Goal: Task Accomplishment & Management: Complete application form

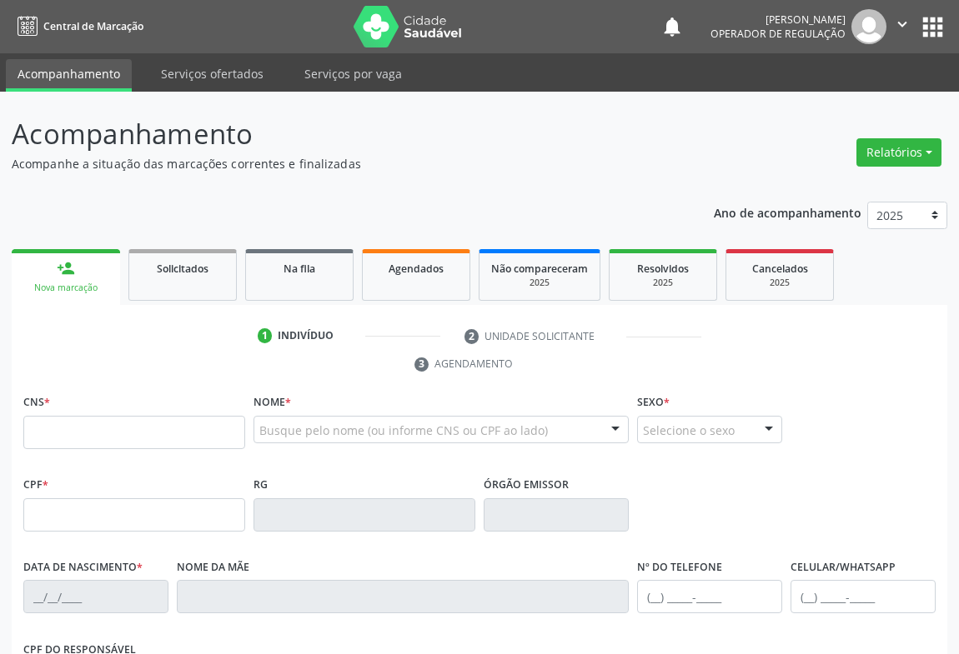
drag, startPoint x: 66, startPoint y: 443, endPoint x: 69, endPoint y: 428, distance: 14.6
click at [66, 439] on input "text" at bounding box center [134, 432] width 222 height 33
type input "705 4004 8547 4397"
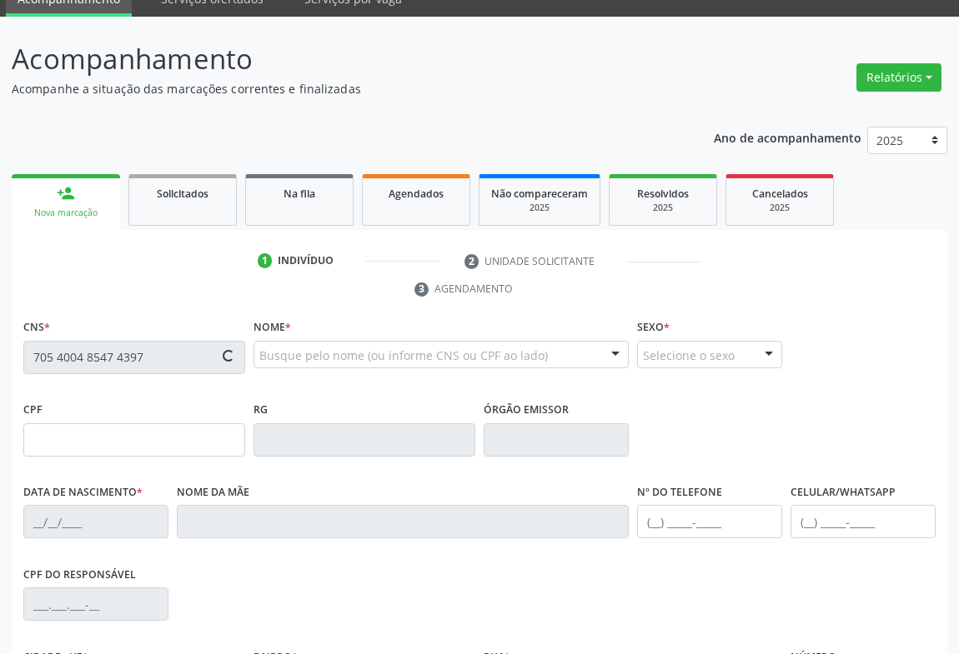
type input "1[DATE]"
type input "S/N"
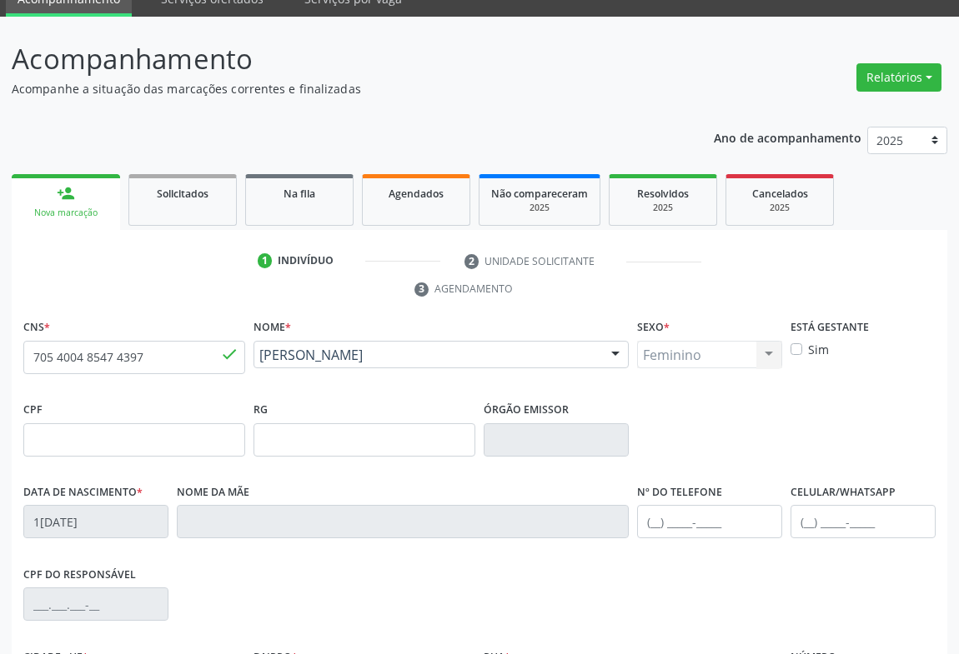
scroll to position [276, 0]
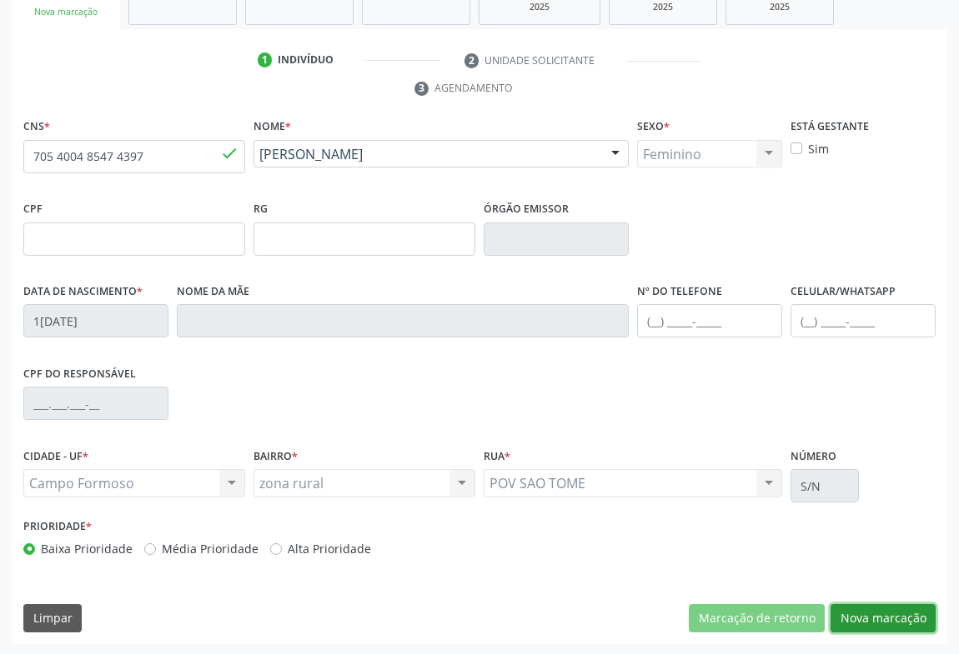
click at [888, 613] on button "Nova marcação" at bounding box center [882, 618] width 105 height 28
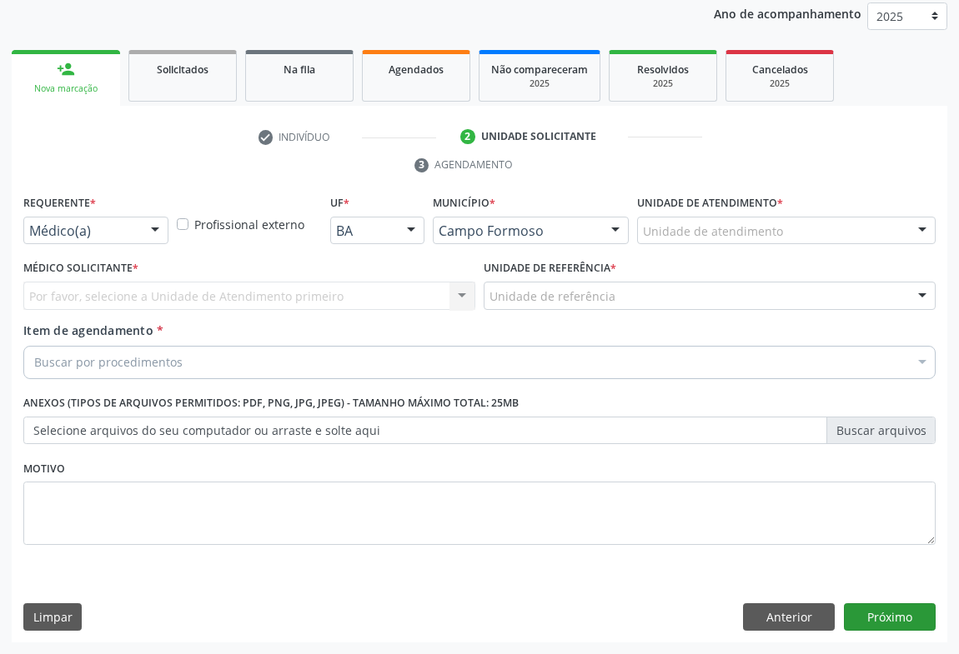
scroll to position [198, 0]
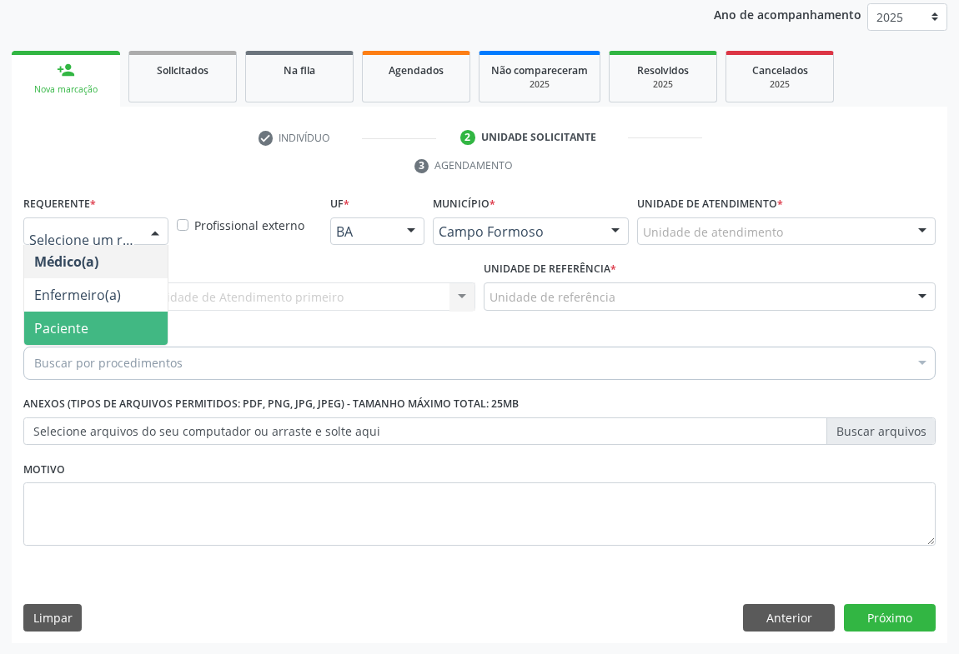
drag, startPoint x: 58, startPoint y: 322, endPoint x: 183, endPoint y: 308, distance: 125.8
click at [60, 321] on span "Paciente" at bounding box center [61, 328] width 54 height 18
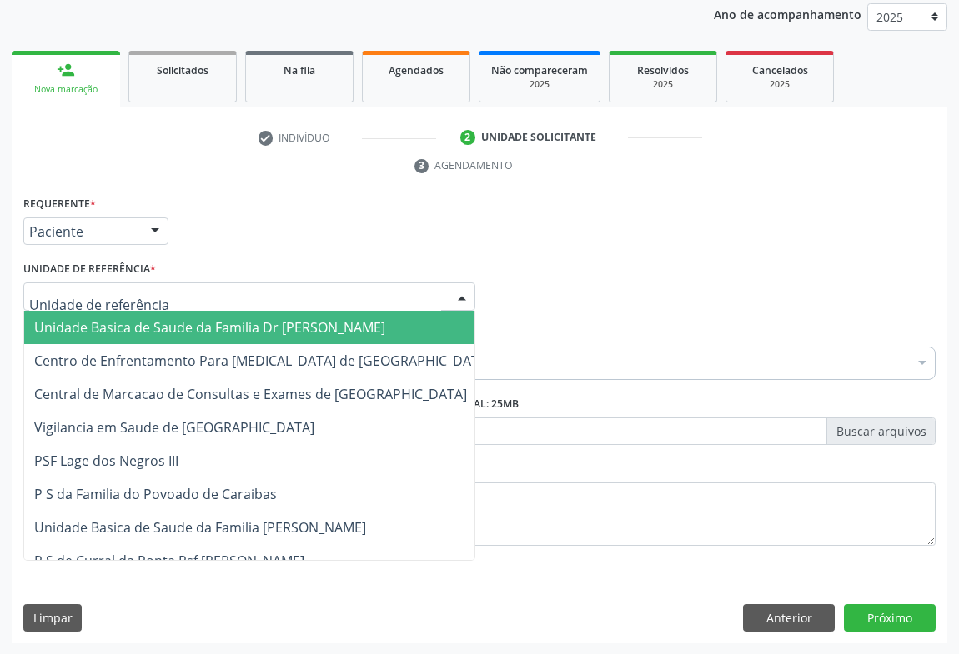
click at [252, 290] on div at bounding box center [249, 297] width 452 height 28
drag, startPoint x: 117, startPoint y: 323, endPoint x: 178, endPoint y: 337, distance: 63.3
click at [121, 324] on span "Unidade Basica de Saude da Familia Dr [PERSON_NAME]" at bounding box center [209, 327] width 351 height 18
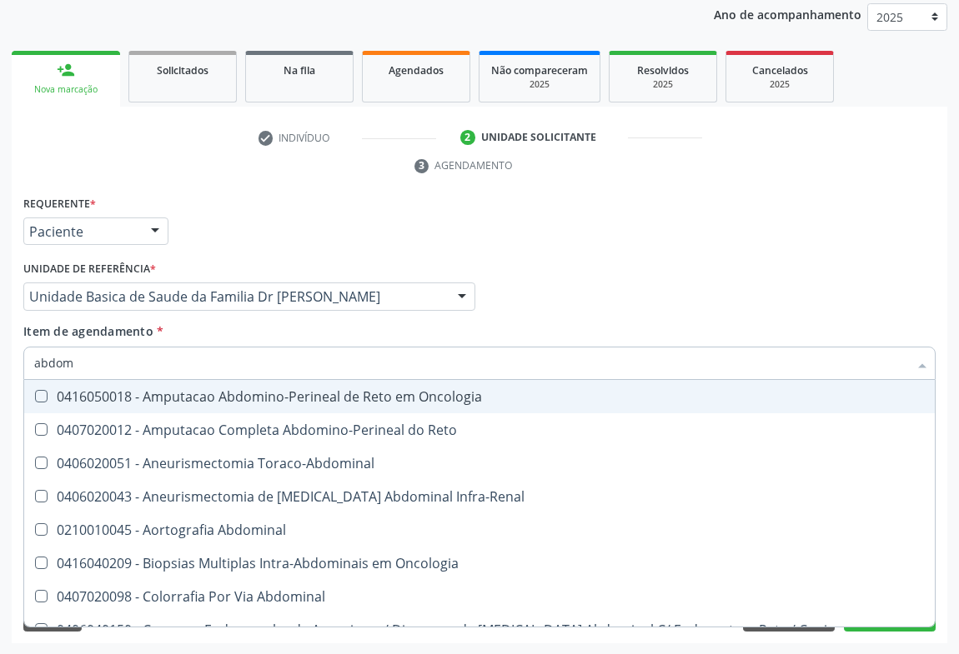
type input "abdome"
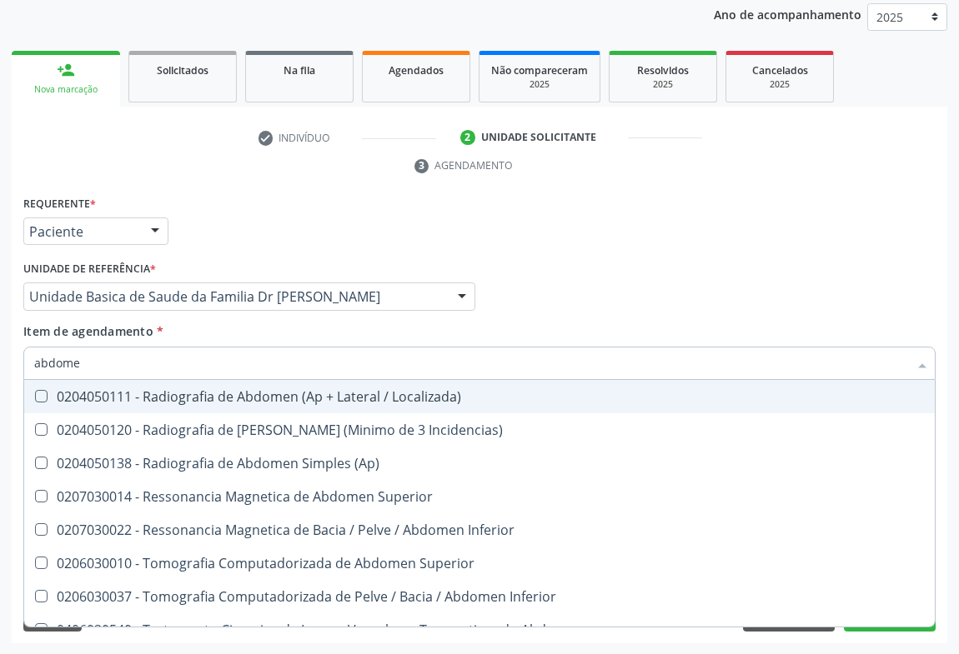
scroll to position [86, 0]
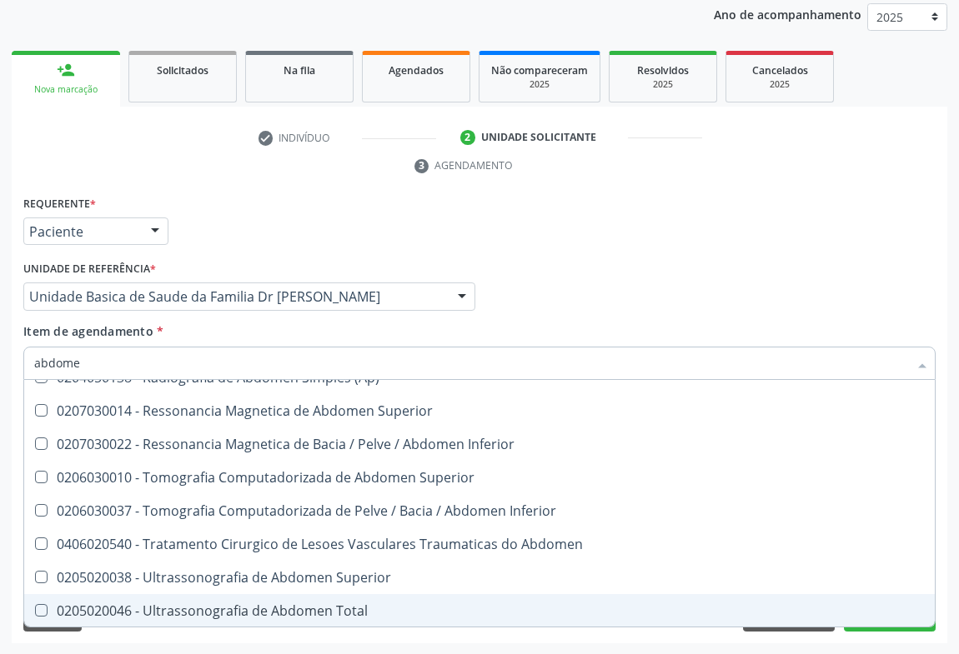
click at [266, 604] on div "0205020046 - Ultrassonografia de Abdomen Total" at bounding box center [479, 610] width 890 height 13
checkbox Total "true"
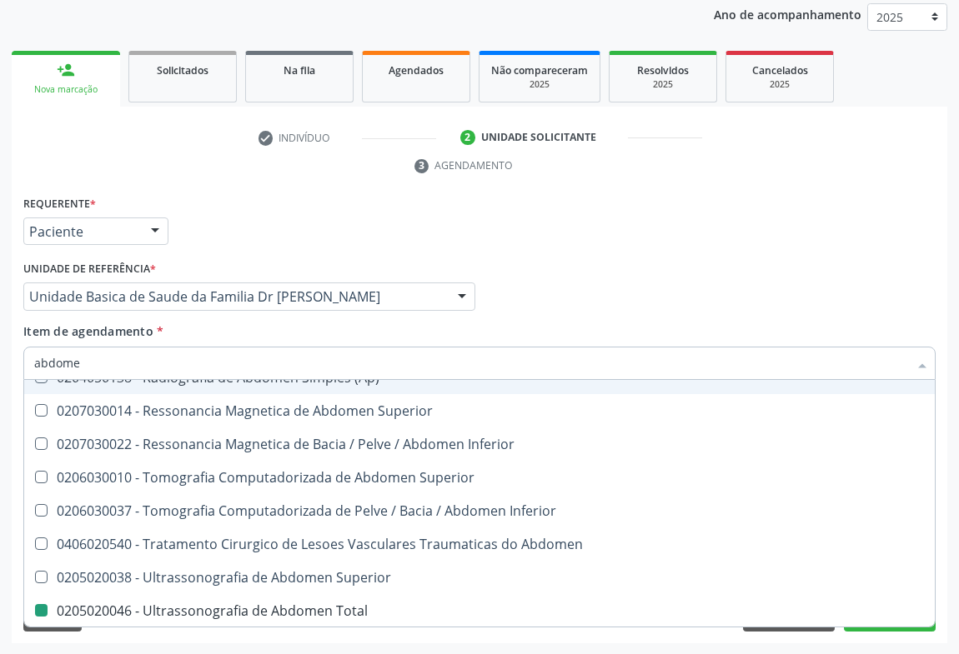
click at [595, 315] on div "Médico Solicitante Por favor, selecione a Unidade de Atendimento primeiro Nenhu…" at bounding box center [479, 289] width 920 height 65
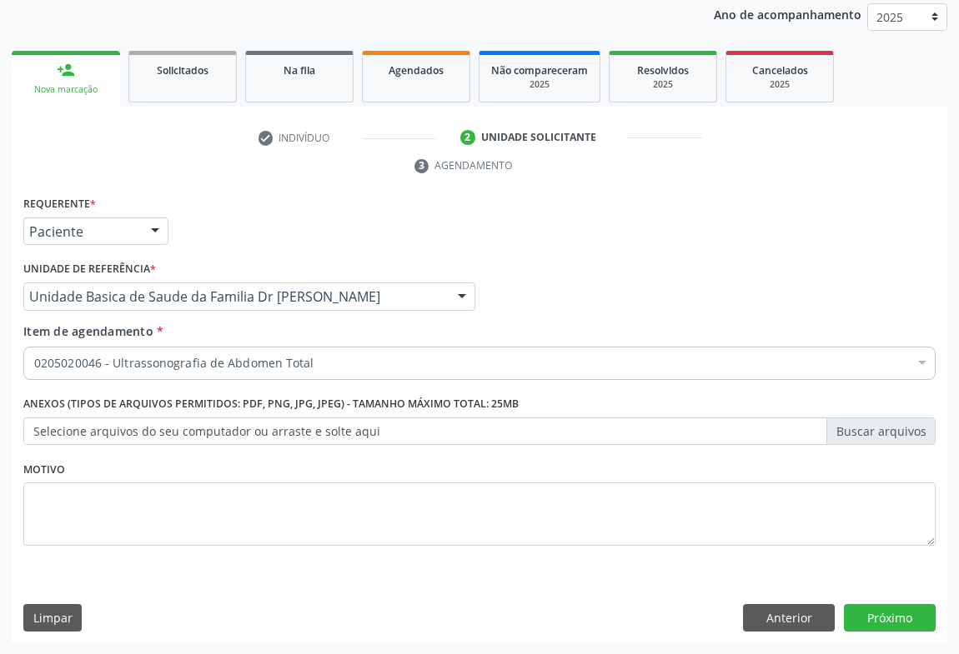
scroll to position [0, 0]
click at [894, 624] on button "Próximo" at bounding box center [890, 618] width 92 height 28
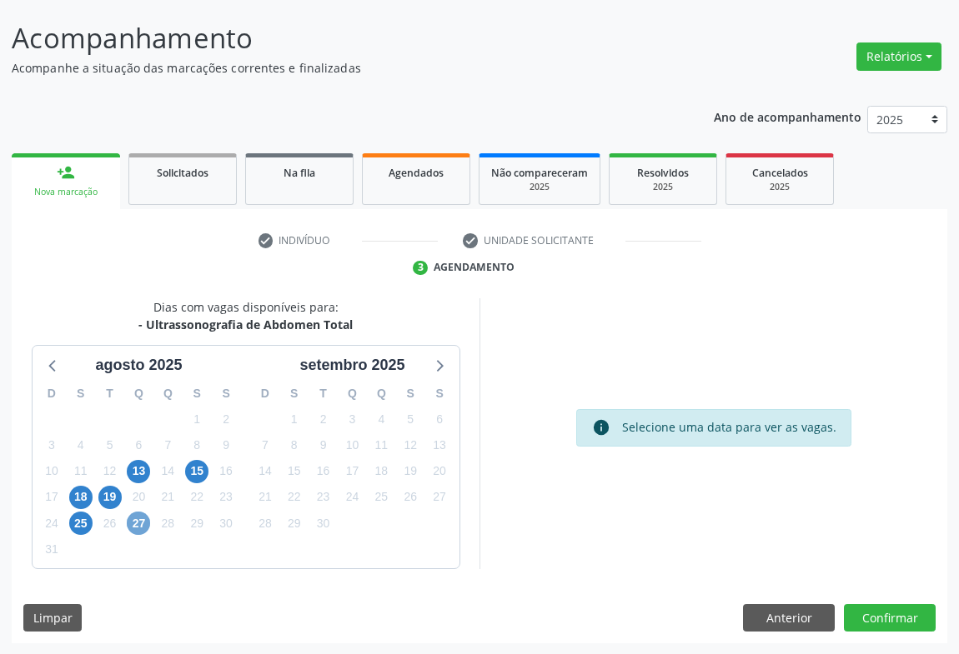
click at [142, 526] on span "27" at bounding box center [138, 523] width 23 height 23
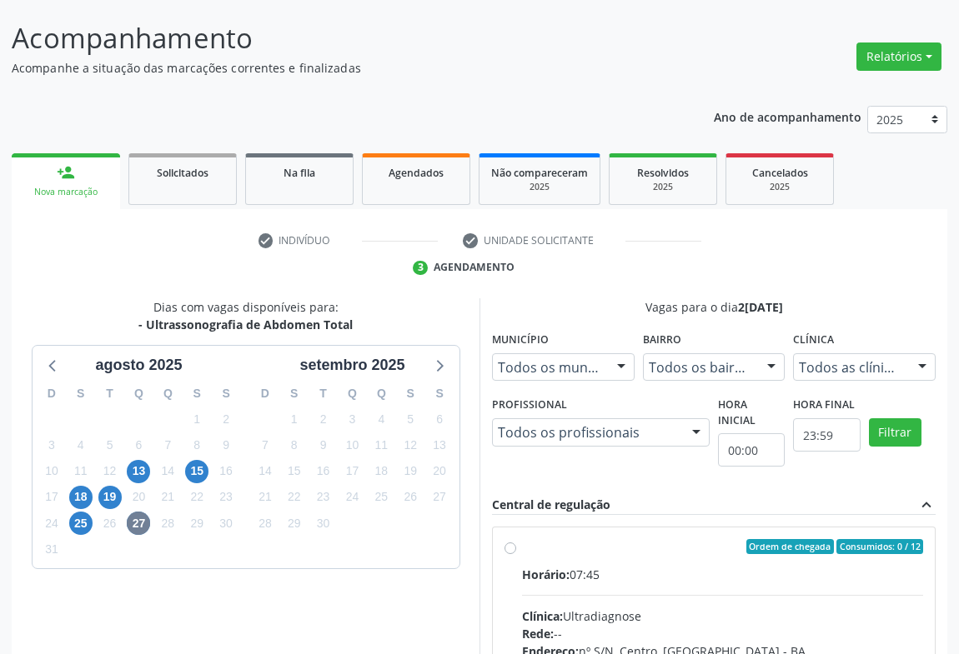
click at [514, 558] on div "Ordem de chegada Consumidos: 0 / 12 Horário: 07:45 Clínica: Ultradiagnose Rede:…" at bounding box center [713, 667] width 418 height 256
radio input "true"
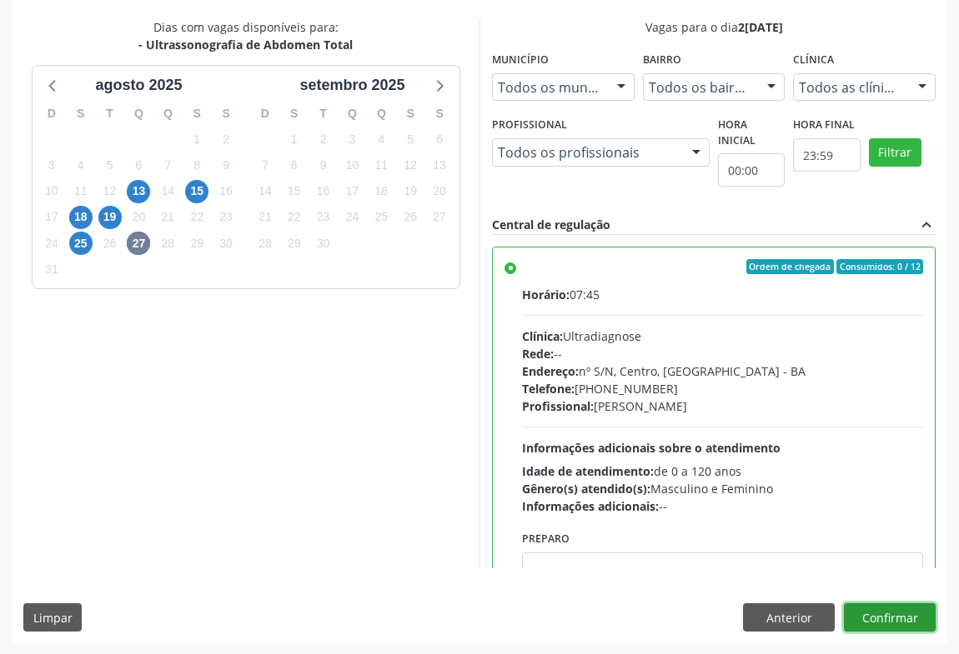
click at [885, 615] on button "Confirmar" at bounding box center [890, 617] width 92 height 28
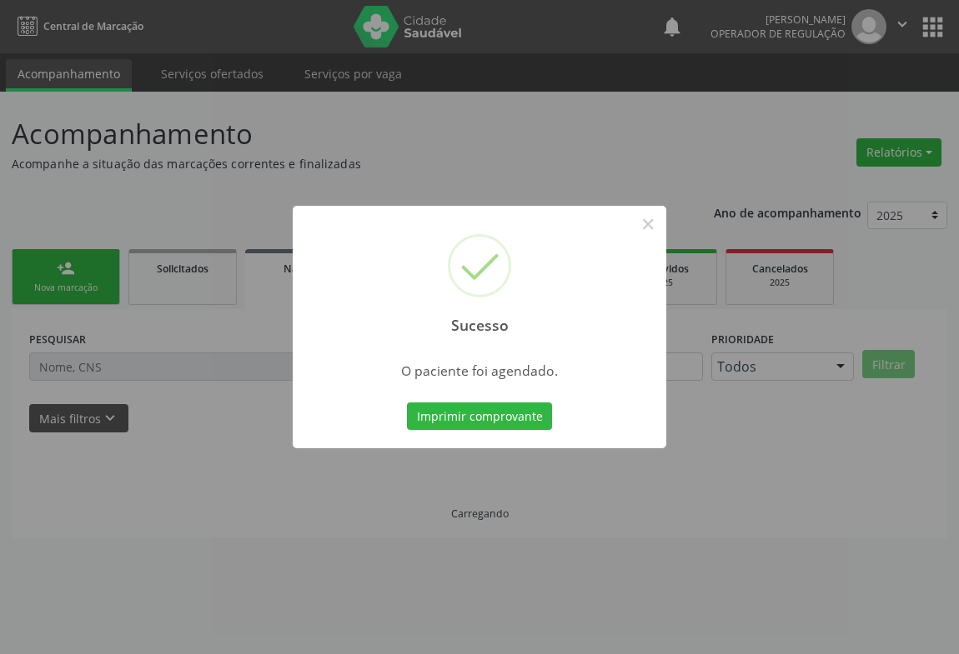
scroll to position [0, 0]
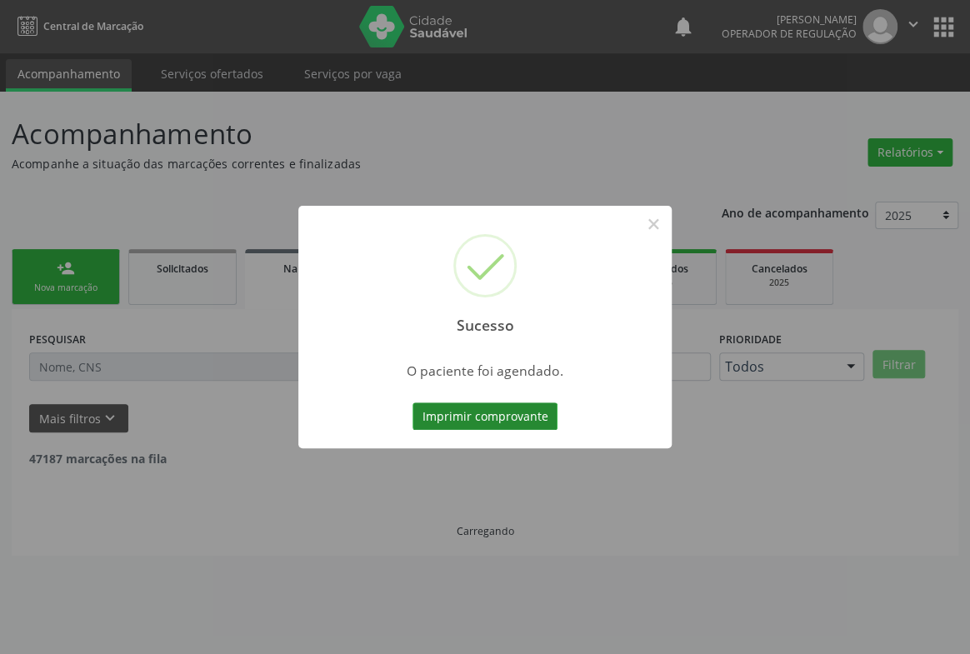
click at [492, 414] on button "Imprimir comprovante" at bounding box center [485, 417] width 145 height 28
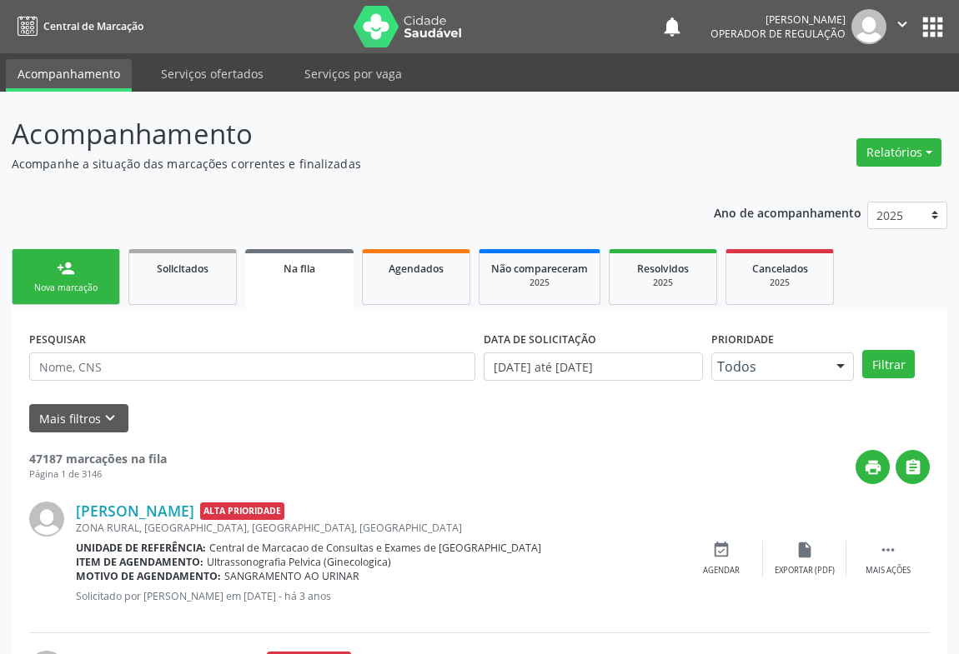
click at [75, 275] on link "person_add Nova marcação" at bounding box center [66, 277] width 108 height 56
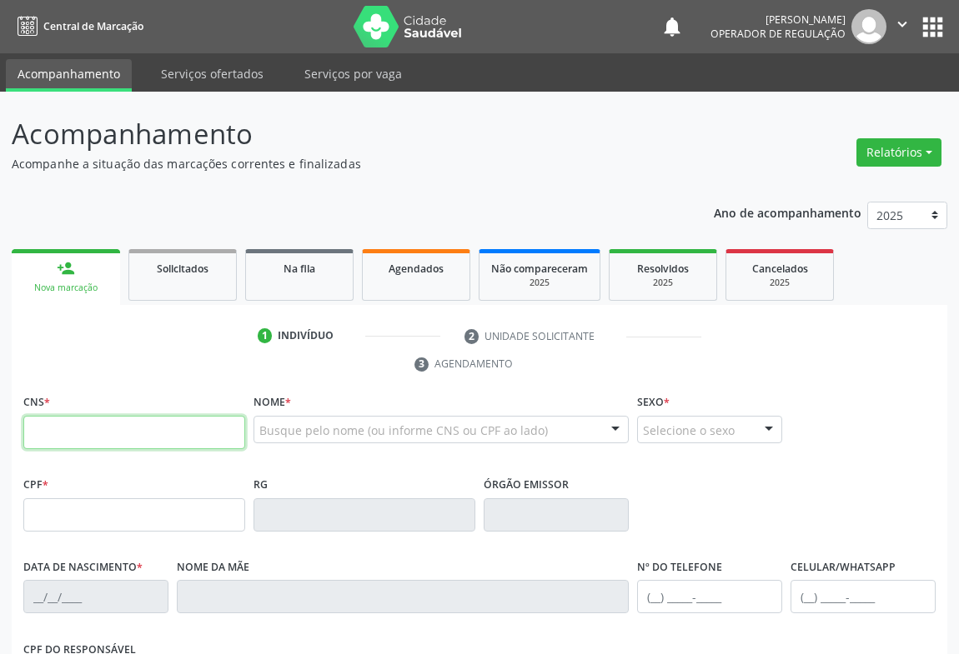
paste input "705 4004 8547 4397"
type input "705 4004 8547 4397"
type input "1[DATE]"
type input "S/N"
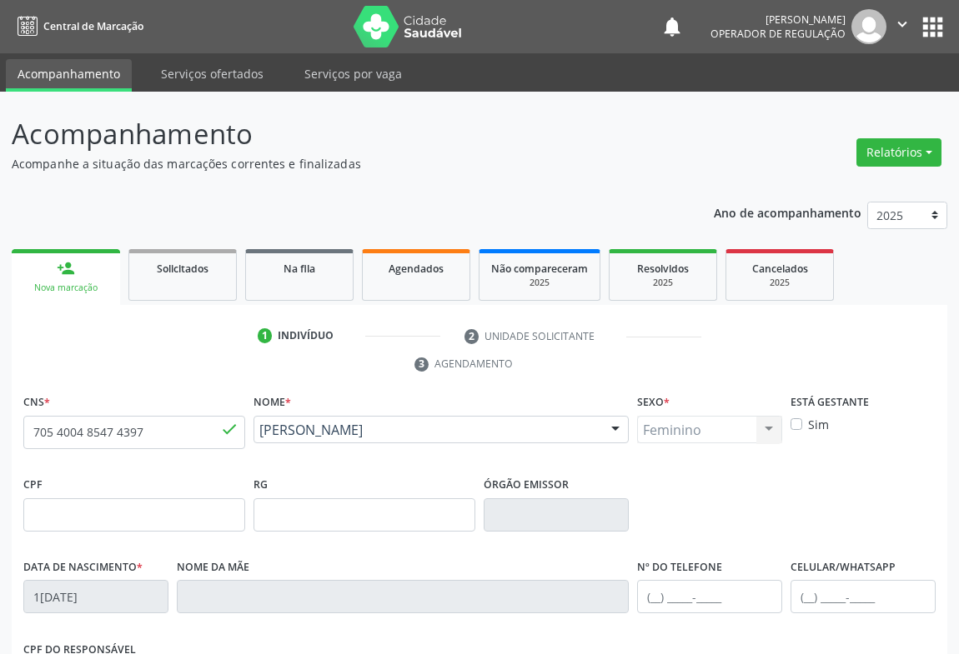
scroll to position [276, 0]
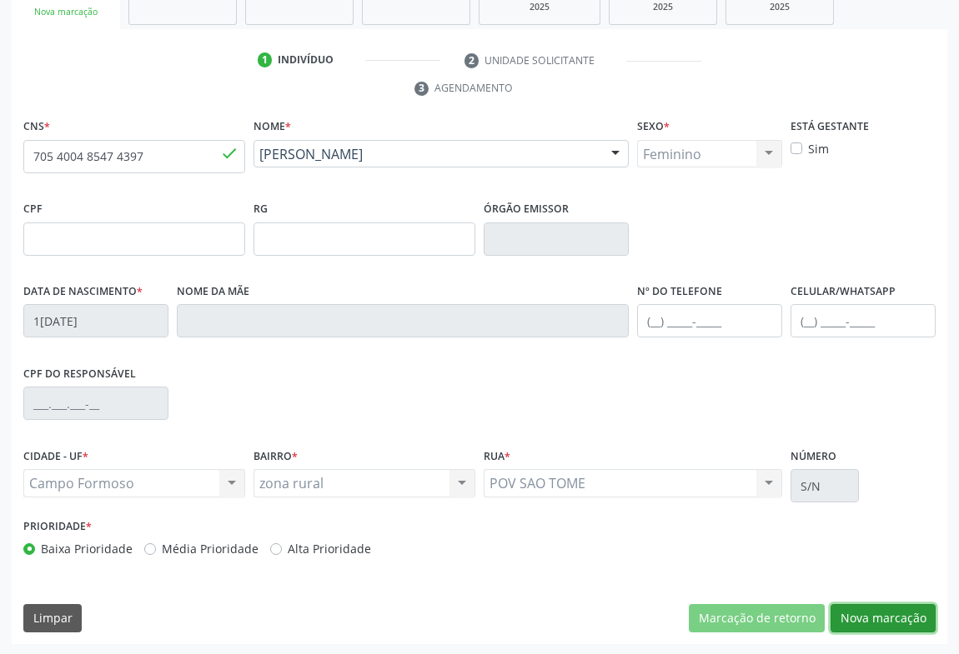
click at [889, 610] on button "Nova marcação" at bounding box center [882, 618] width 105 height 28
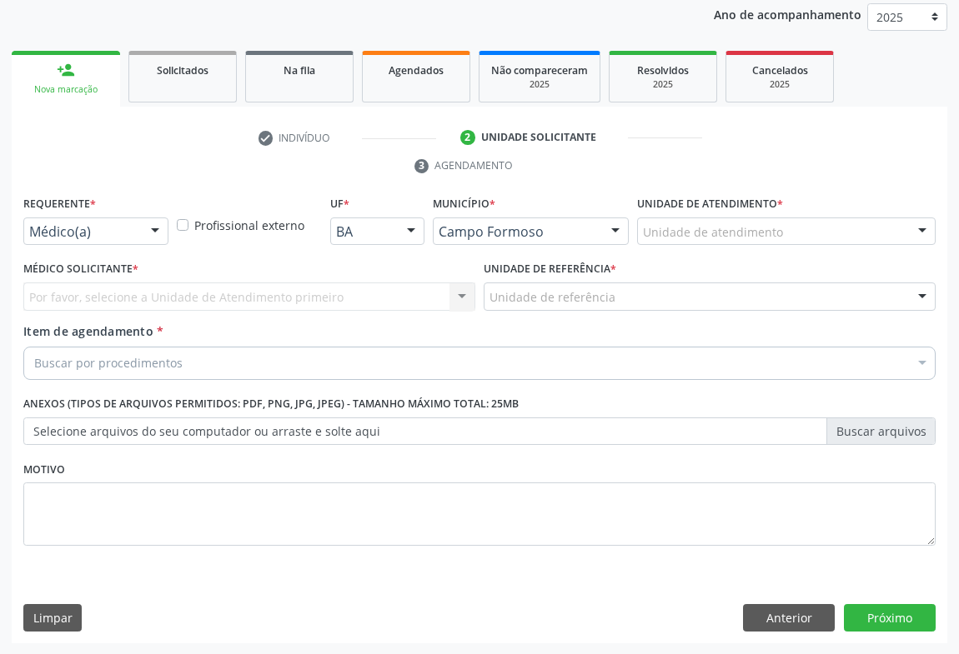
click at [142, 227] on div "Médico(a) Médico(a) Enfermeiro(a) Paciente Nenhum resultado encontrado para: " …" at bounding box center [95, 232] width 145 height 28
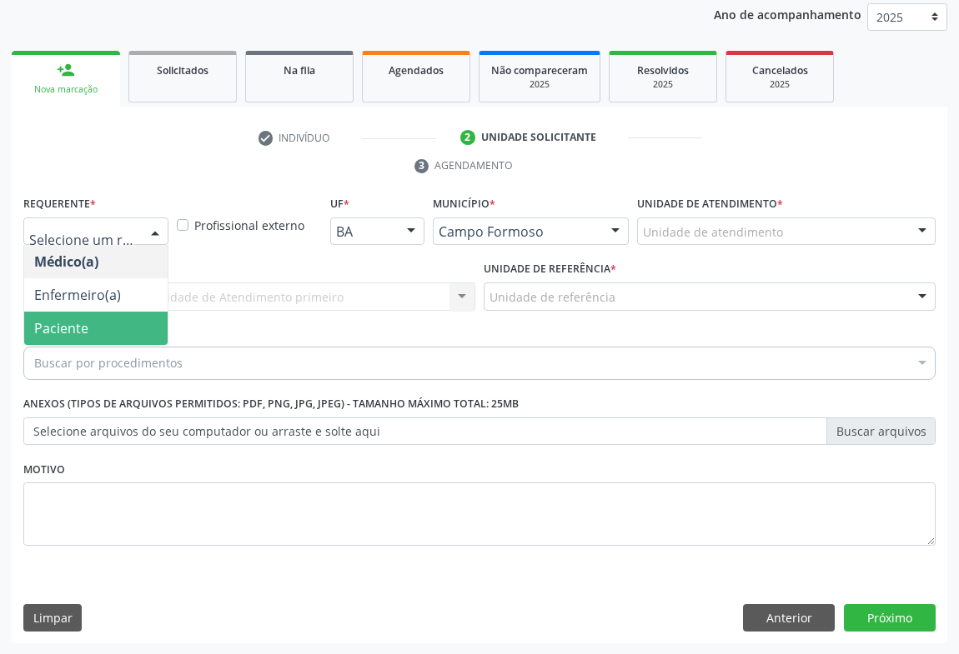
click at [67, 332] on span "Paciente" at bounding box center [61, 328] width 54 height 18
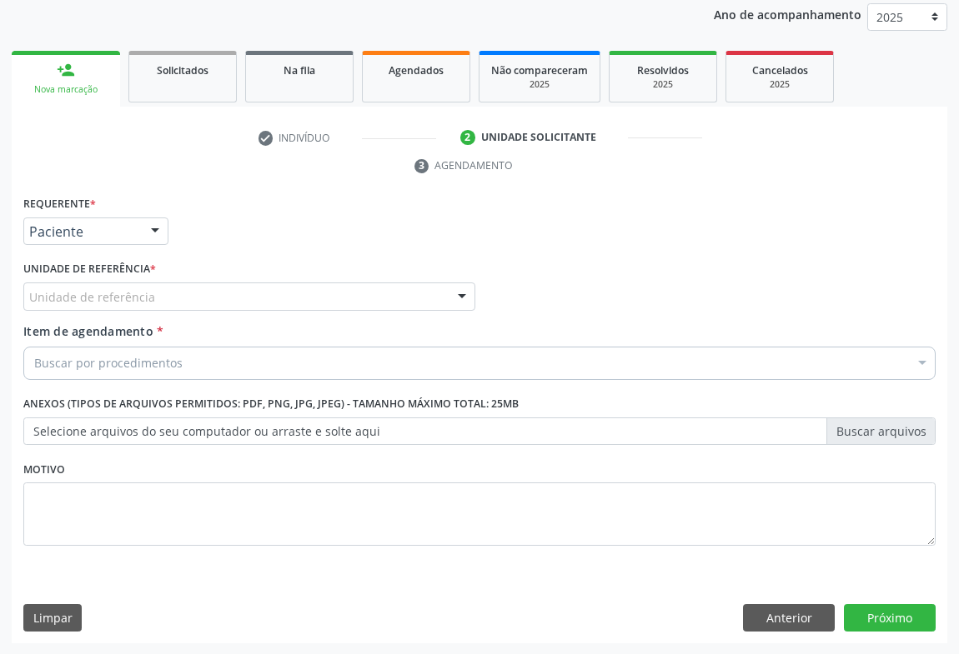
click at [386, 285] on div "Unidade de referência" at bounding box center [249, 297] width 452 height 28
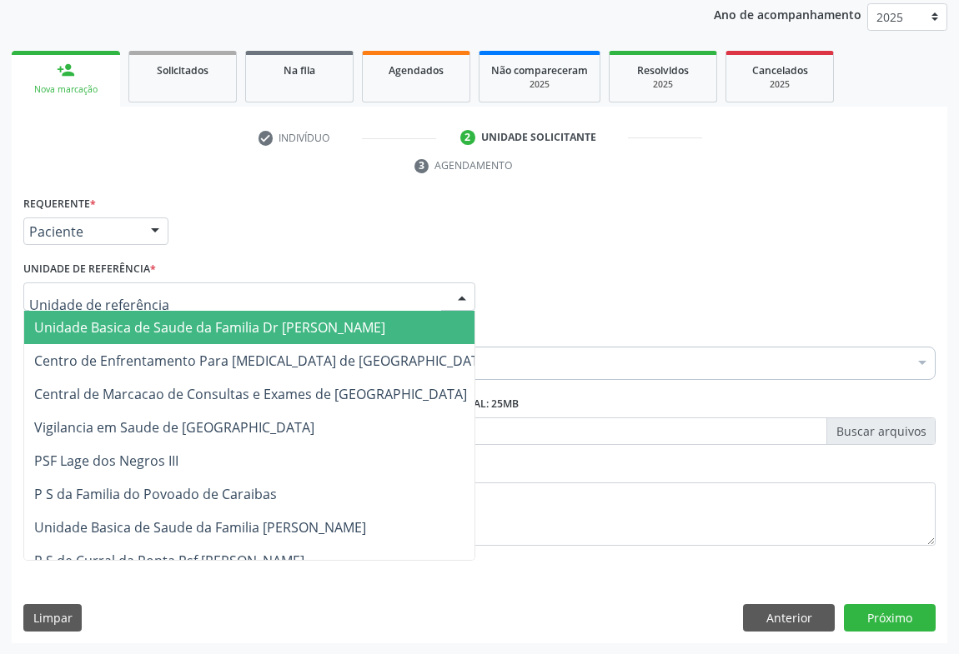
click at [93, 328] on span "Unidade Basica de Saude da Familia Dr [PERSON_NAME]" at bounding box center [209, 327] width 351 height 18
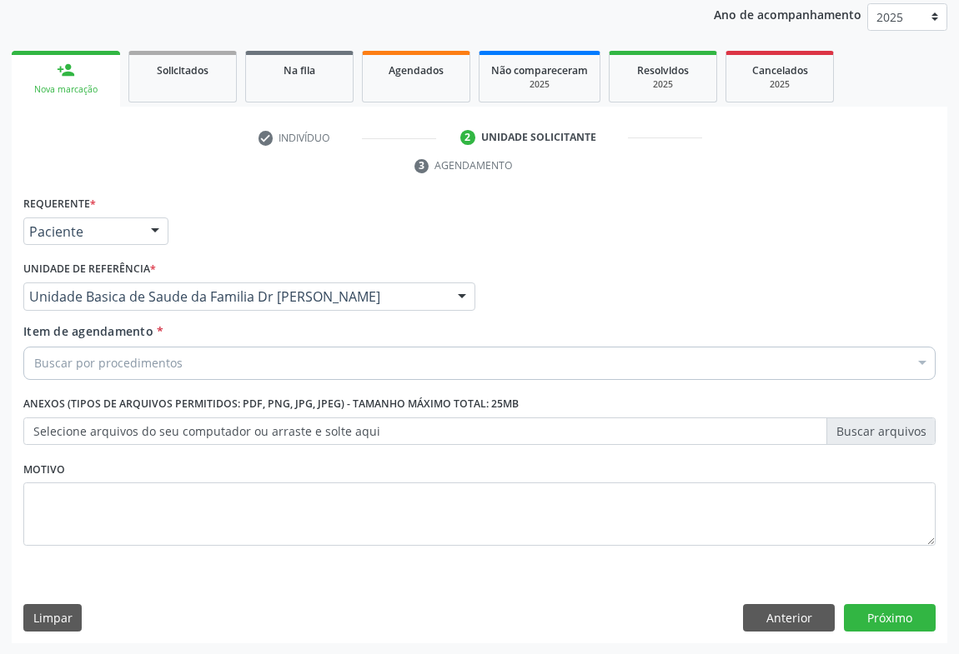
drag, startPoint x: 125, startPoint y: 363, endPoint x: 808, endPoint y: 324, distance: 683.8
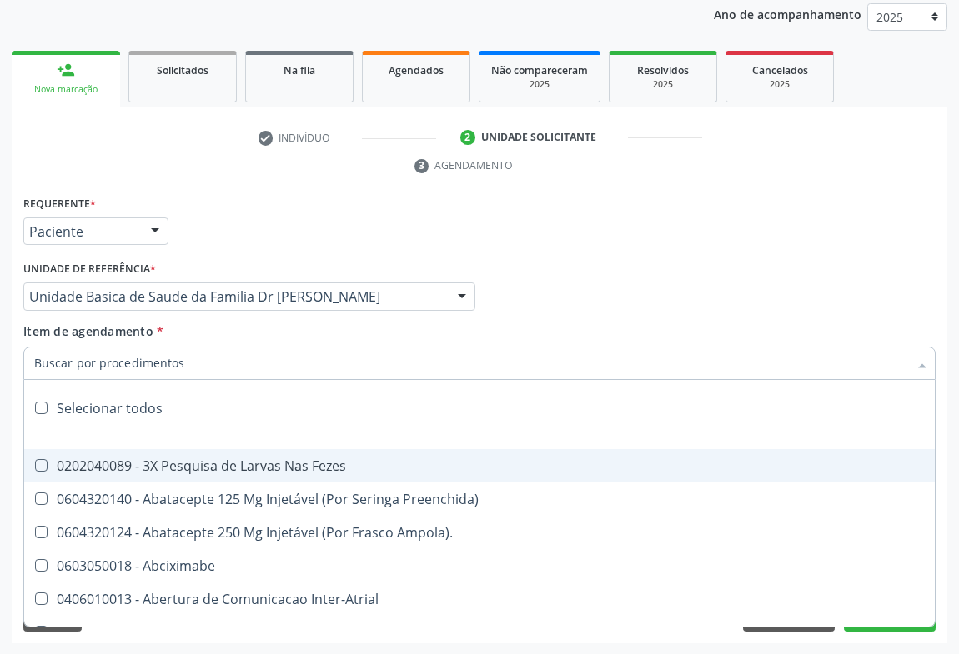
click at [111, 356] on input "Item de agendamento *" at bounding box center [471, 363] width 874 height 33
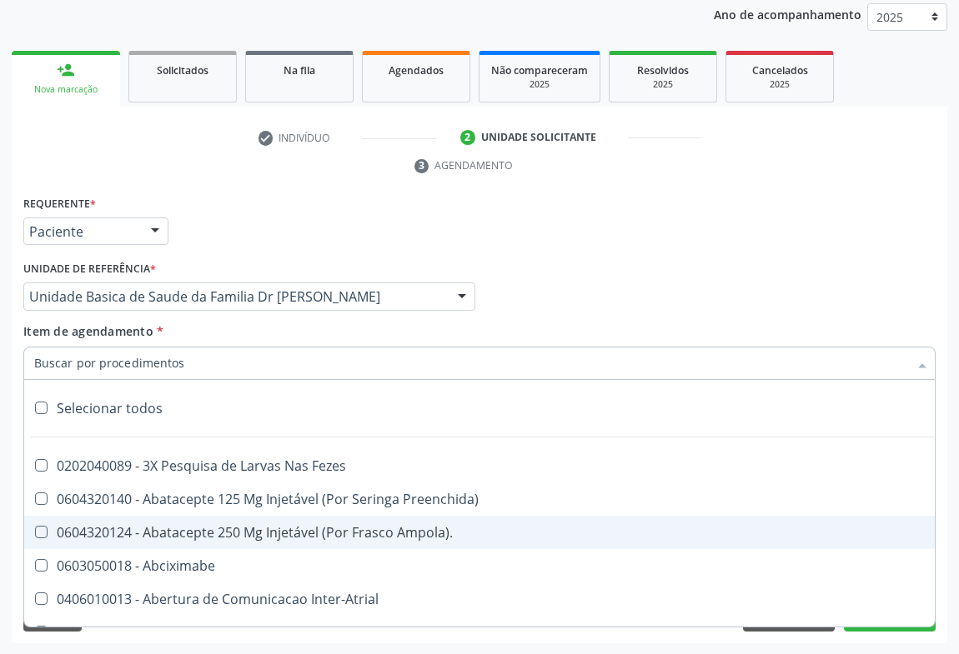
click at [53, 362] on input "Item de agendamento *" at bounding box center [471, 363] width 874 height 33
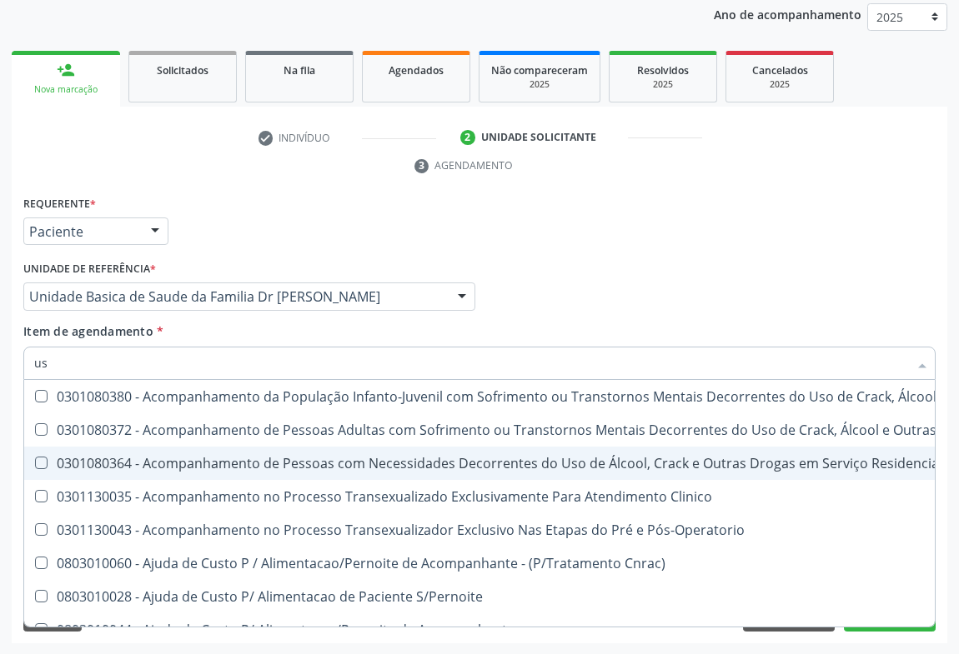
type input "usg"
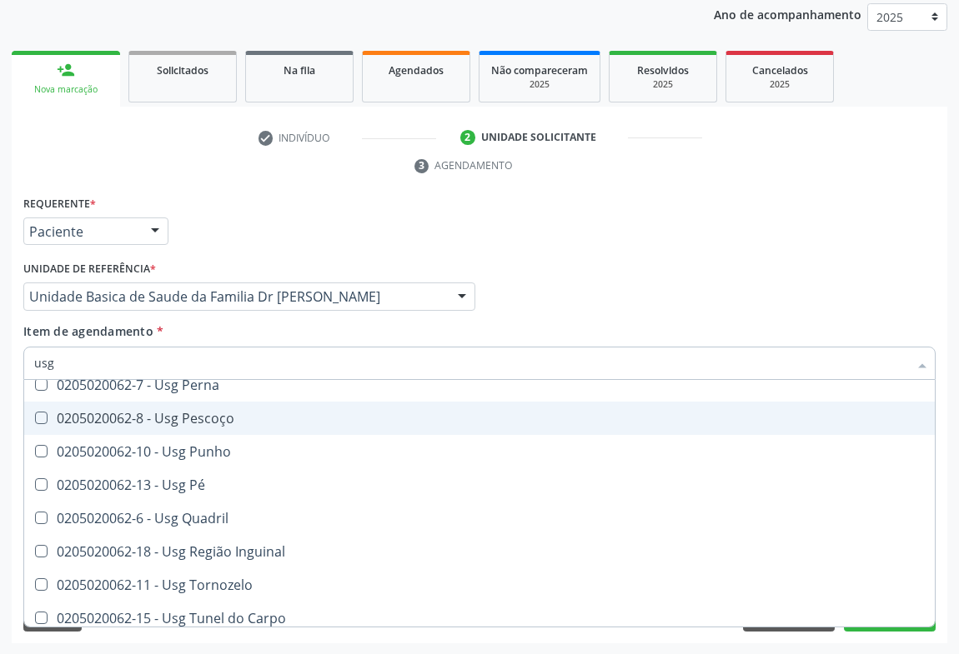
scroll to position [386, 0]
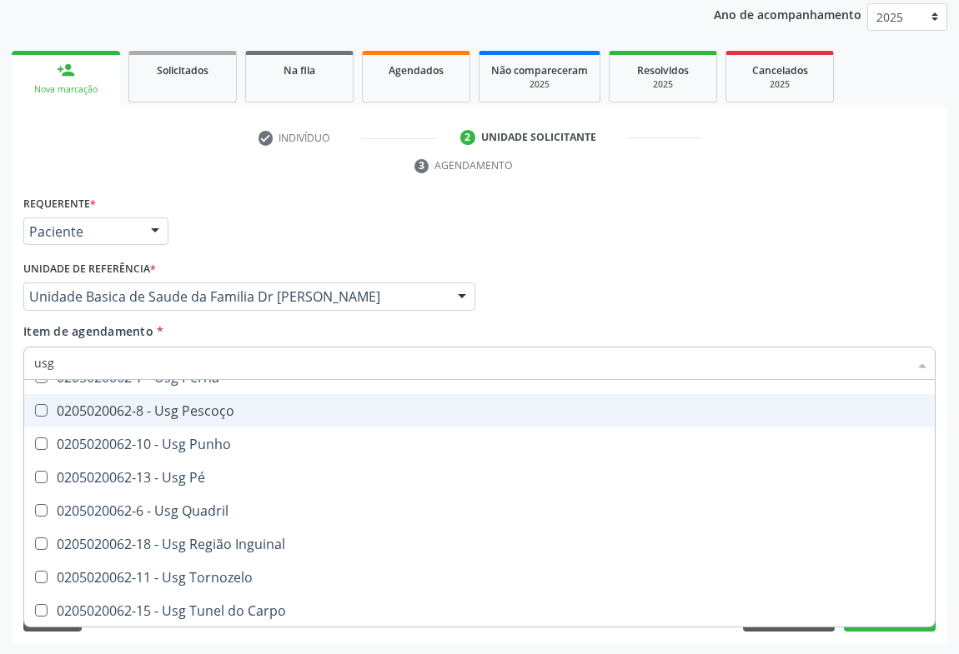
click at [175, 412] on div "0205020062-8 - Usg Pescoço" at bounding box center [479, 410] width 890 height 13
checkbox Pescoço "true"
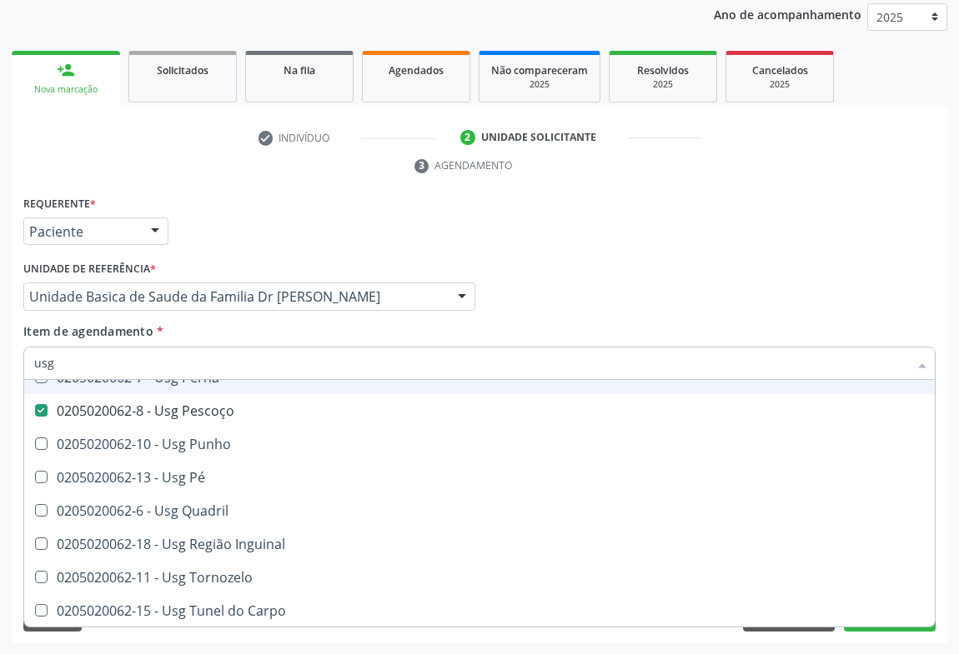
type input "us"
checkbox Pescoço "false"
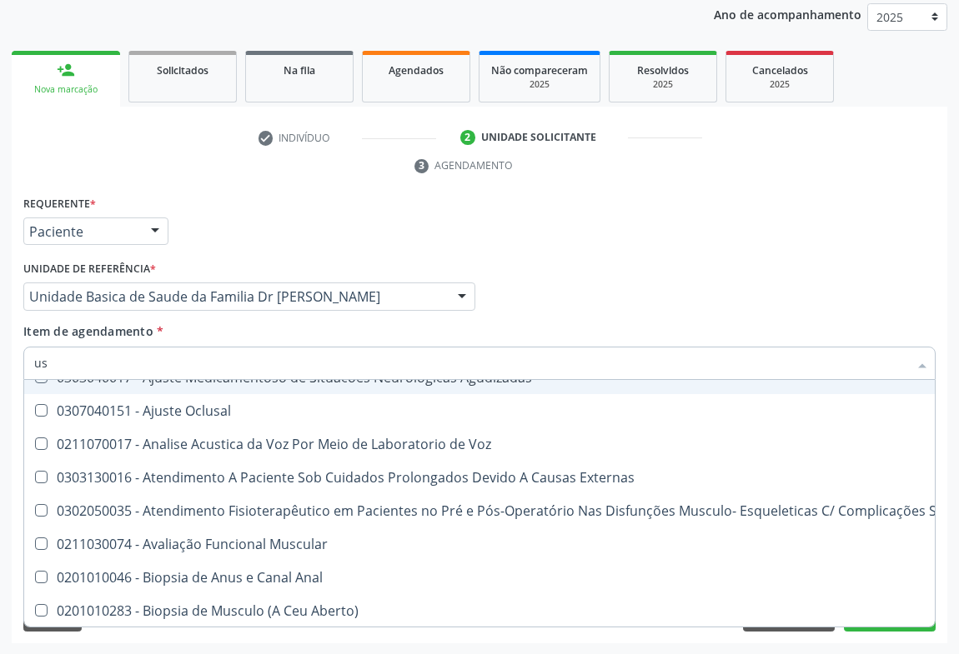
type input "u"
checkbox Pescoço "false"
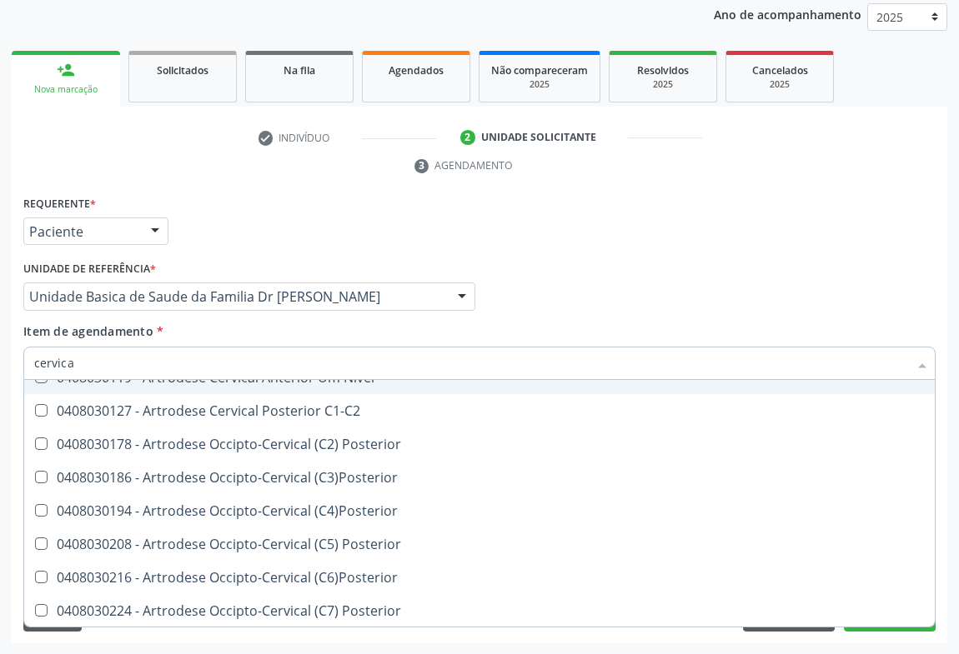
type input "cervical"
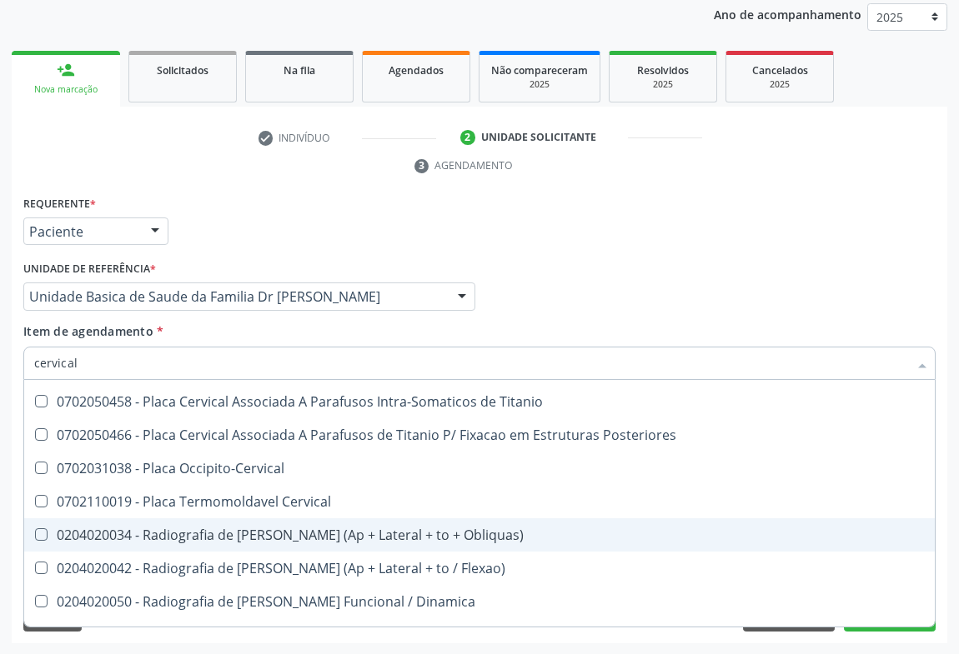
scroll to position [1720, 0]
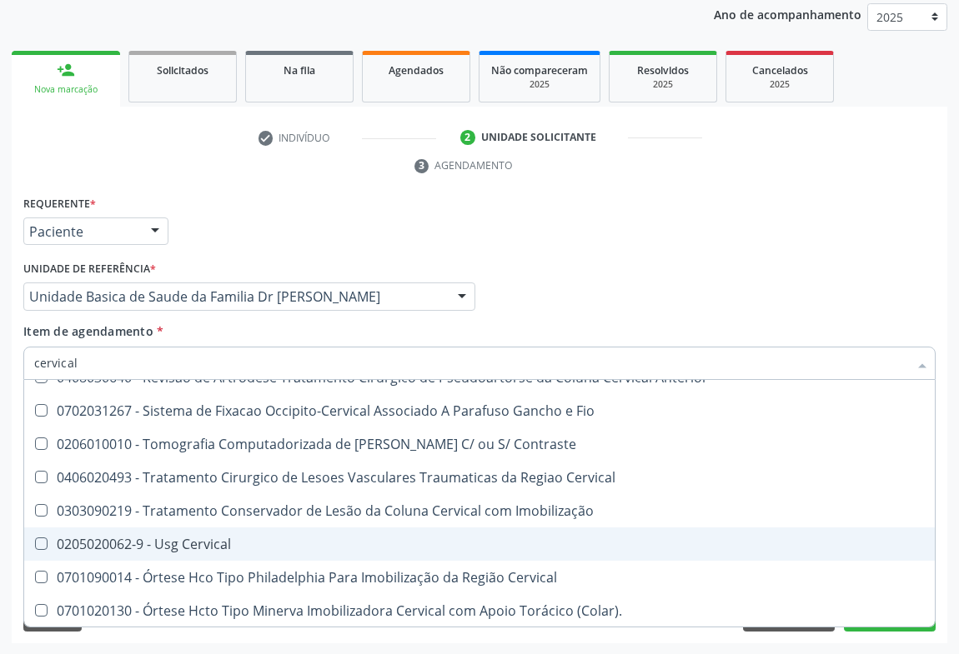
click at [183, 538] on div "0205020062-9 - Usg Cervical" at bounding box center [479, 544] width 890 height 13
checkbox Cervical "true"
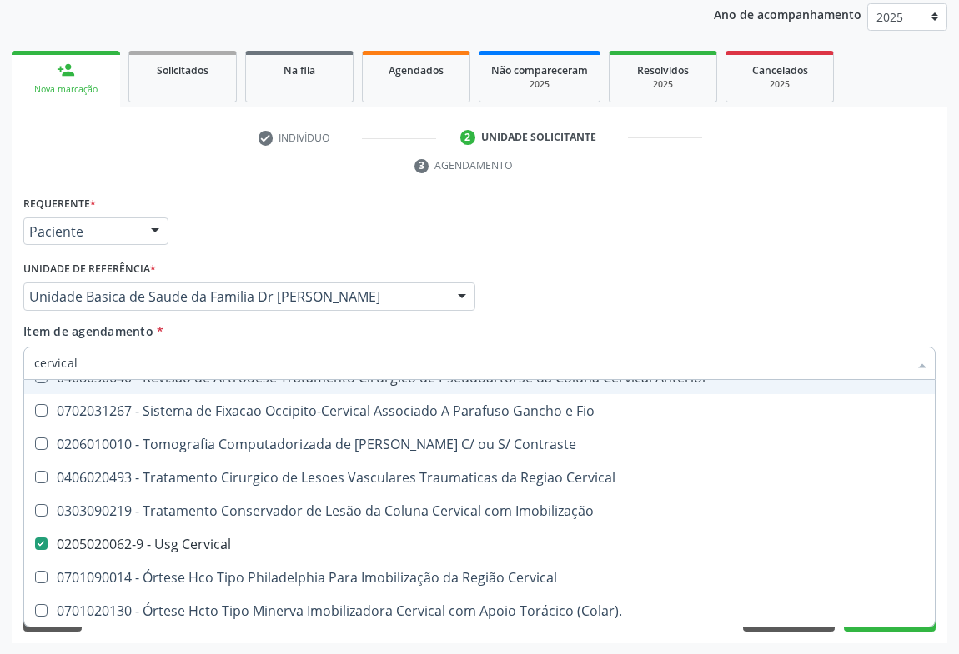
type input "cervical"
click at [316, 333] on div "Item de agendamento * cervical Desfazer seleção 0408030011 - Artrodese Cervical…" at bounding box center [479, 349] width 912 height 53
checkbox Níveis "true"
checkbox Cervical "false"
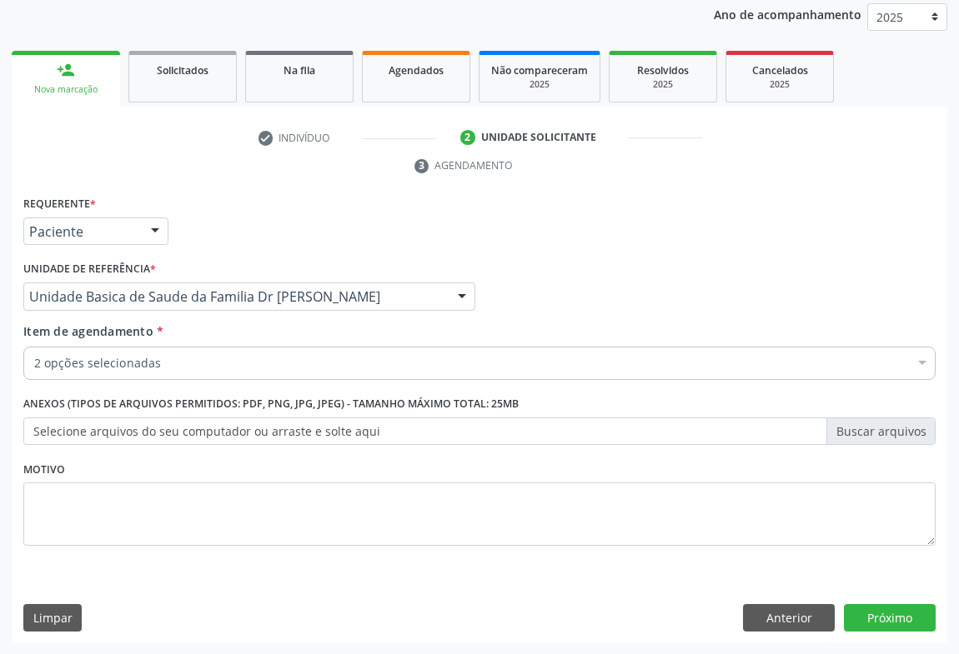
scroll to position [0, 0]
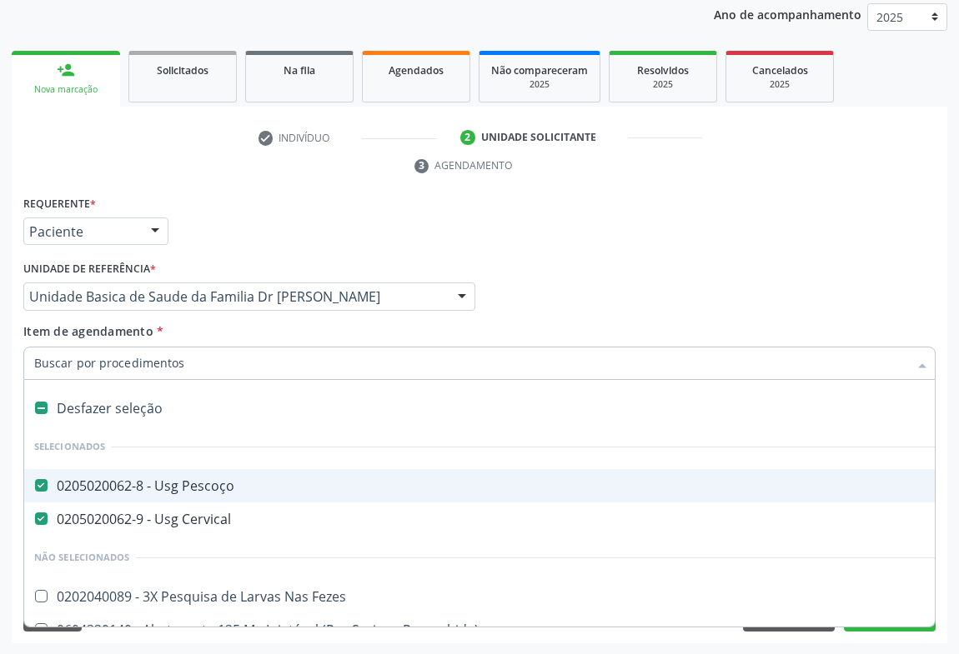
click at [43, 483] on Pescoço at bounding box center [41, 485] width 13 height 13
click at [35, 483] on Pescoço "checkbox" at bounding box center [29, 485] width 11 height 11
checkbox Pescoço "false"
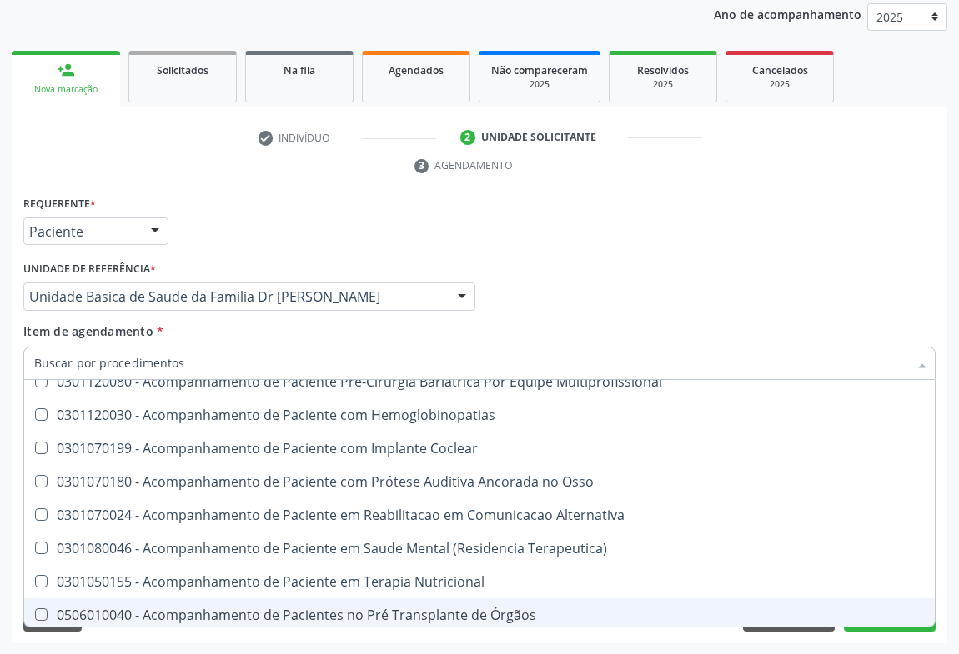
scroll to position [1515, 403]
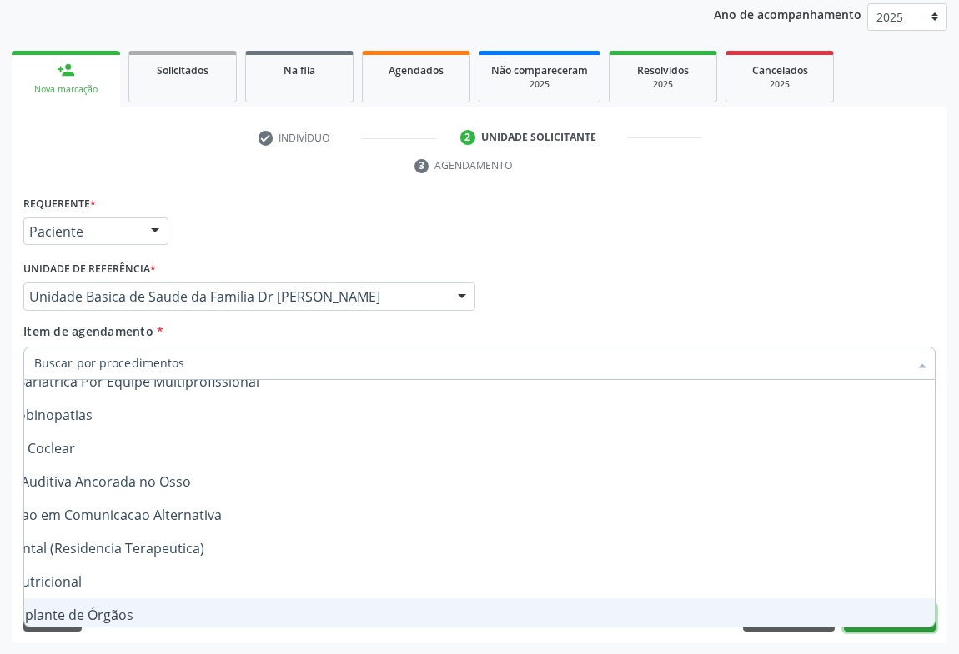
click at [880, 628] on button "Próximo" at bounding box center [890, 618] width 92 height 28
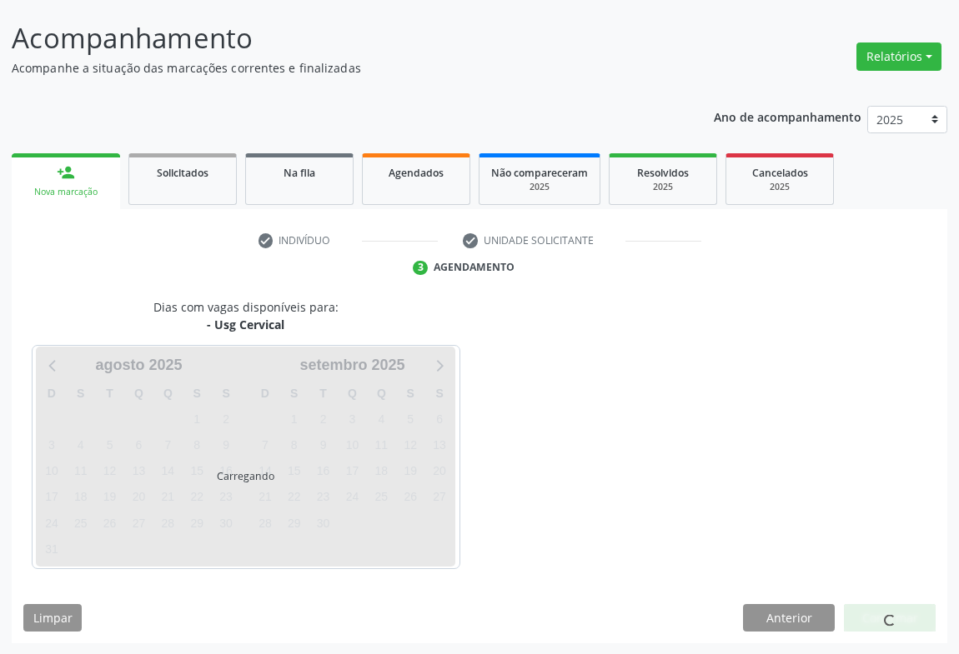
scroll to position [96, 0]
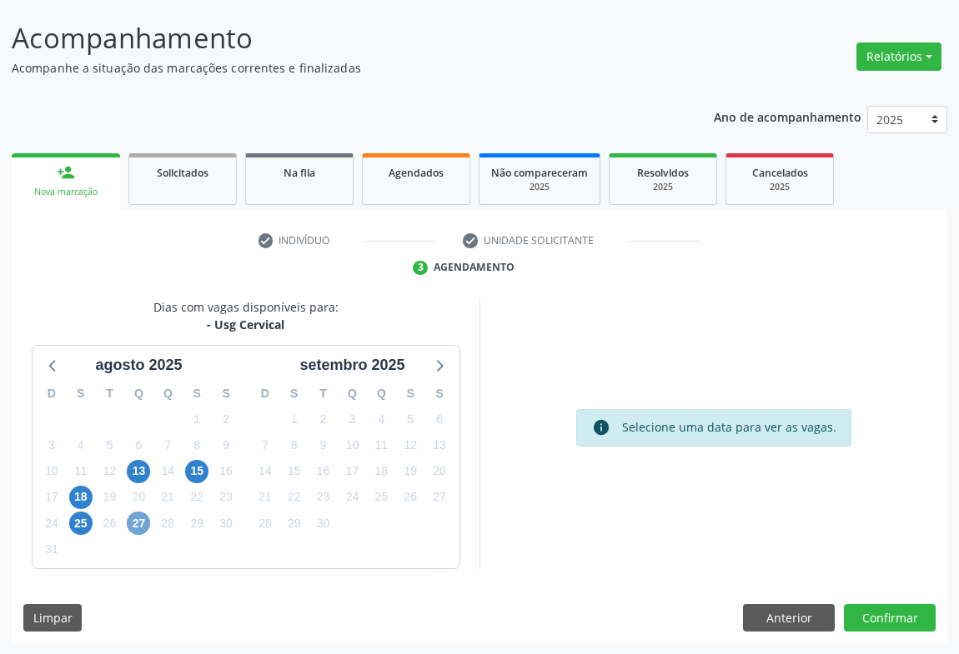
click at [142, 520] on span "27" at bounding box center [138, 523] width 23 height 23
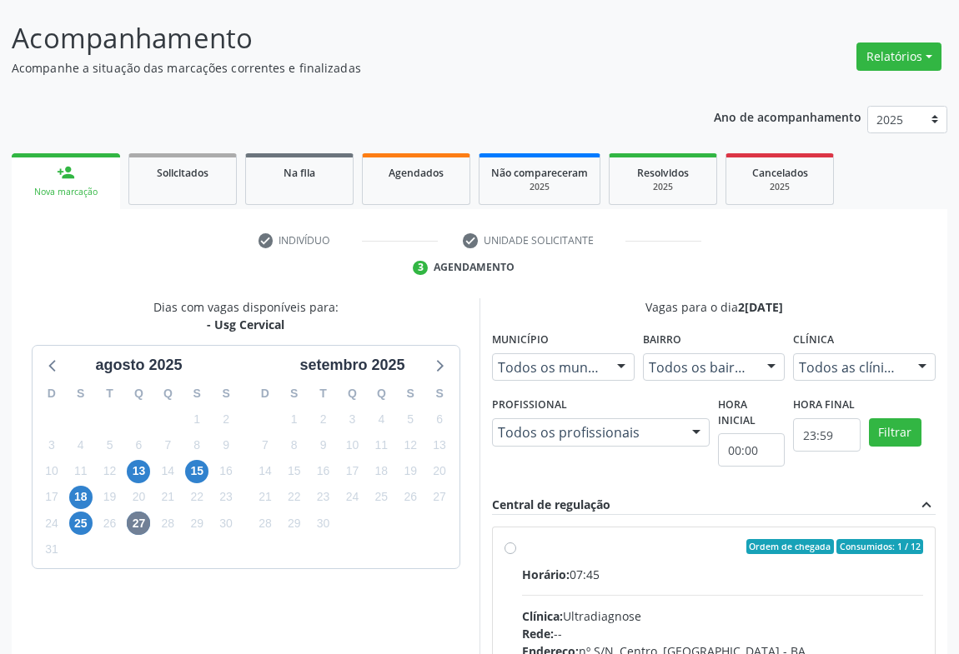
click at [524, 554] on label "Ordem de chegada Consumidos: 1 / 12 Horário: 07:45 Clínica: Ultradiagnose Rede:…" at bounding box center [722, 667] width 401 height 256
click at [516, 554] on input "Ordem de chegada Consumidos: 1 / 12 Horário: 07:45 Clínica: Ultradiagnose Rede:…" at bounding box center [510, 546] width 12 height 15
radio input "true"
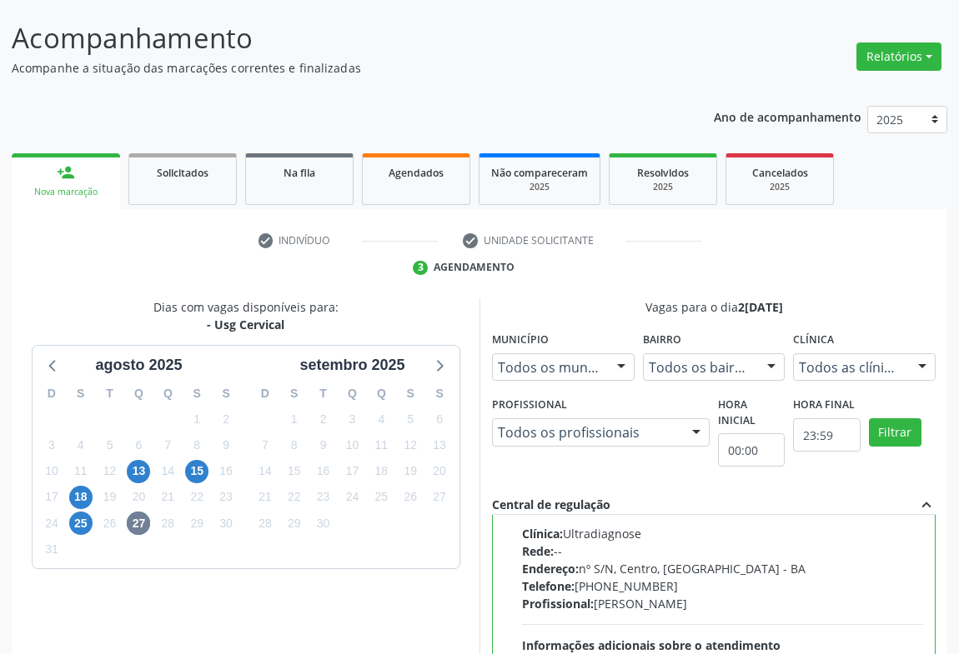
scroll to position [376, 0]
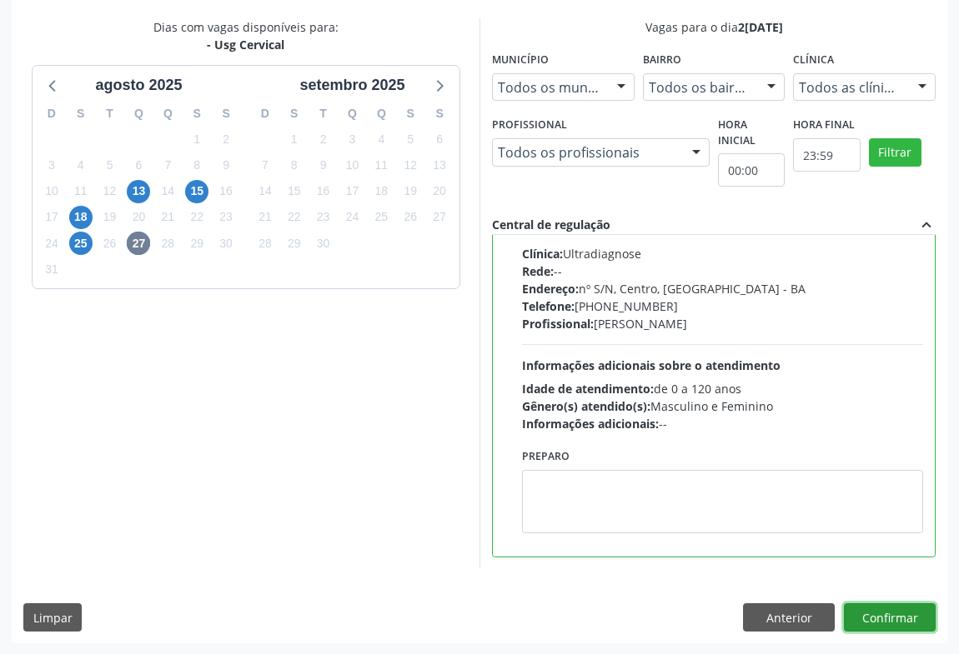
click at [884, 613] on button "Confirmar" at bounding box center [890, 617] width 92 height 28
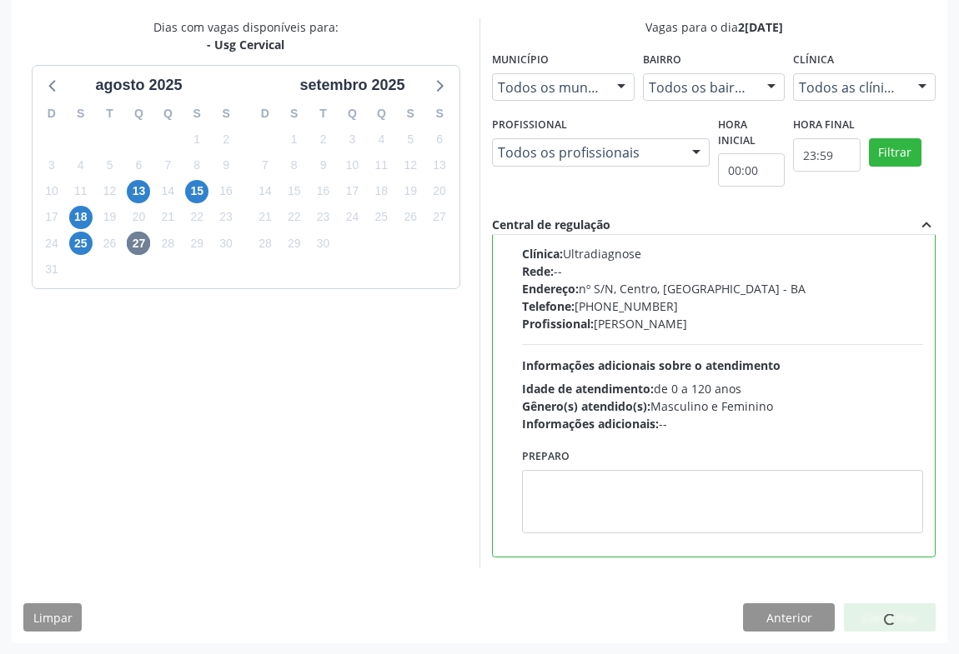
scroll to position [0, 0]
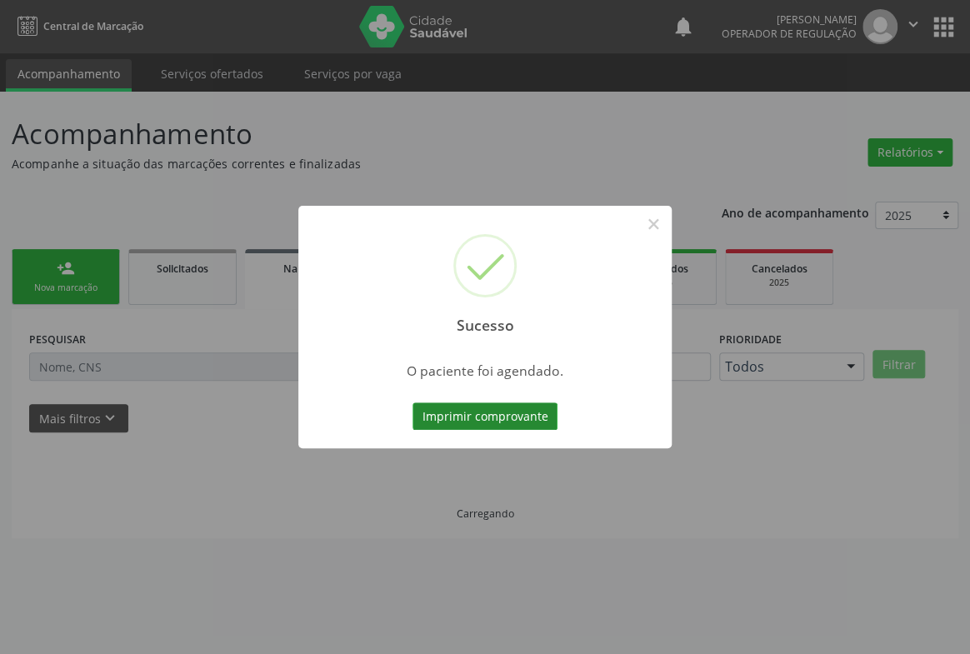
click at [501, 419] on button "Imprimir comprovante" at bounding box center [485, 417] width 145 height 28
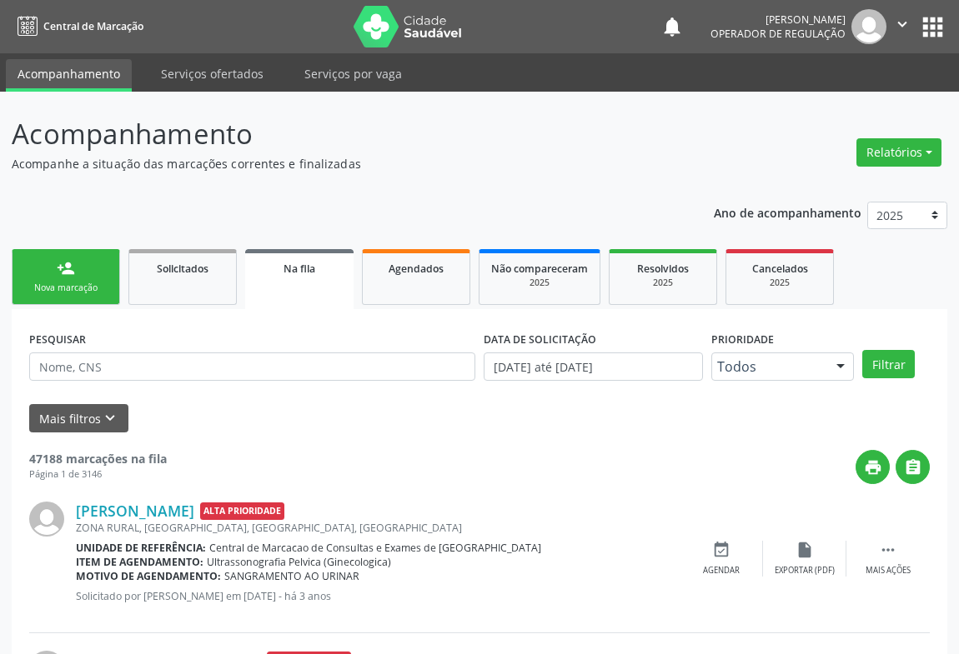
drag, startPoint x: 75, startPoint y: 273, endPoint x: 335, endPoint y: 197, distance: 270.9
click at [79, 278] on link "person_add Nova marcação" at bounding box center [66, 277] width 108 height 56
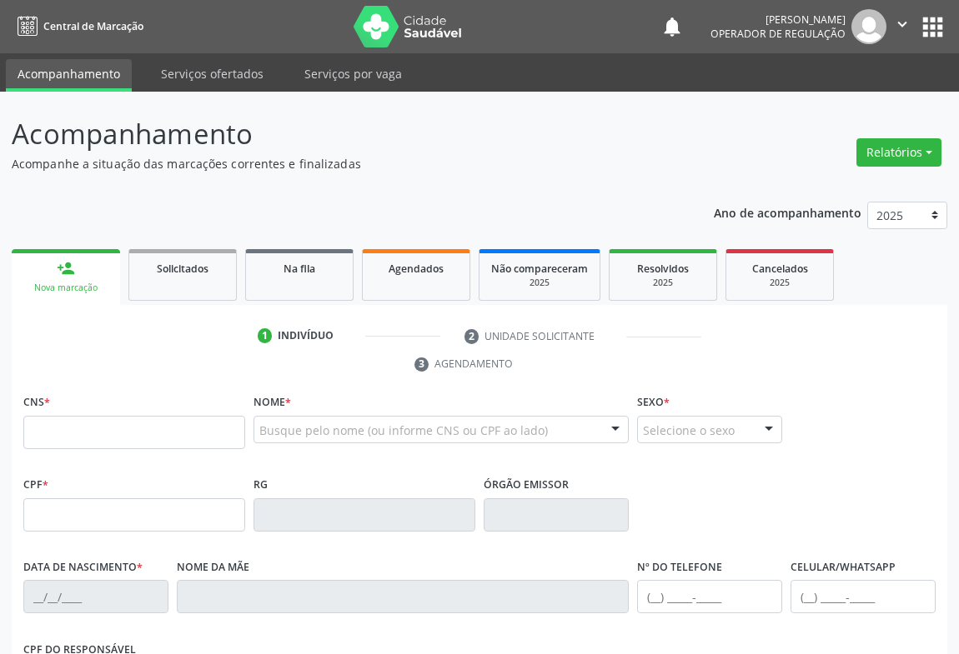
drag, startPoint x: 82, startPoint y: 413, endPoint x: 426, endPoint y: 180, distance: 415.9
click at [426, 180] on div "Acompanhamento Acompanhe a situação das marcações correntes e finalizadas Relat…" at bounding box center [479, 516] width 935 height 807
paste input "705 4004 8547 4397"
type input "705 4004 8547 4397"
type input "1[DATE]"
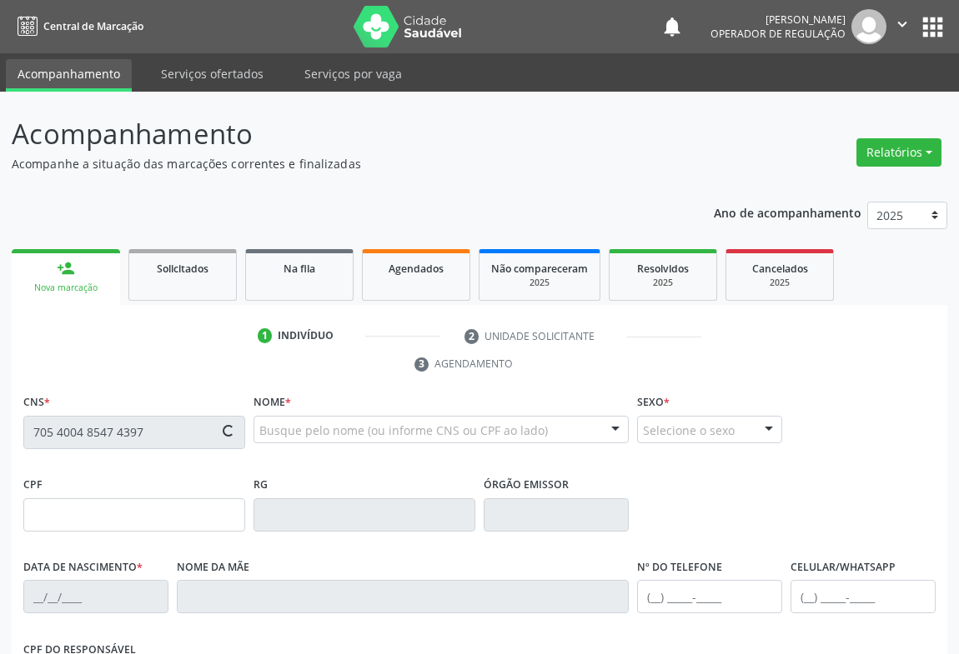
type input "S/N"
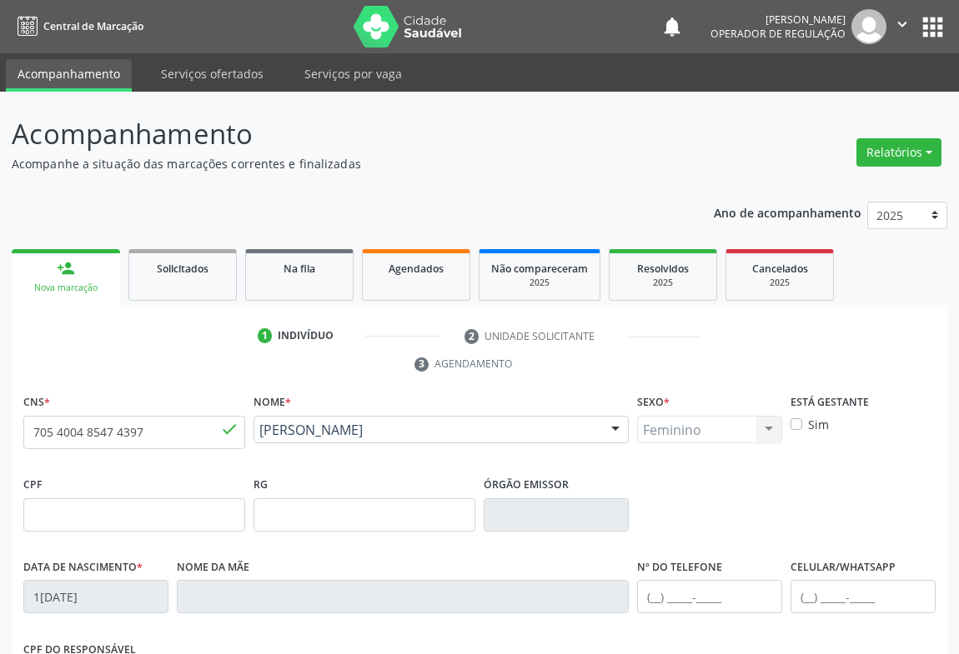
scroll to position [276, 0]
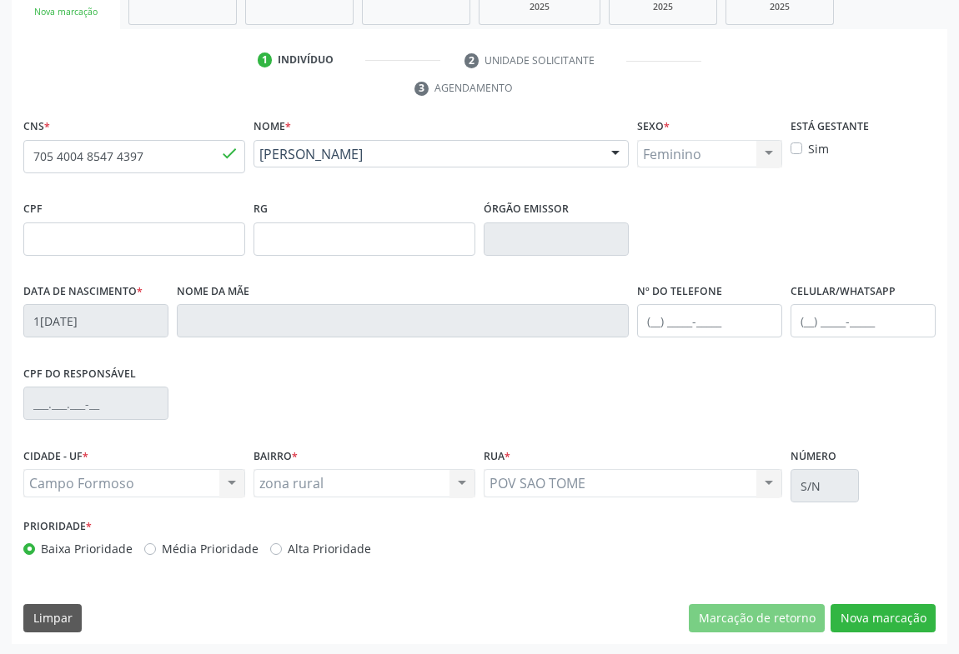
click at [875, 601] on div "CNS * 705 4004 8547 4397 done Nome * [PERSON_NAME] [PERSON_NAME] da Cruz CNS: 7…" at bounding box center [479, 379] width 935 height 530
click at [899, 607] on button "Nova marcação" at bounding box center [882, 618] width 105 height 28
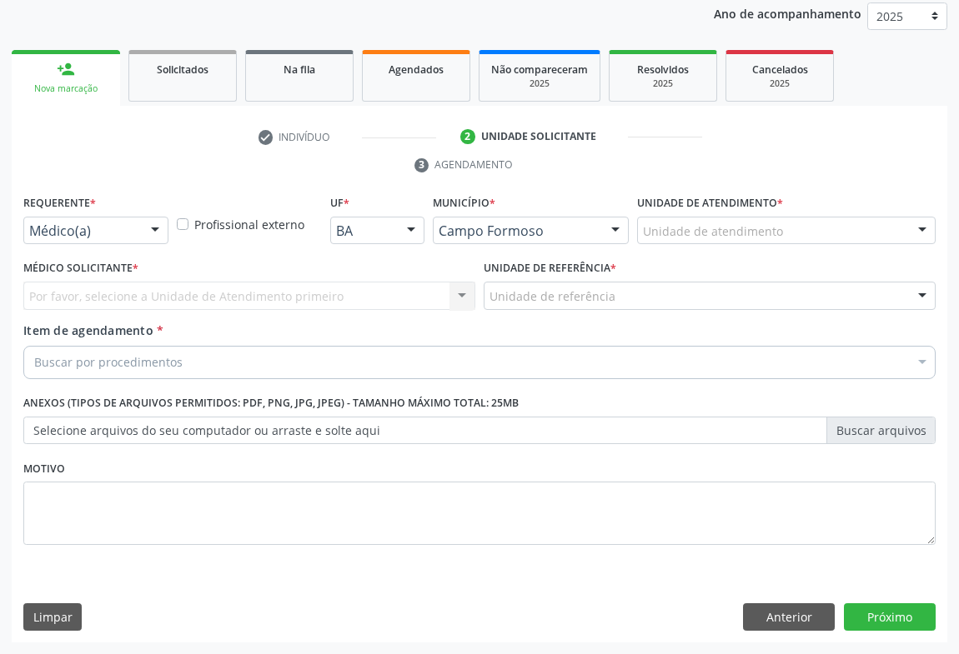
scroll to position [198, 0]
click at [99, 218] on div "Médico(a)" at bounding box center [95, 232] width 145 height 28
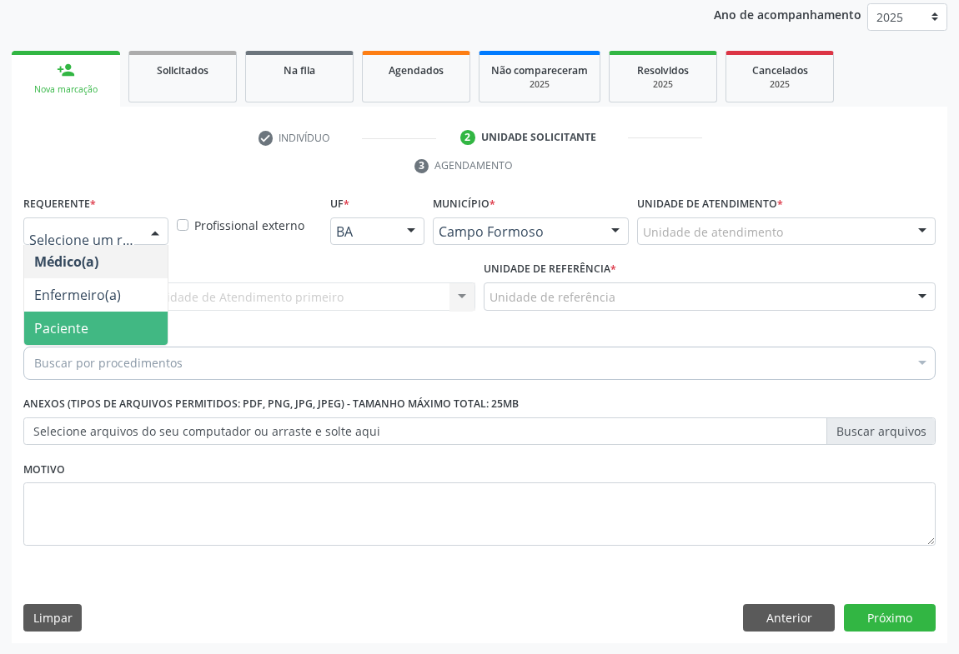
drag, startPoint x: 80, startPoint y: 322, endPoint x: 146, endPoint y: 299, distance: 69.6
click at [83, 321] on span "Paciente" at bounding box center [61, 328] width 54 height 18
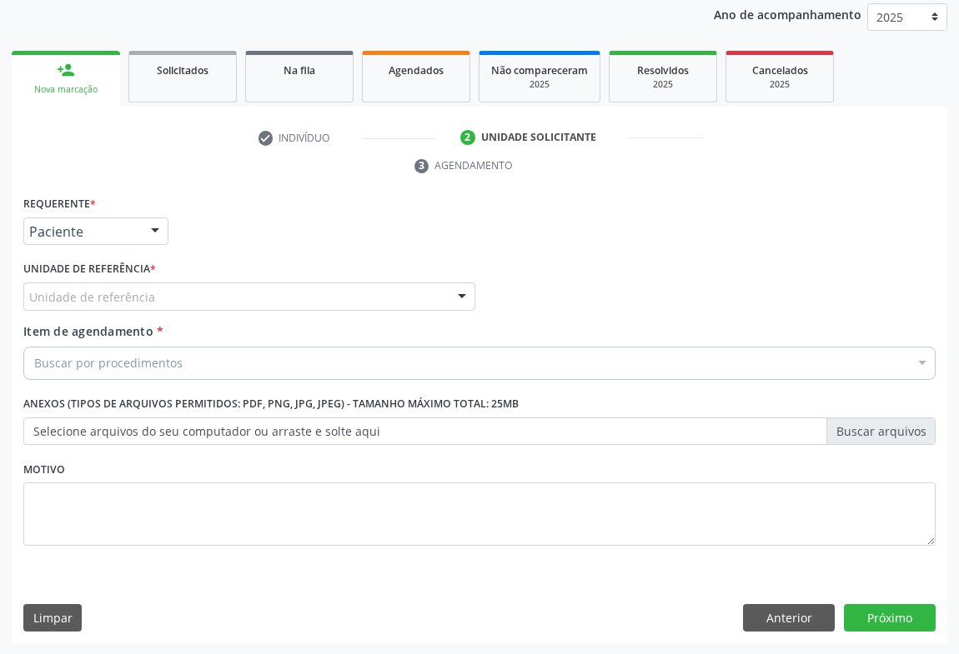
drag, startPoint x: 146, startPoint y: 299, endPoint x: 132, endPoint y: 316, distance: 21.9
click at [146, 300] on div "Requerente * Paciente Médico(a) Enfermeiro(a) Paciente Nenhum resultado encontr…" at bounding box center [479, 381] width 912 height 378
click at [132, 316] on div "Unidade de referência * Unidade de referência Unidade Basica de Saude da Famili…" at bounding box center [249, 289] width 460 height 65
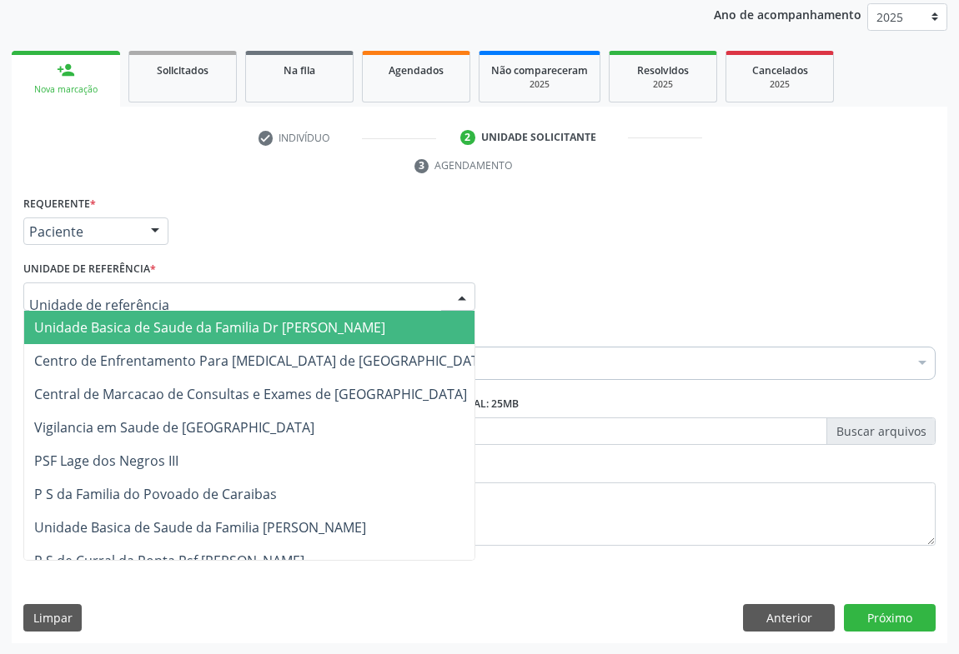
click at [108, 330] on span "Unidade Basica de Saude da Familia Dr [PERSON_NAME]" at bounding box center [209, 327] width 351 height 18
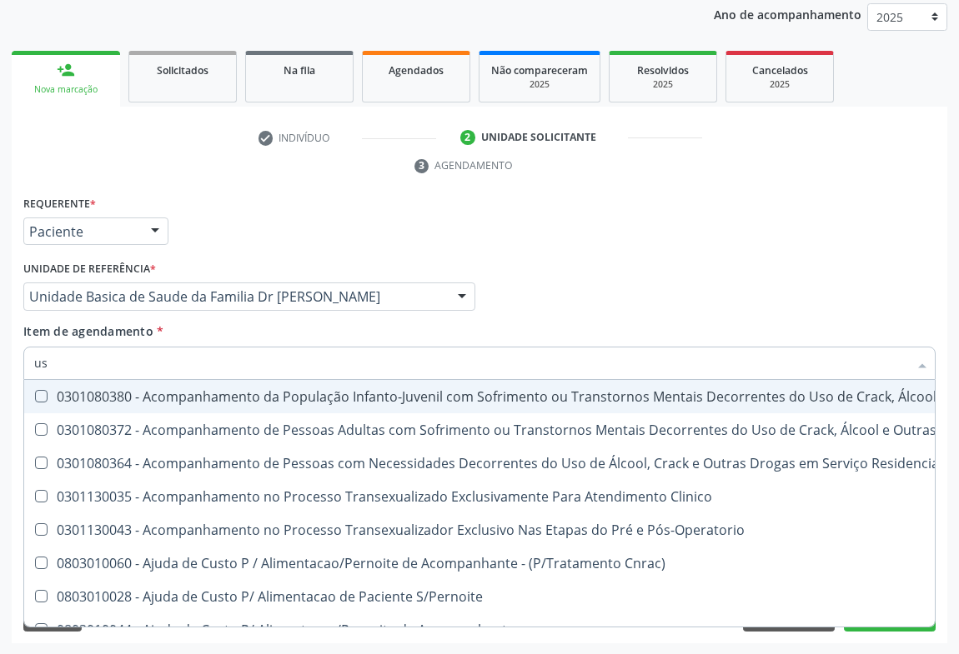
type input "usg"
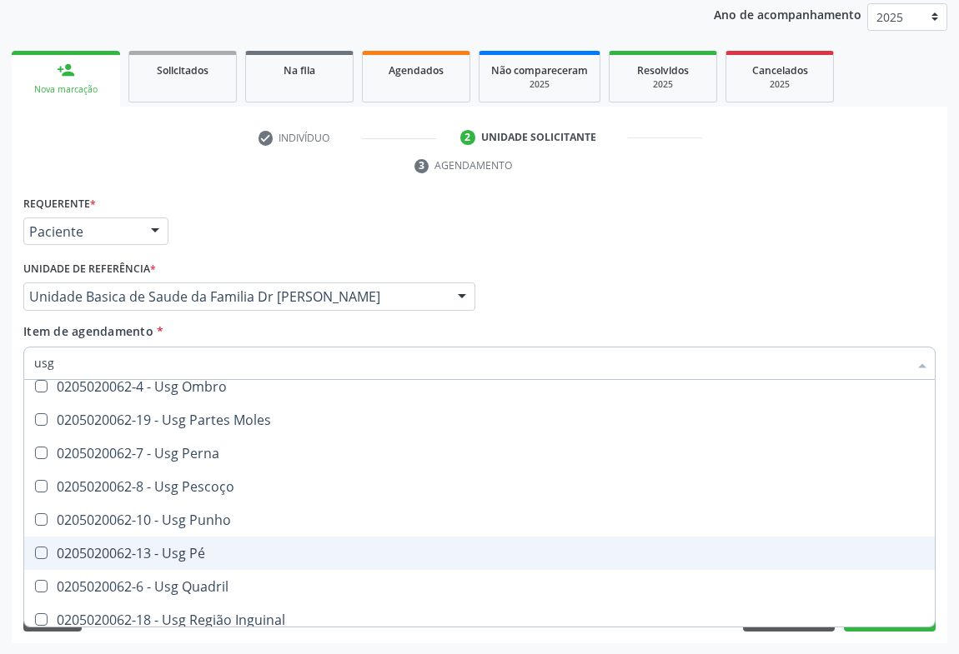
scroll to position [386, 0]
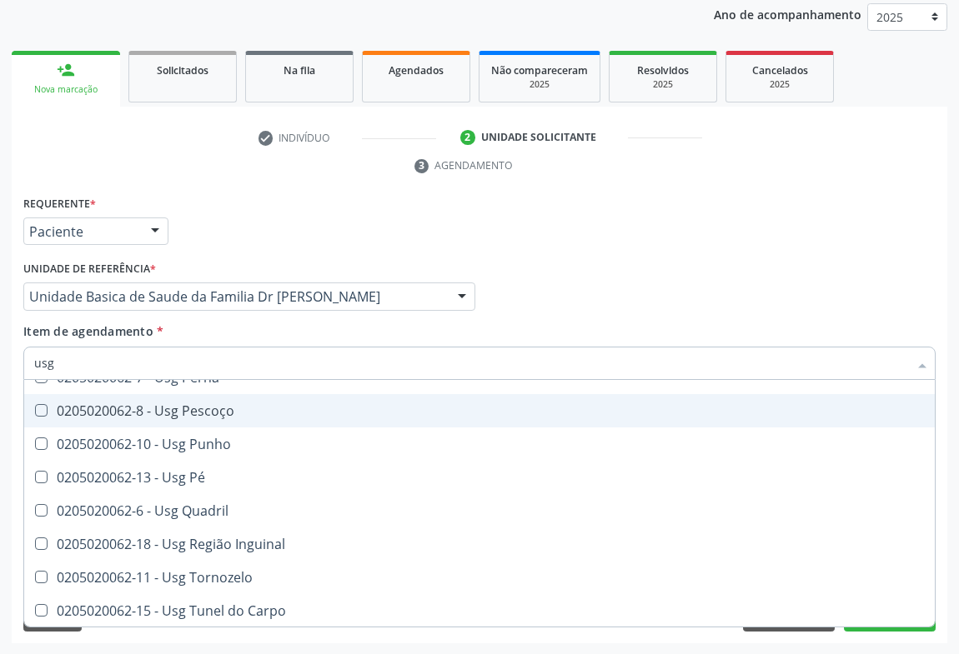
click at [180, 407] on div "0205020062-8 - Usg Pescoço" at bounding box center [479, 410] width 890 height 13
checkbox Pescoço "true"
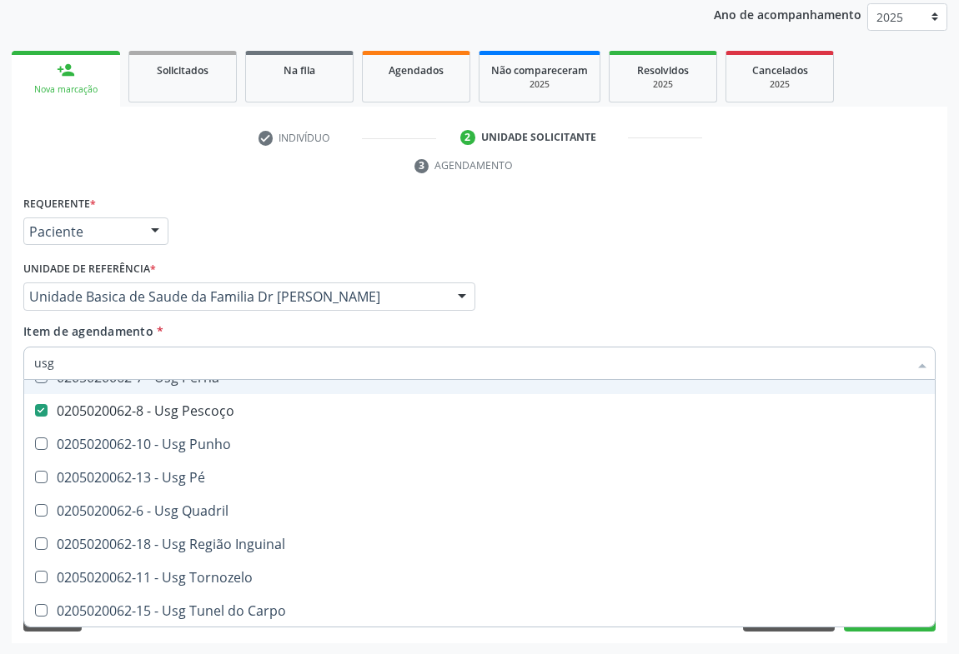
click at [463, 319] on div "Unidade de referência * Unidade Basica de Saude da Familia Dr [PERSON_NAME] Uni…" at bounding box center [249, 289] width 460 height 65
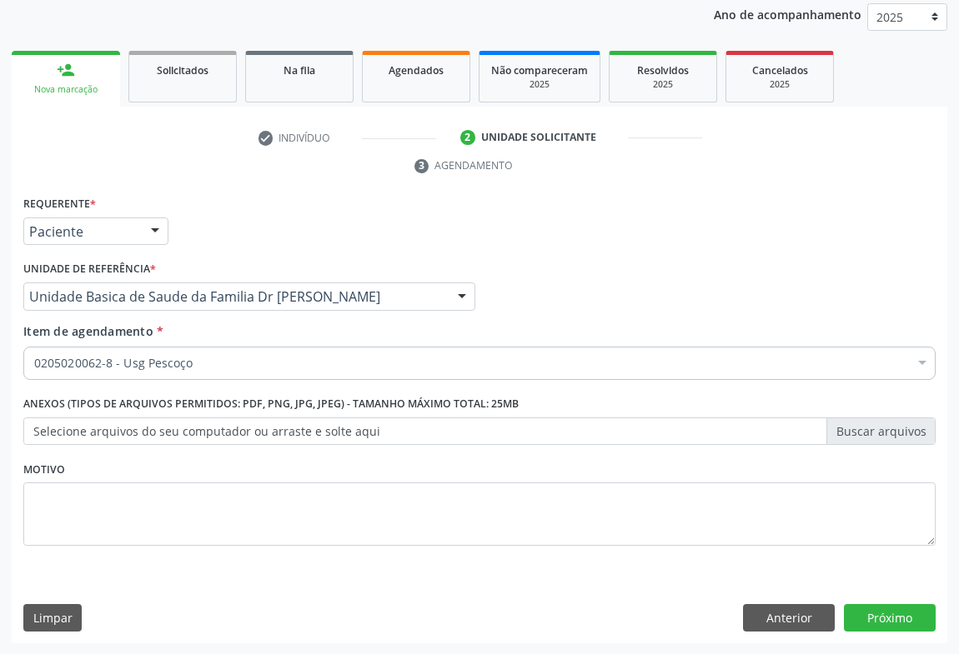
scroll to position [0, 0]
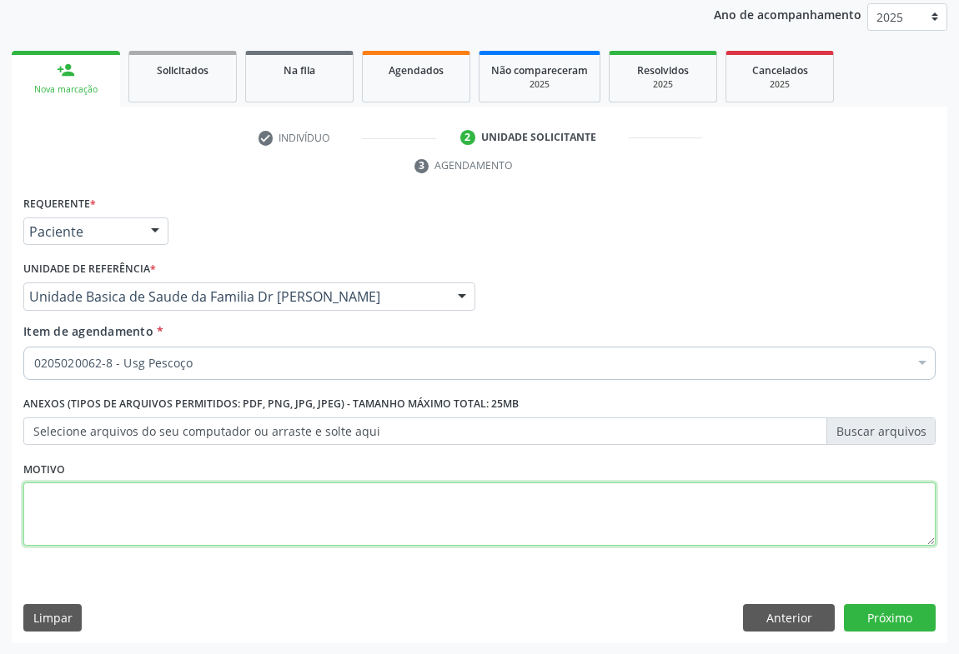
click at [96, 503] on textarea at bounding box center [479, 514] width 912 height 63
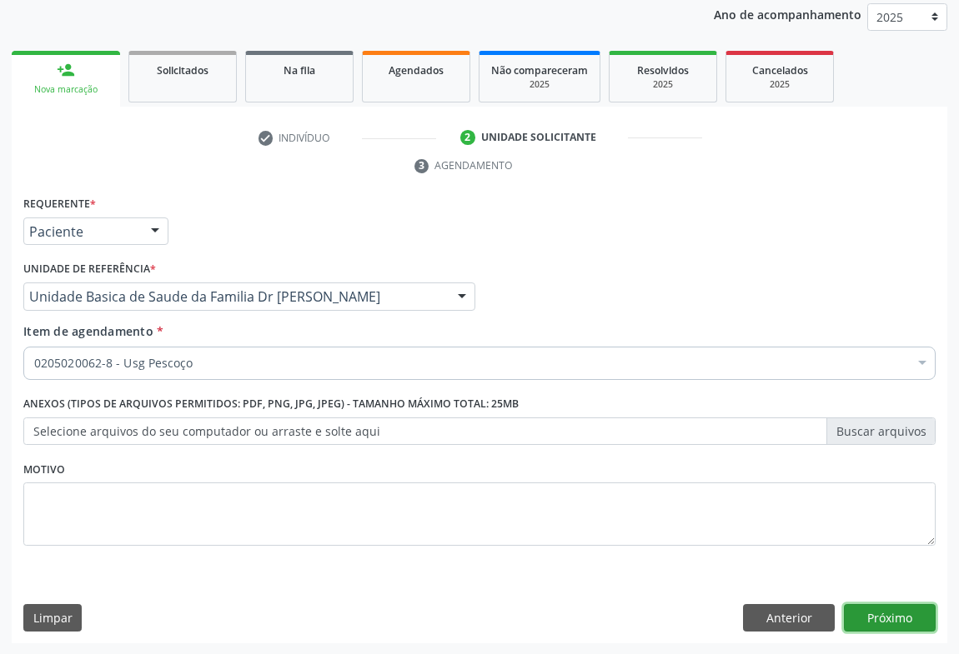
click at [859, 616] on button "Próximo" at bounding box center [890, 618] width 92 height 28
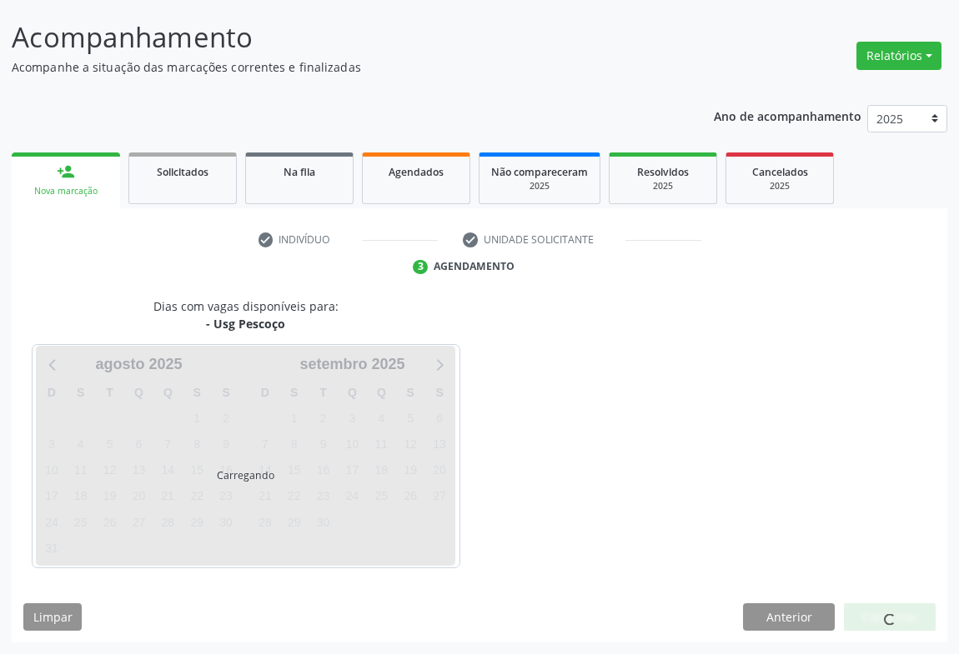
scroll to position [96, 0]
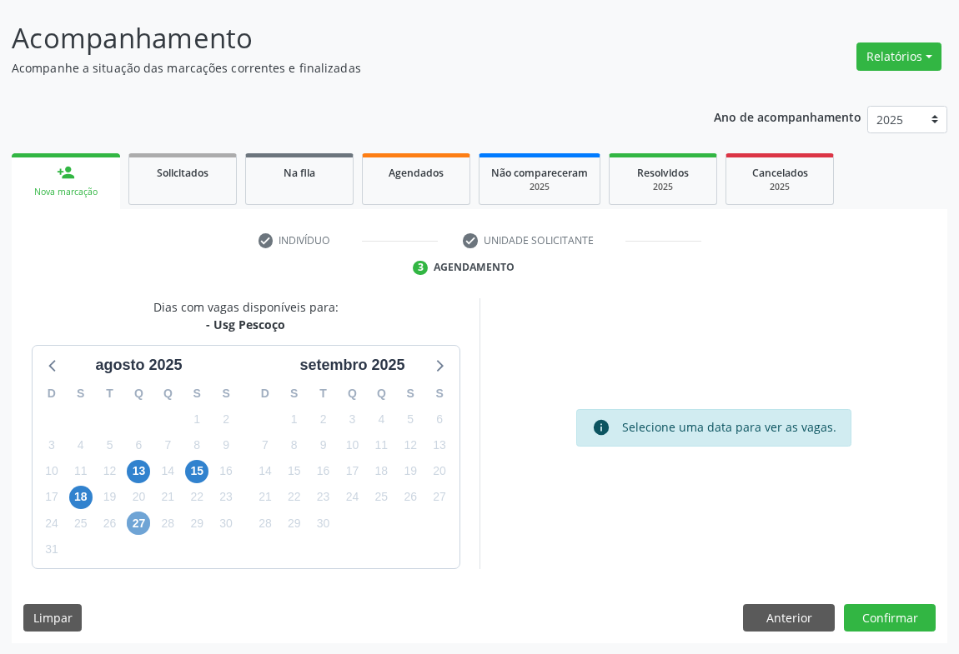
click at [142, 518] on span "27" at bounding box center [138, 523] width 23 height 23
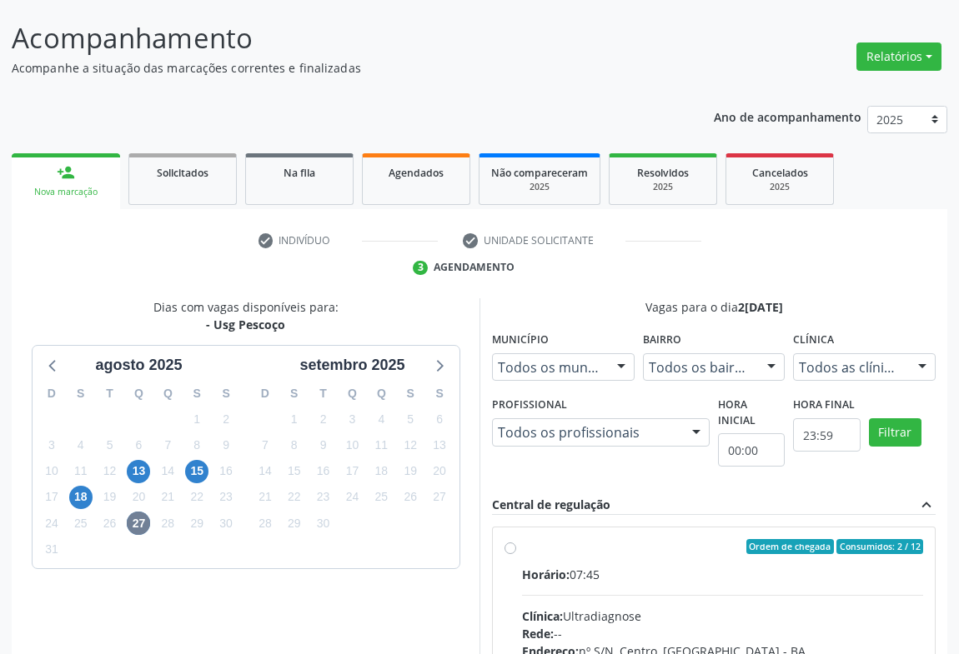
click at [514, 555] on div "Ordem de chegada Consumidos: 2 / 12 Horário: 07:45 Clínica: Ultradiagnose Rede:…" at bounding box center [713, 667] width 418 height 256
radio input "true"
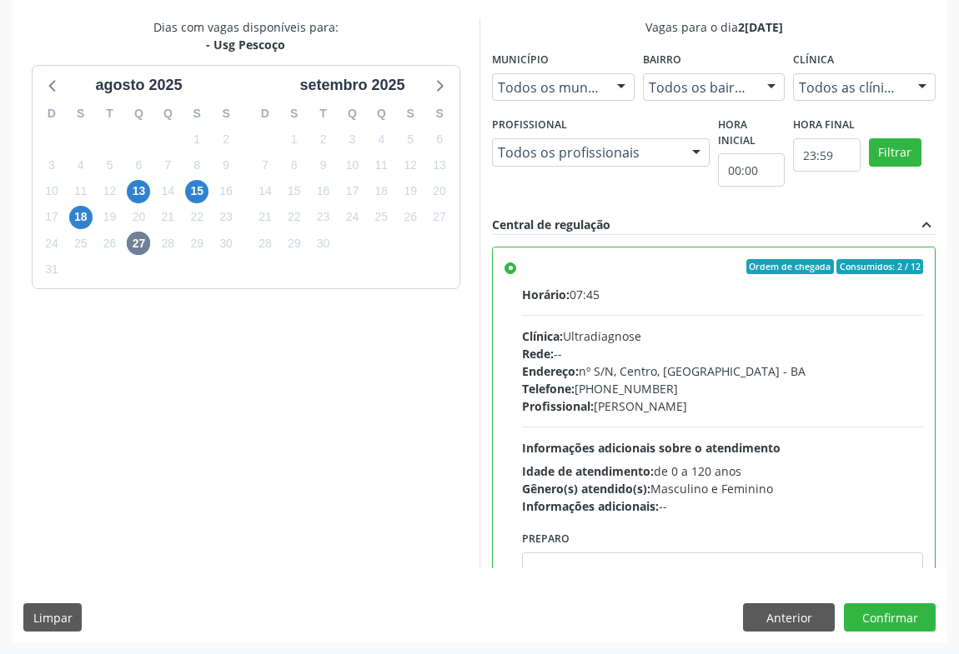
scroll to position [83, 0]
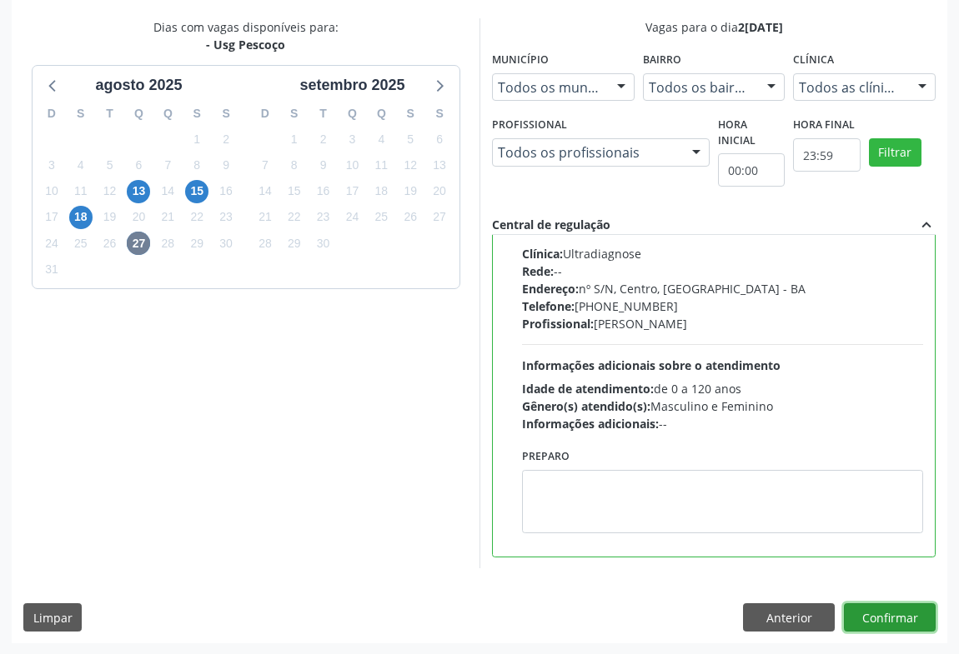
click at [911, 615] on button "Confirmar" at bounding box center [890, 617] width 92 height 28
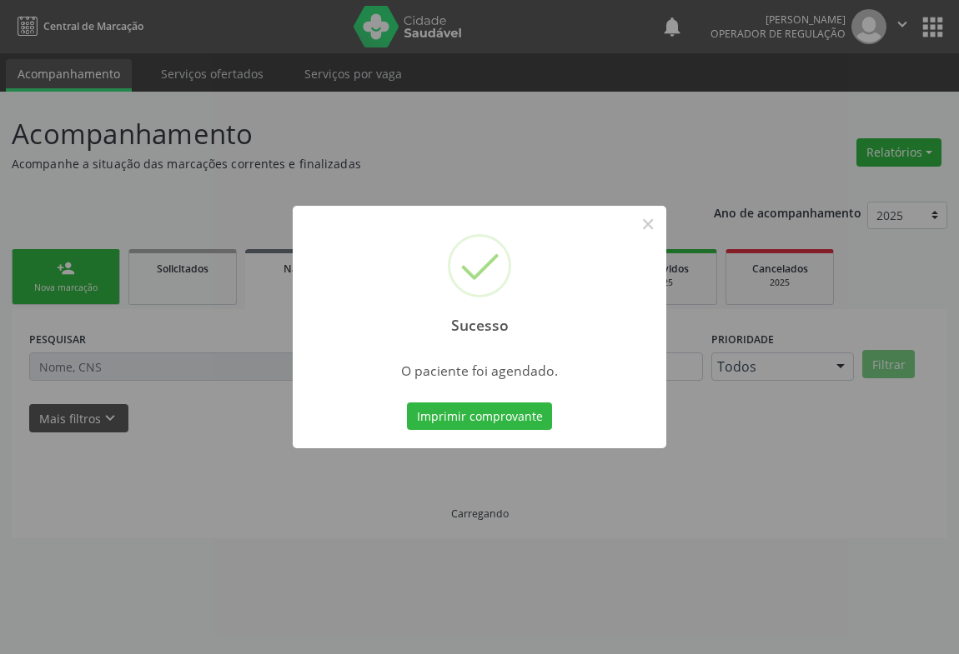
scroll to position [0, 0]
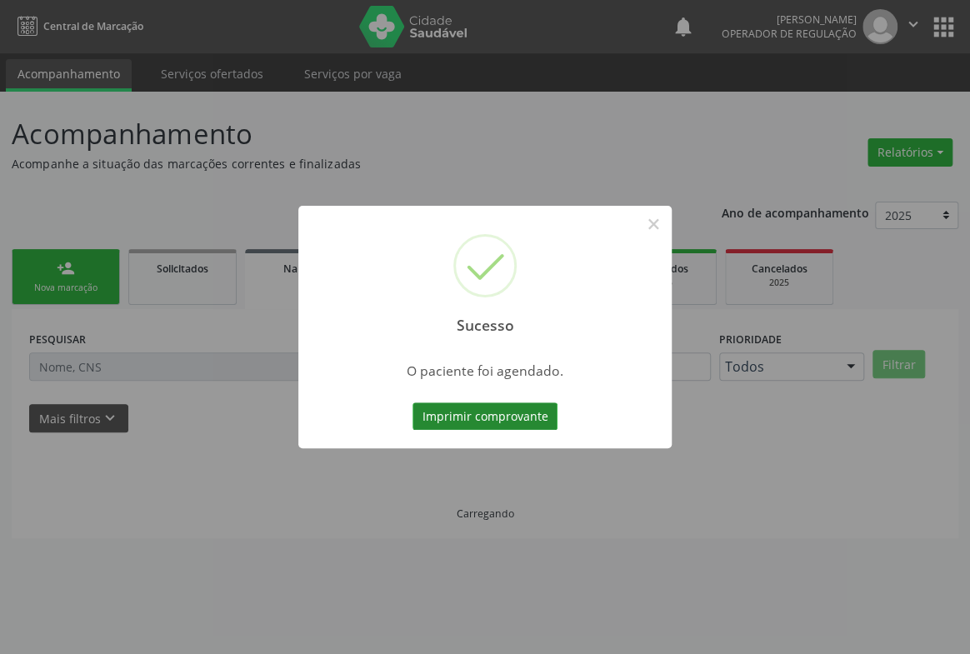
click at [489, 408] on button "Imprimir comprovante" at bounding box center [485, 417] width 145 height 28
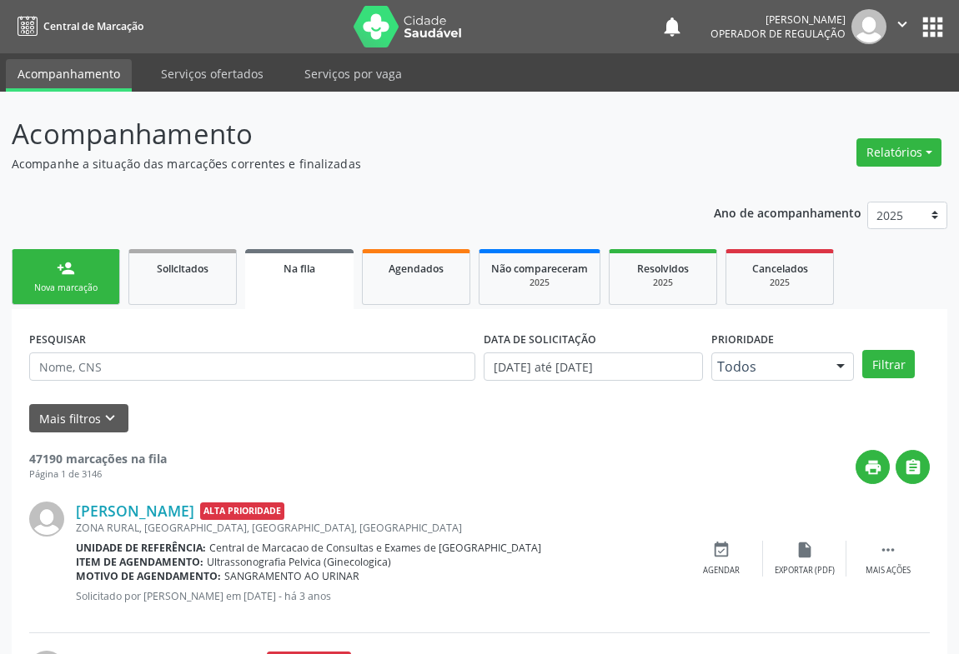
click at [91, 278] on link "person_add Nova marcação" at bounding box center [66, 277] width 108 height 56
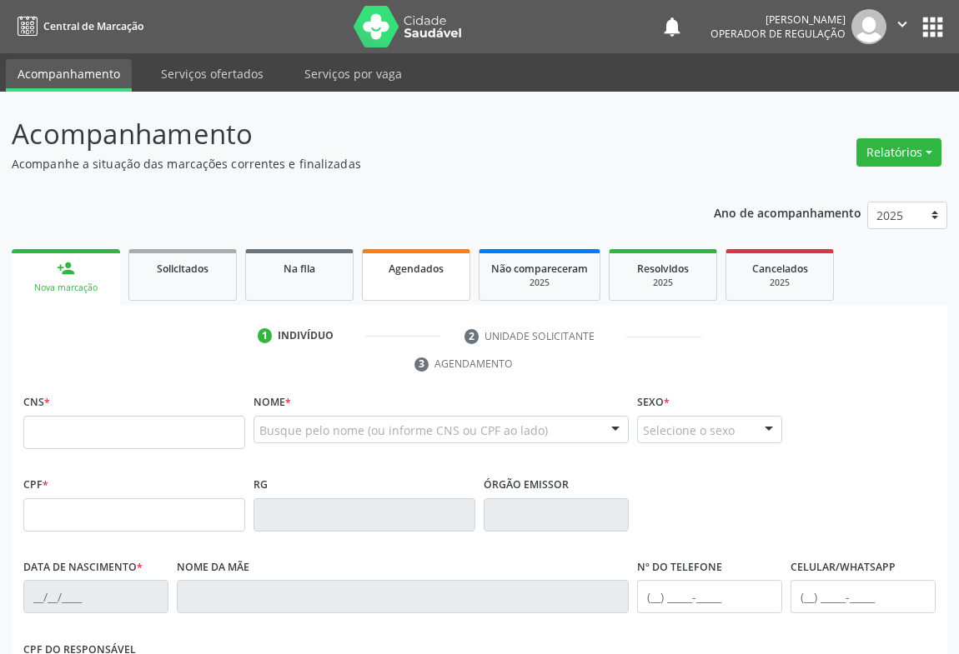
click at [411, 275] on div "Agendados" at bounding box center [415, 268] width 83 height 18
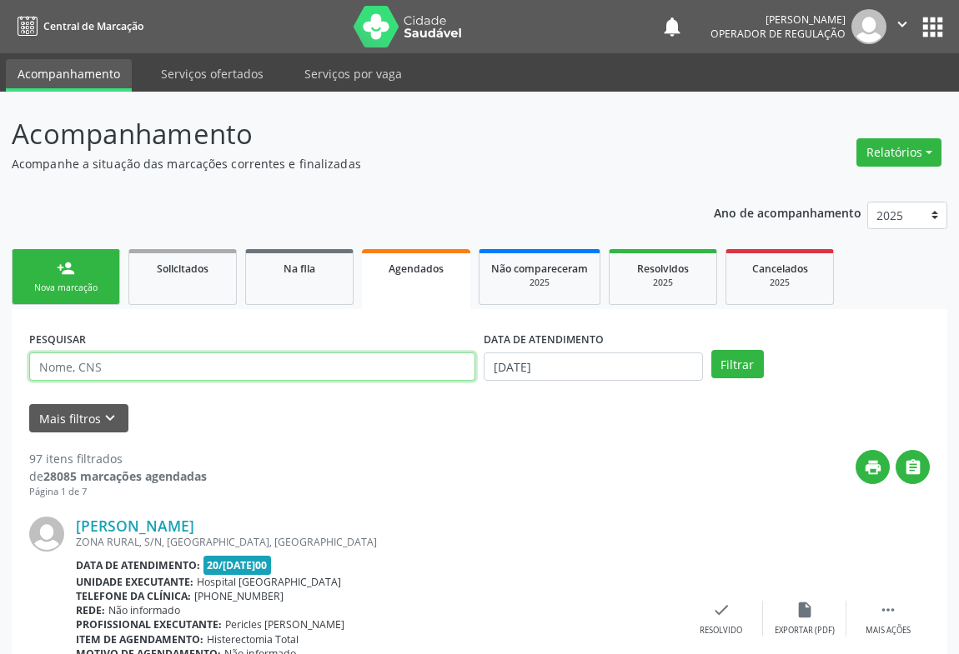
click at [128, 362] on input "text" at bounding box center [252, 367] width 446 height 28
type input "marcia geane [PERSON_NAME]"
click at [711, 350] on button "Filtrar" at bounding box center [737, 364] width 53 height 28
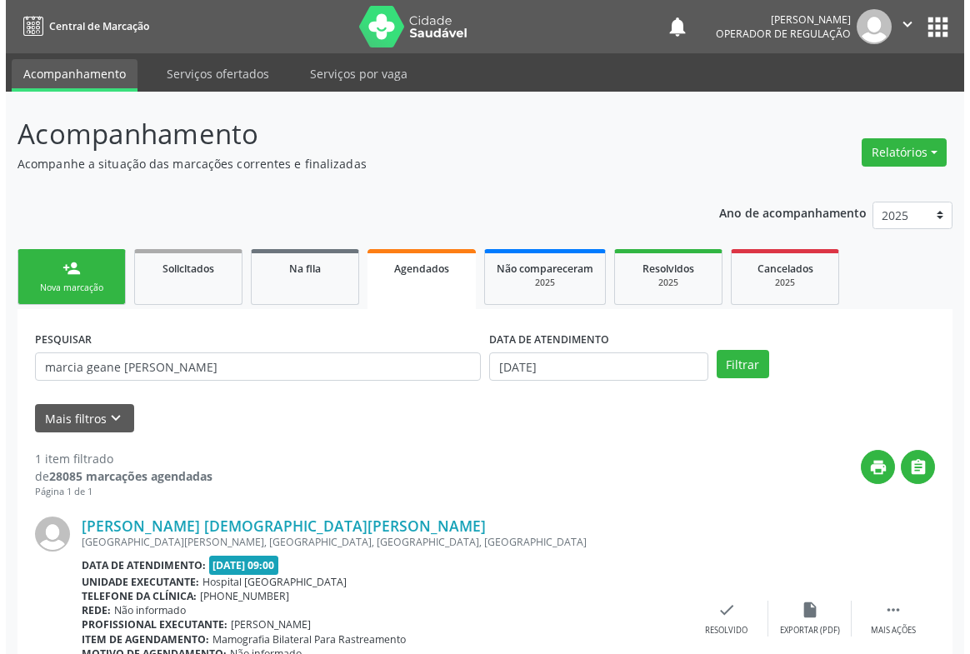
scroll to position [113, 0]
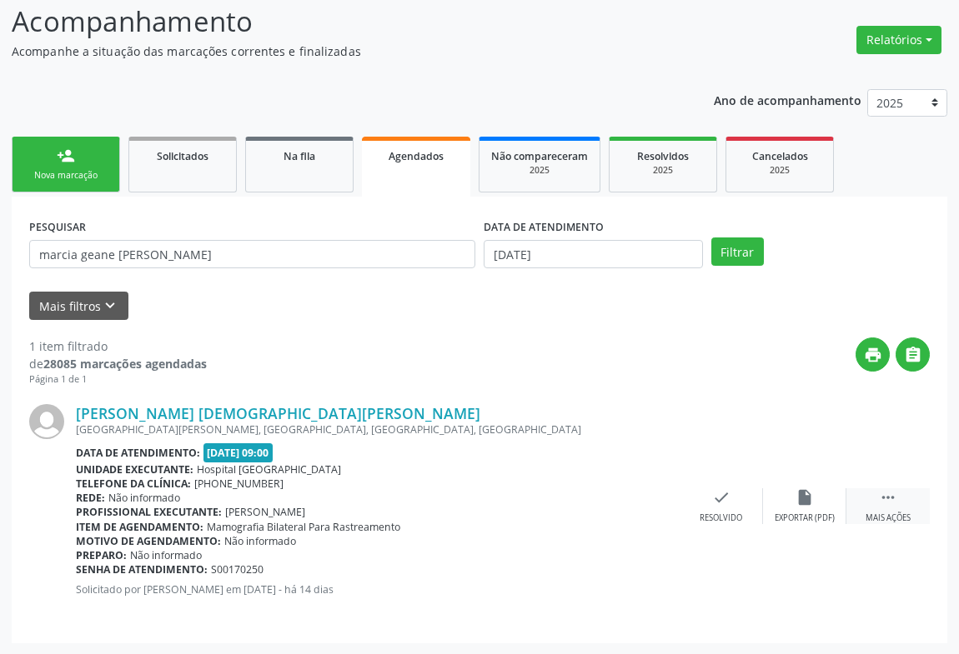
click at [883, 517] on div "Mais ações" at bounding box center [887, 519] width 45 height 12
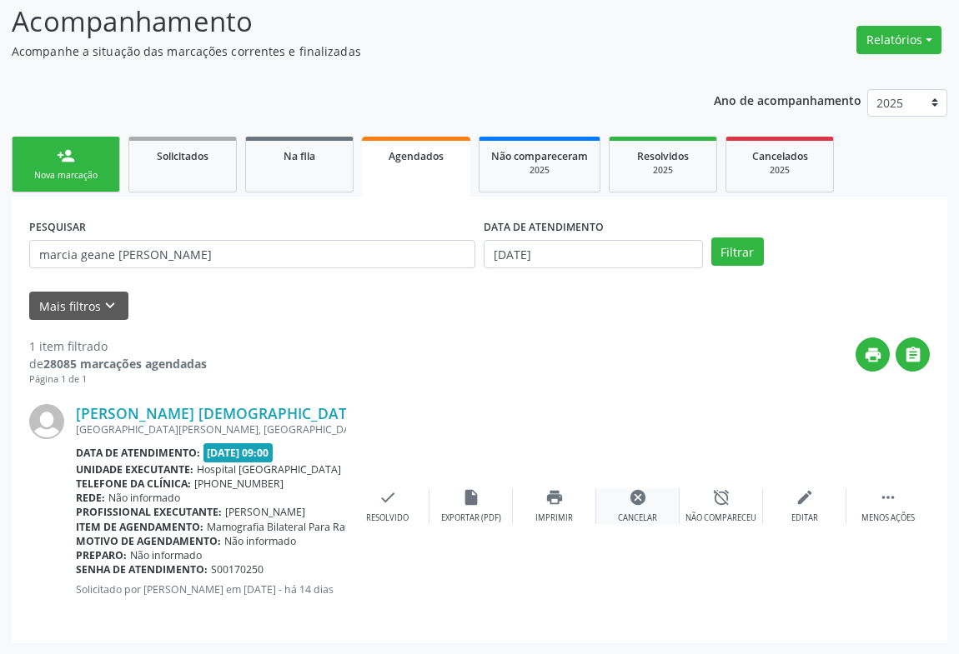
click at [632, 498] on icon "cancel" at bounding box center [637, 497] width 18 height 18
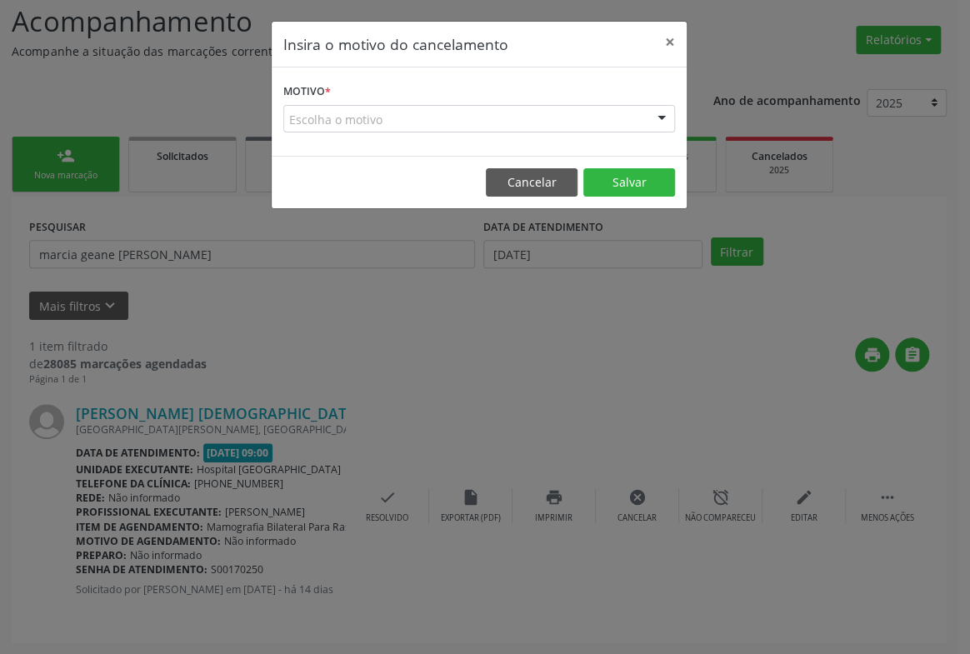
click at [654, 111] on div at bounding box center [661, 120] width 25 height 28
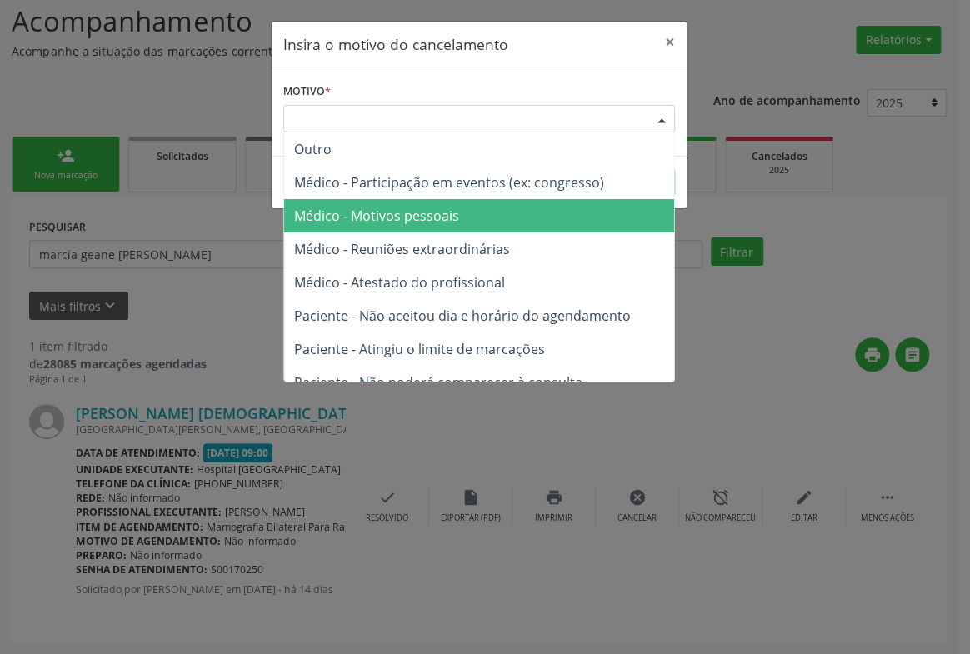
click at [410, 209] on span "Médico - Motivos pessoais" at bounding box center [376, 216] width 165 height 18
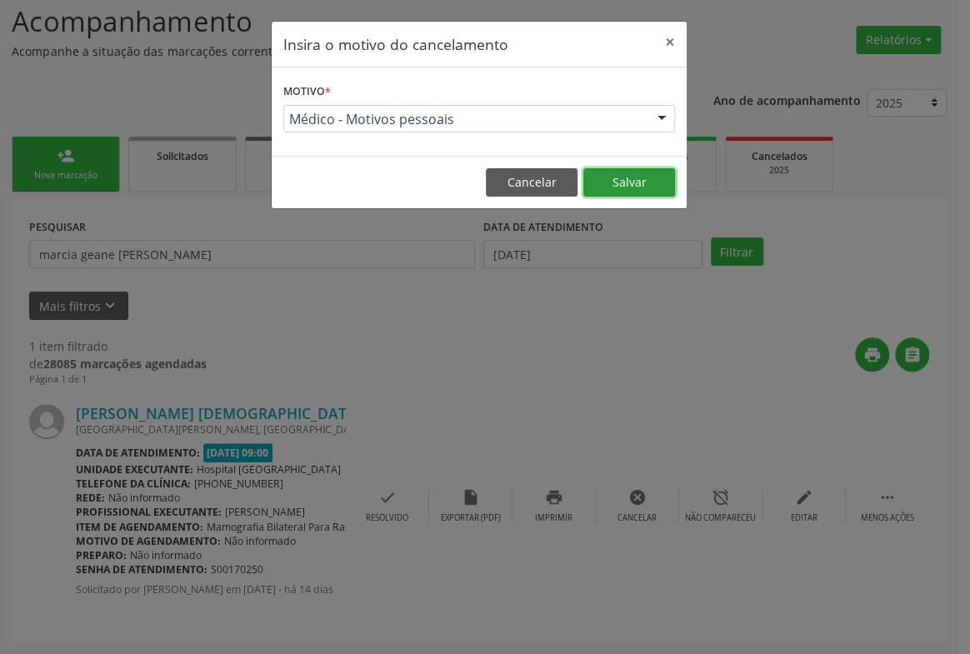
click at [616, 173] on button "Salvar" at bounding box center [629, 182] width 92 height 28
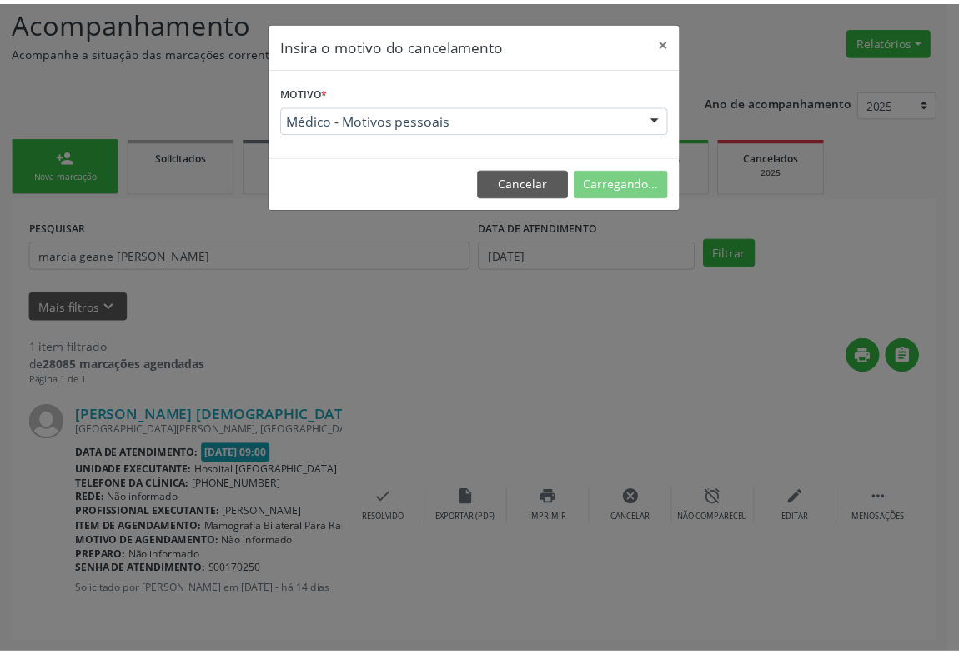
scroll to position [0, 0]
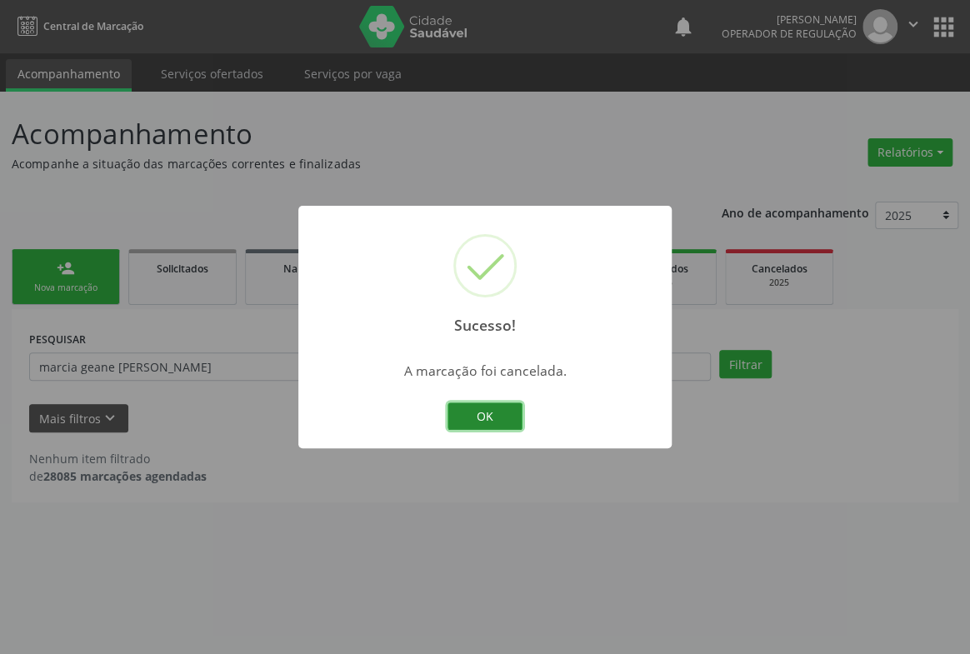
click at [480, 405] on button "OK" at bounding box center [485, 417] width 75 height 28
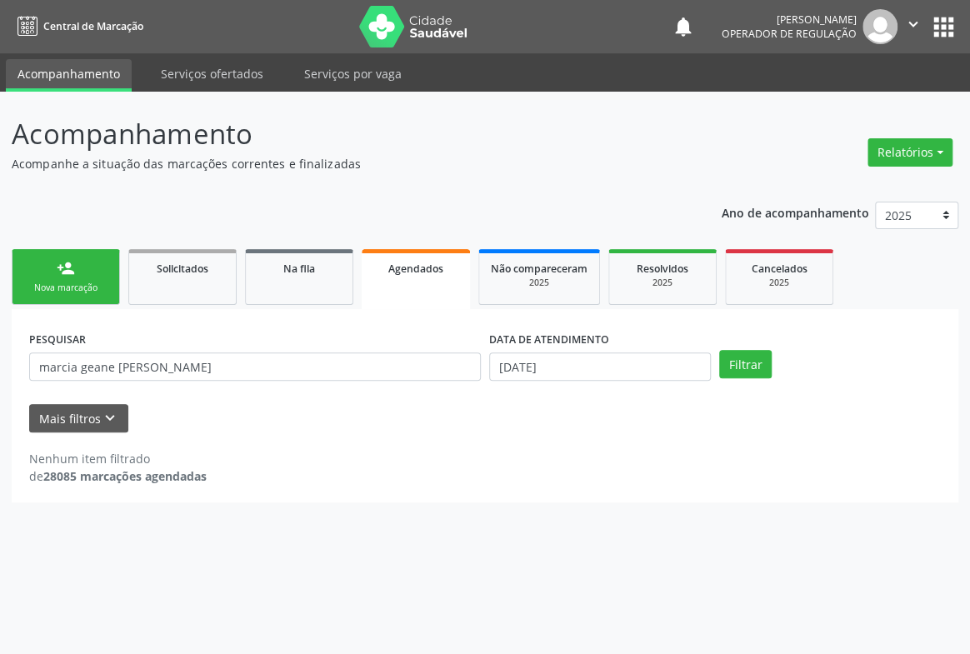
click at [78, 286] on div "Nova marcação" at bounding box center [65, 288] width 83 height 13
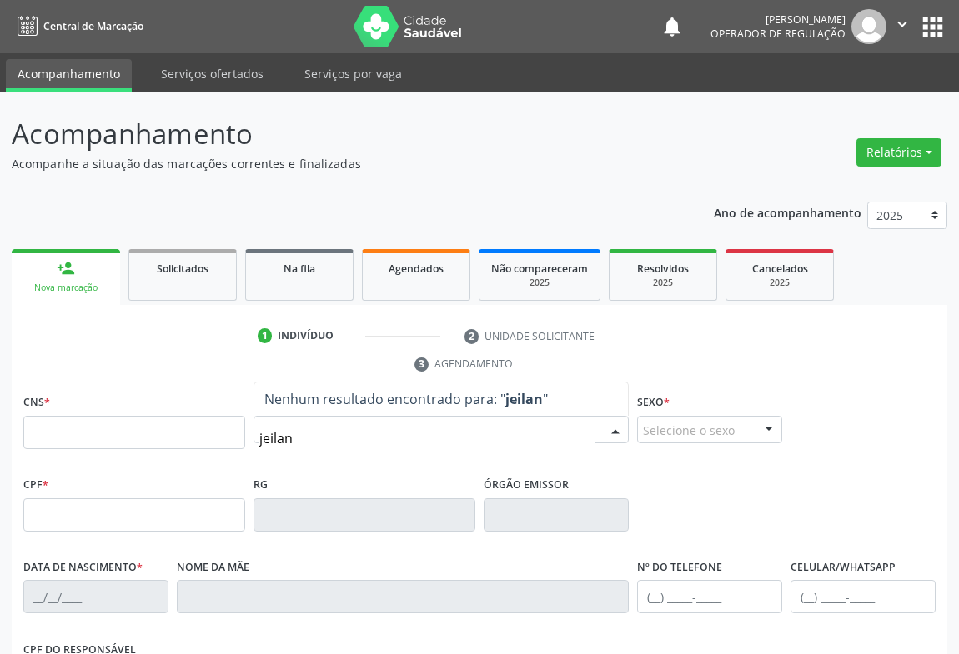
type input "jeilane"
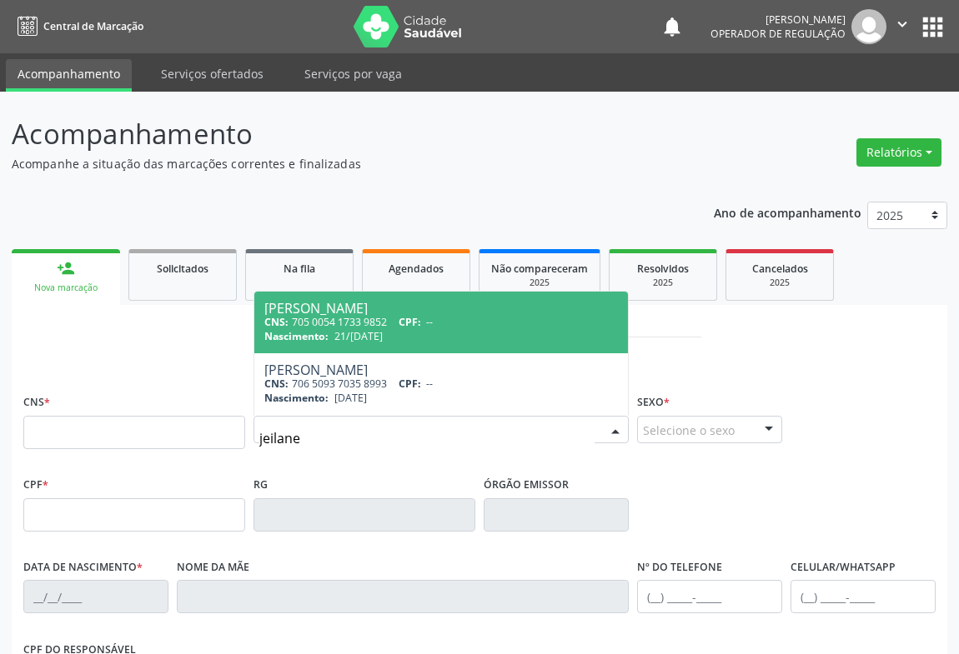
click at [314, 318] on div "CNS: 705 0054 1733 9852 CPF: --" at bounding box center [440, 322] width 353 height 14
type input "705 0054 1733 9852"
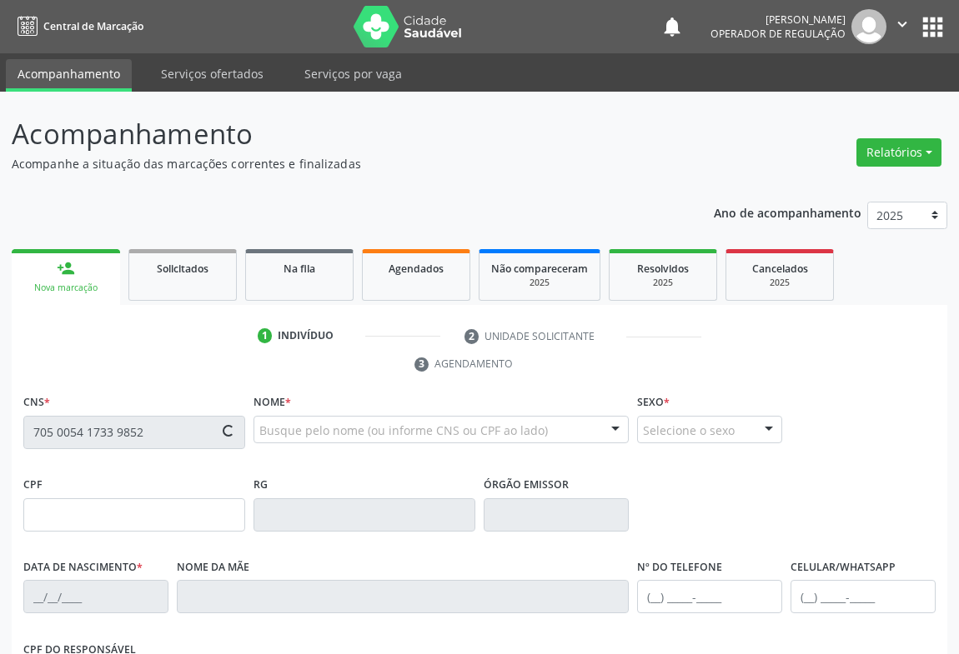
scroll to position [276, 0]
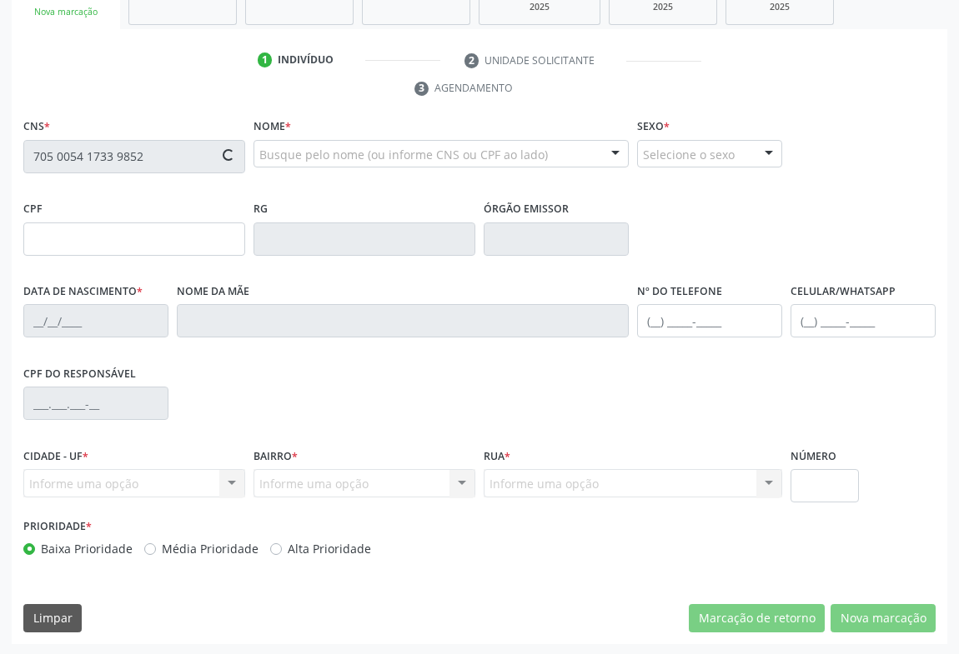
type input "1412279232"
type input "21/[DATE]"
type input "[PHONE_NUMBER]"
type input "026.013.595-01"
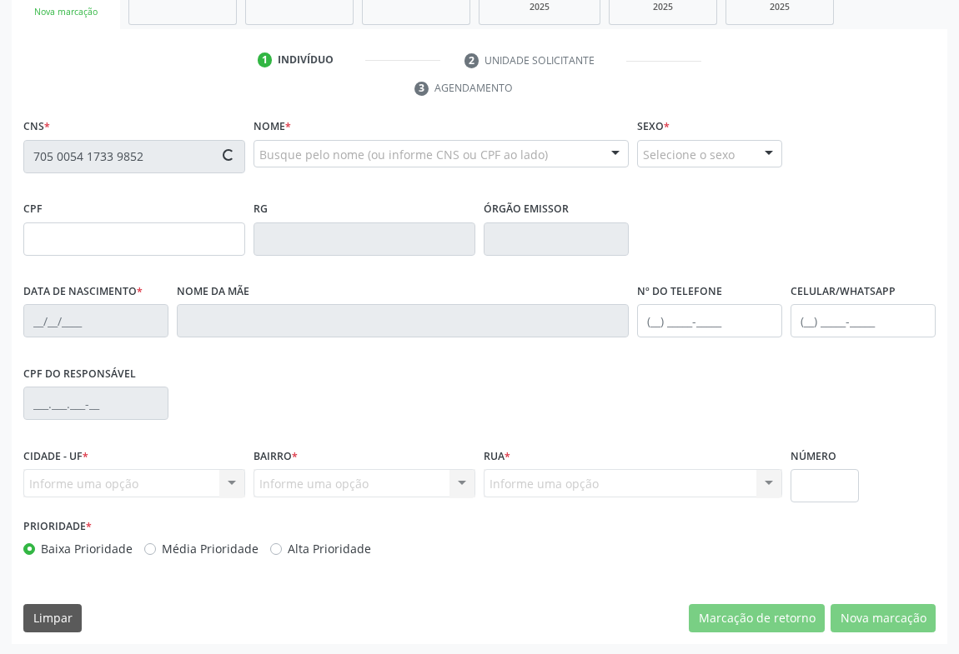
type input "16"
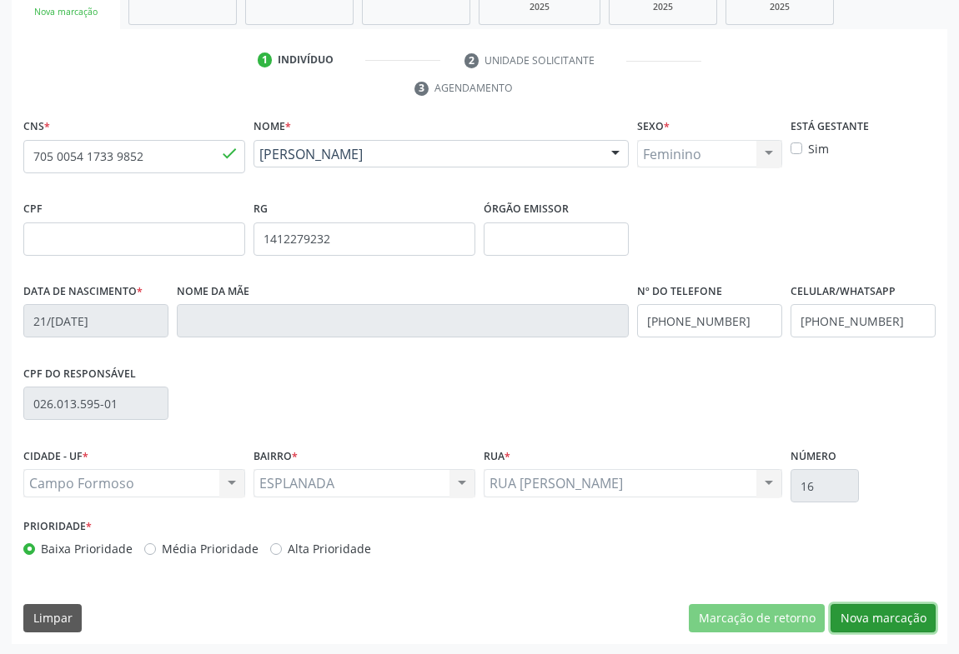
click at [879, 606] on button "Nova marcação" at bounding box center [882, 618] width 105 height 28
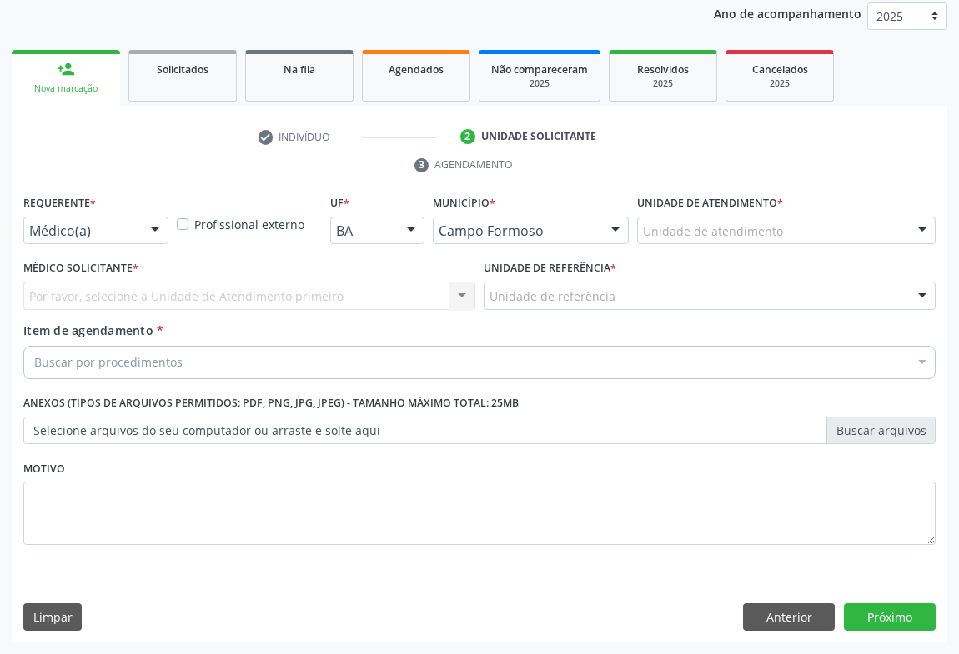
scroll to position [198, 0]
click at [134, 235] on div "Médico(a)" at bounding box center [95, 232] width 145 height 28
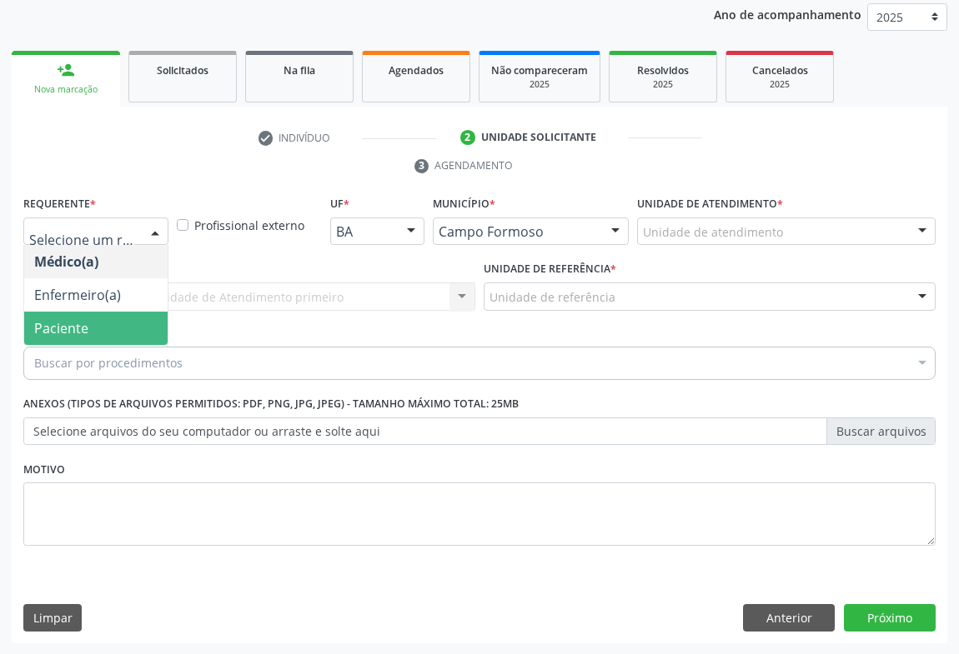
click at [74, 326] on span "Paciente" at bounding box center [61, 328] width 54 height 18
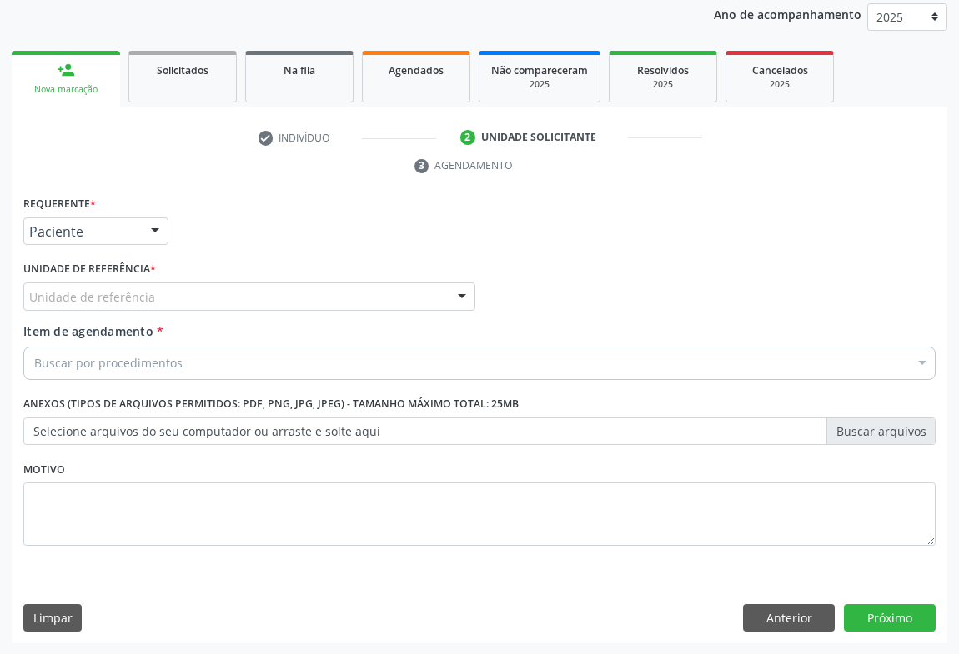
click at [235, 296] on div "Unidade de referência" at bounding box center [249, 297] width 452 height 28
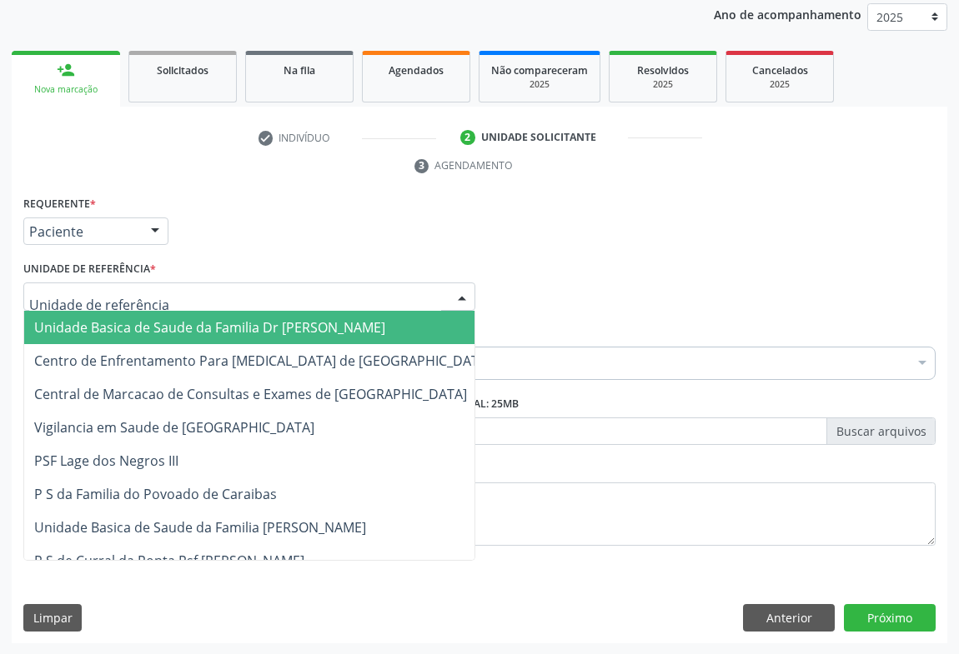
click at [114, 333] on span "Unidade Basica de Saude da Familia Dr [PERSON_NAME]" at bounding box center [209, 327] width 351 height 18
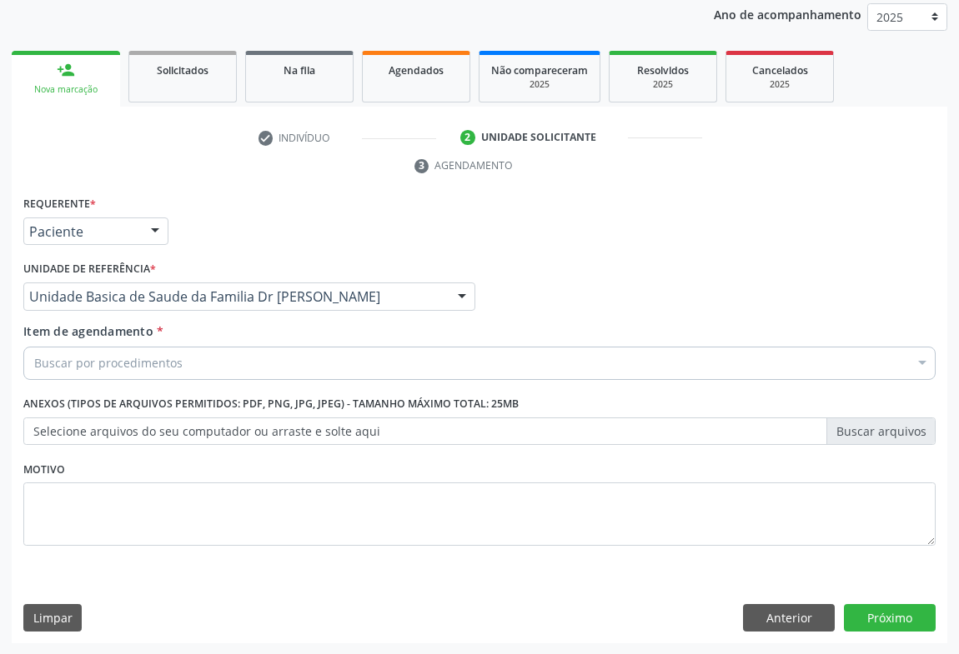
drag, startPoint x: 99, startPoint y: 360, endPoint x: 167, endPoint y: 371, distance: 68.4
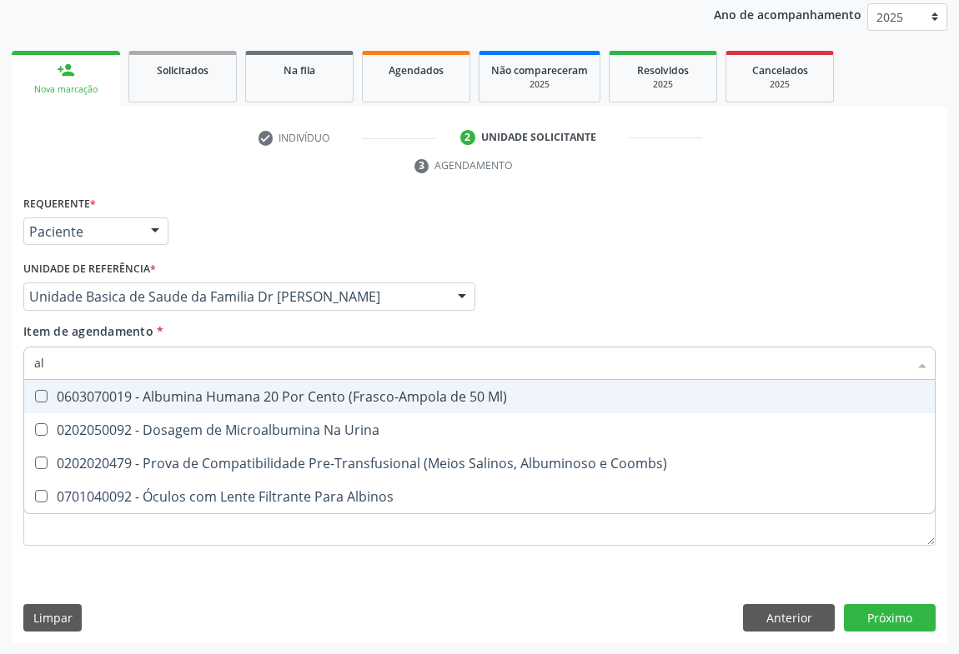
type input "a"
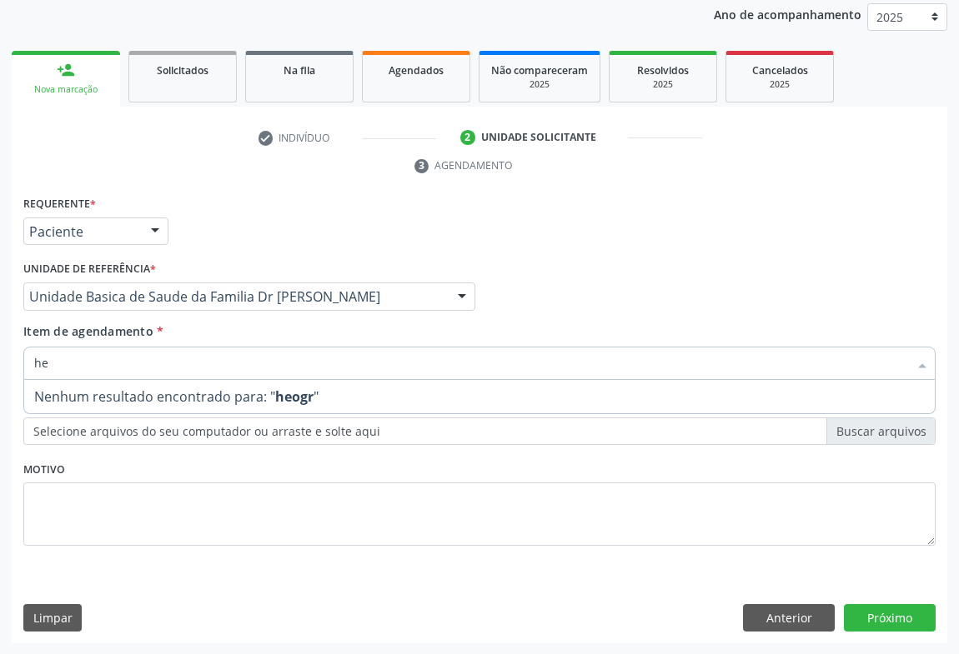
type input "h"
type input "hemogra"
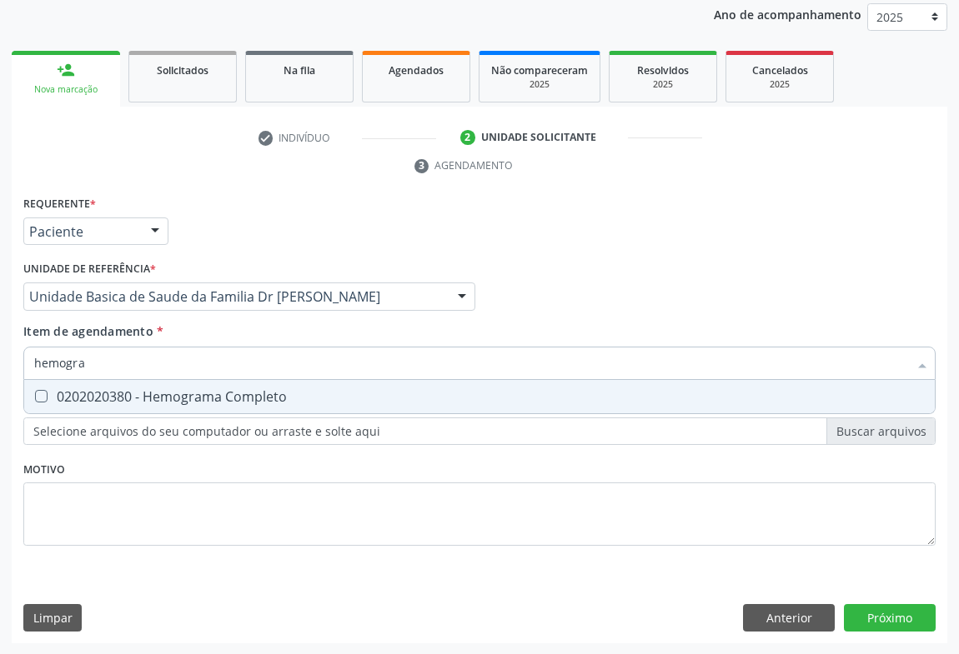
drag, startPoint x: 267, startPoint y: 390, endPoint x: 368, endPoint y: 418, distance: 104.8
click at [274, 390] on div "0202020380 - Hemograma Completo" at bounding box center [479, 396] width 890 height 13
checkbox Completo "true"
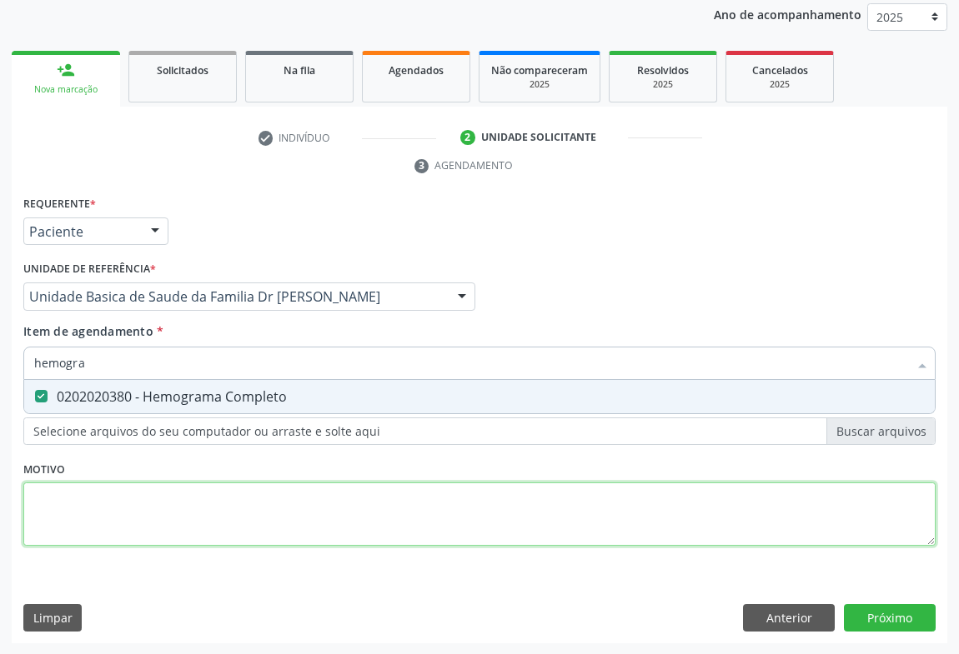
click at [424, 506] on div "Requerente * Paciente Médico(a) Enfermeiro(a) Paciente Nenhum resultado encontr…" at bounding box center [479, 381] width 912 height 378
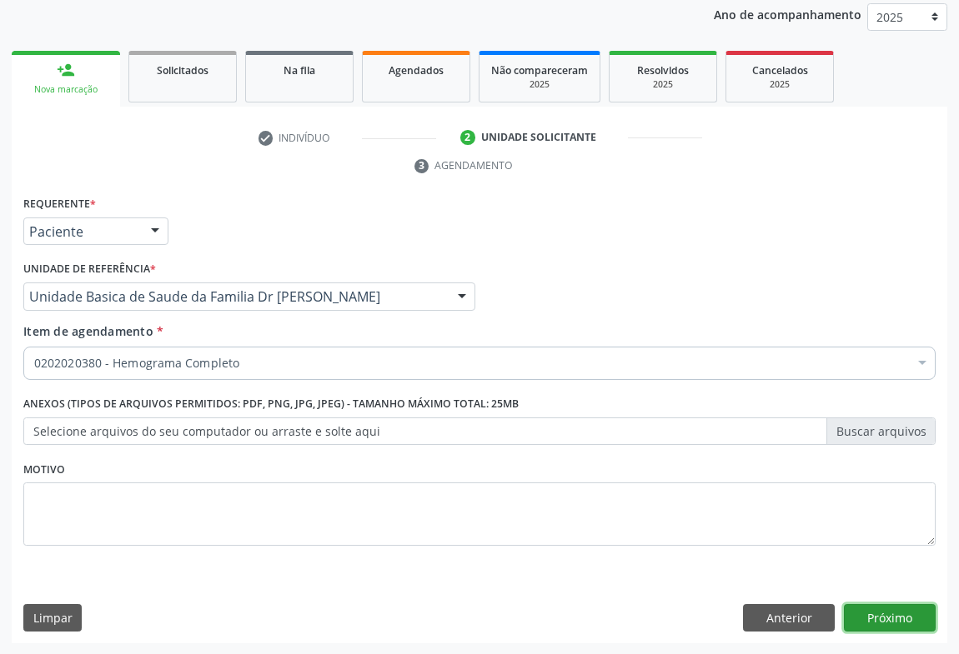
click at [890, 618] on button "Próximo" at bounding box center [890, 618] width 92 height 28
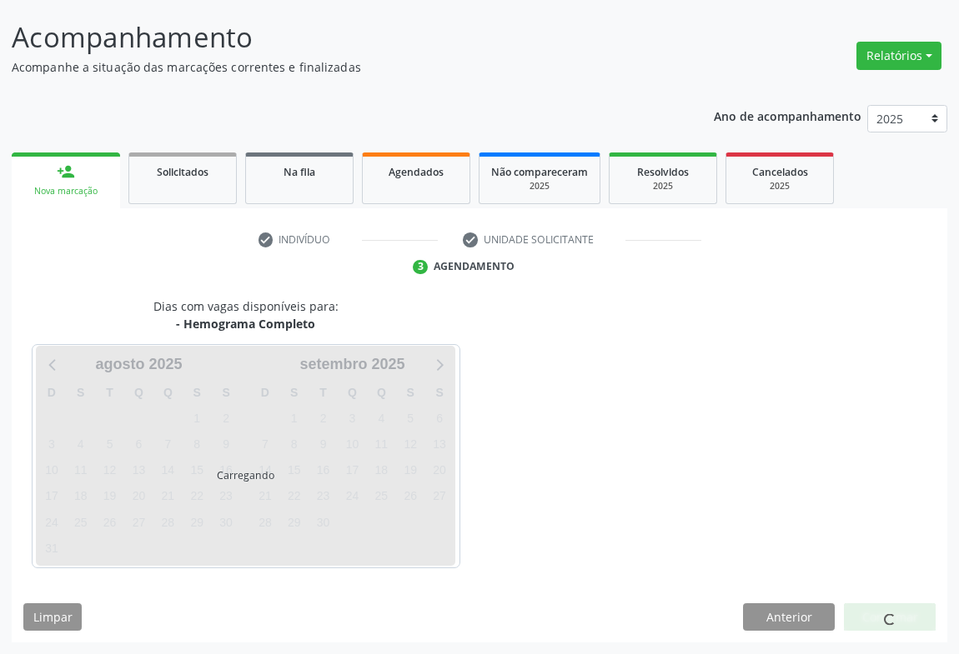
scroll to position [96, 0]
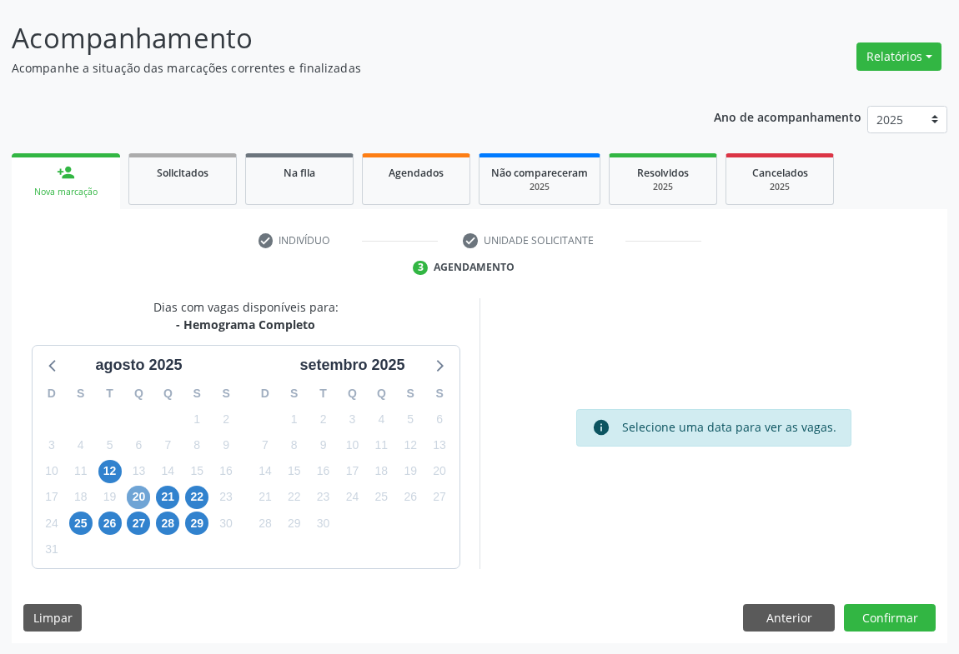
click at [139, 494] on span "20" at bounding box center [138, 497] width 23 height 23
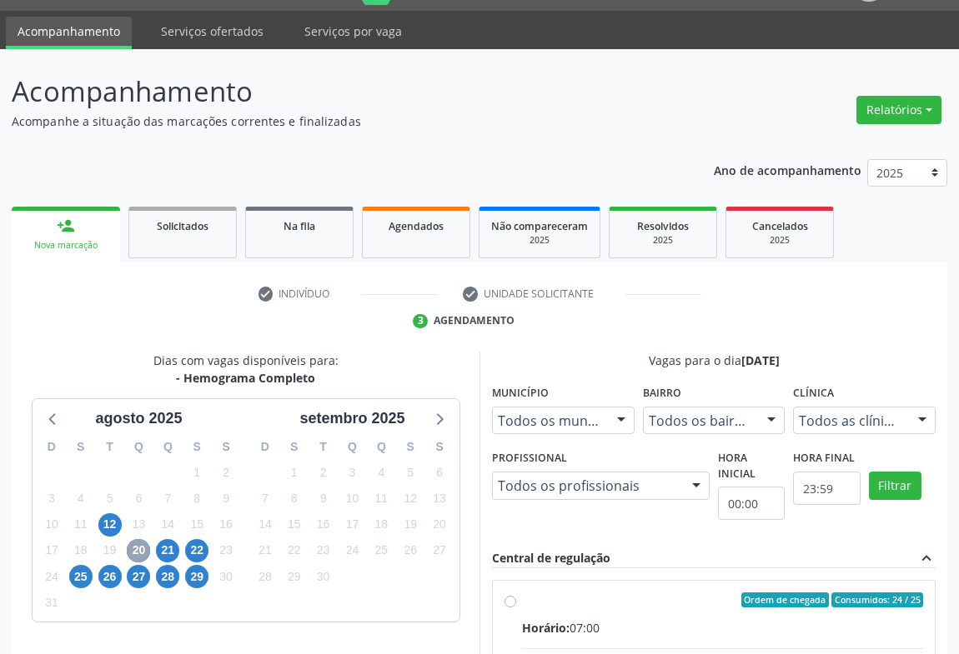
scroll to position [0, 0]
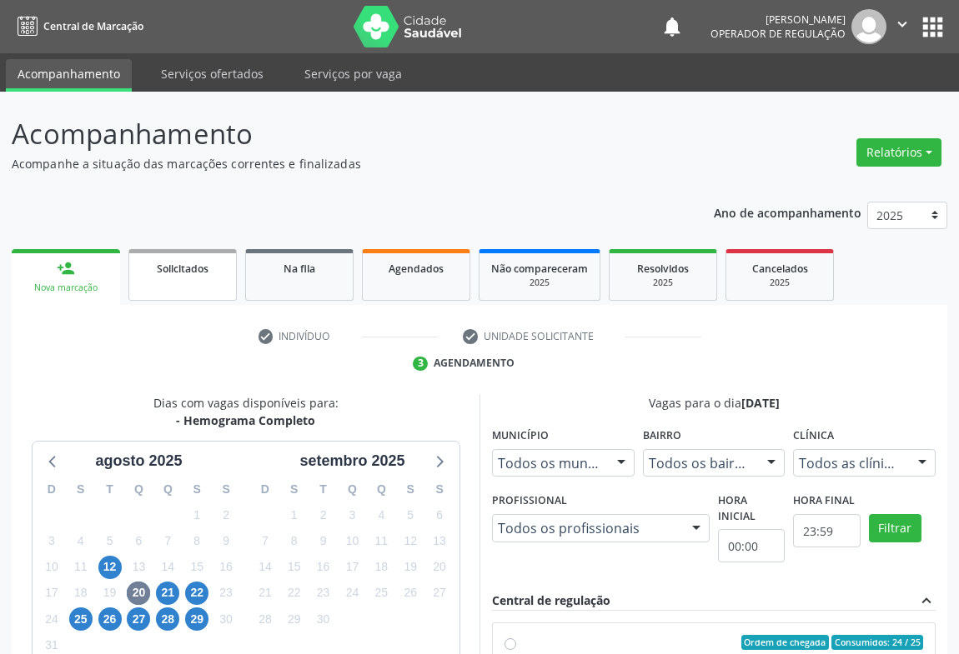
click at [175, 283] on link "Solicitados" at bounding box center [182, 275] width 108 height 52
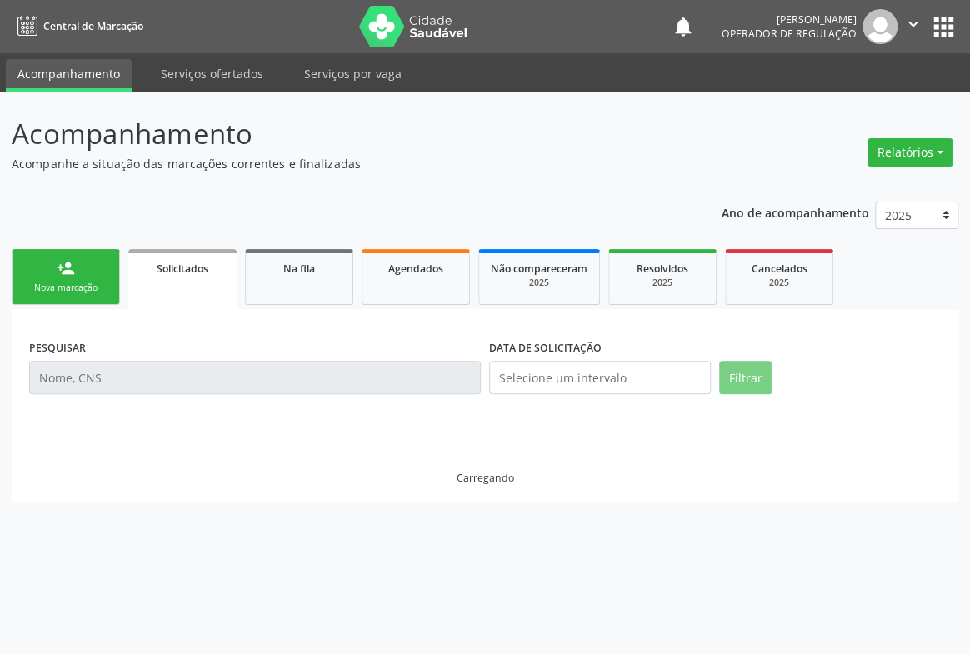
click at [175, 283] on link "Solicitados" at bounding box center [182, 279] width 108 height 60
drag, startPoint x: 175, startPoint y: 283, endPoint x: 92, endPoint y: 282, distance: 83.4
click at [172, 283] on link "Solicitados" at bounding box center [182, 279] width 108 height 60
click at [72, 282] on div "Nova marcação" at bounding box center [65, 288] width 83 height 13
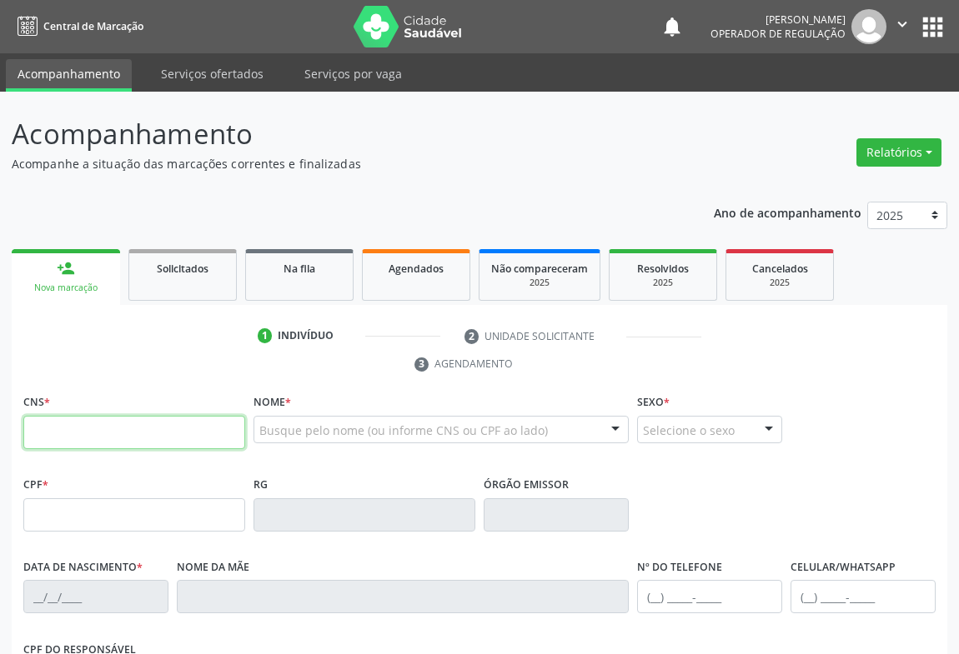
drag, startPoint x: 100, startPoint y: 428, endPoint x: 366, endPoint y: 428, distance: 265.9
click at [114, 427] on input "text" at bounding box center [134, 432] width 222 height 33
type input "701 0038 5838 6696"
type input "006.809.365-99"
type input "089881929"
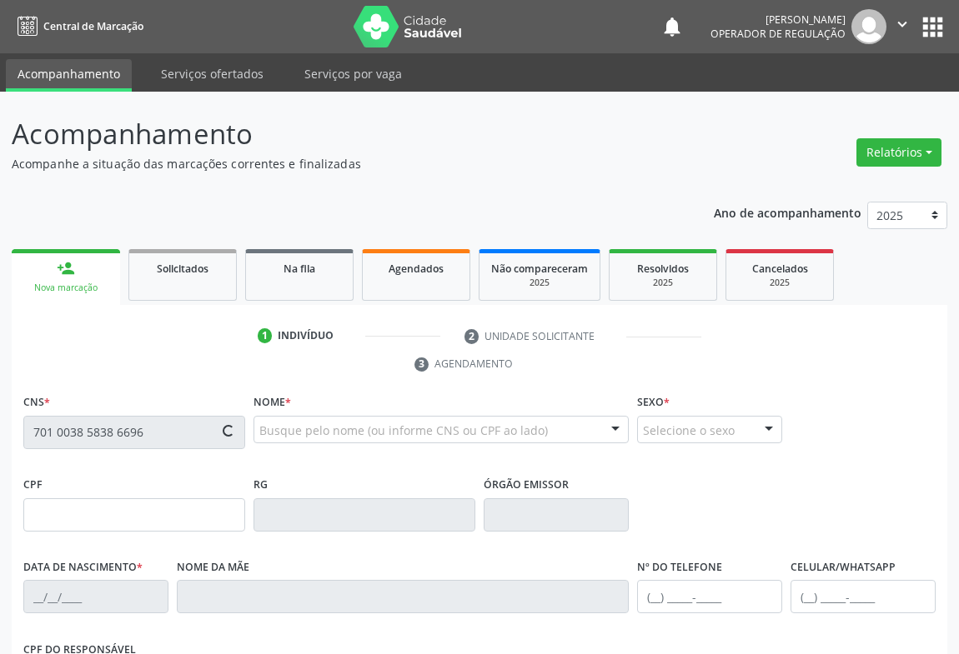
type input "[DATE]"
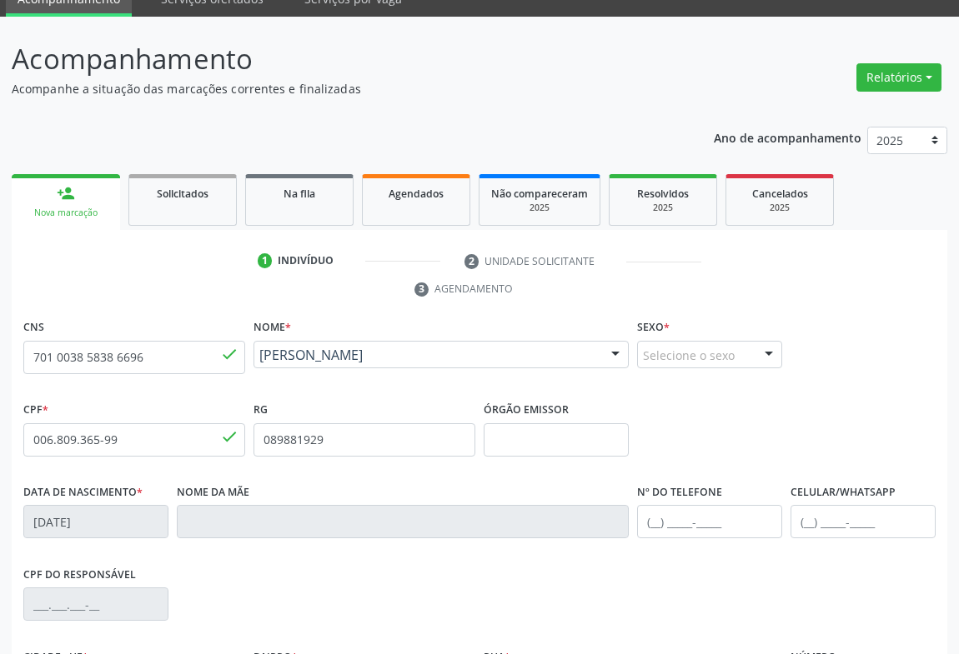
scroll to position [276, 0]
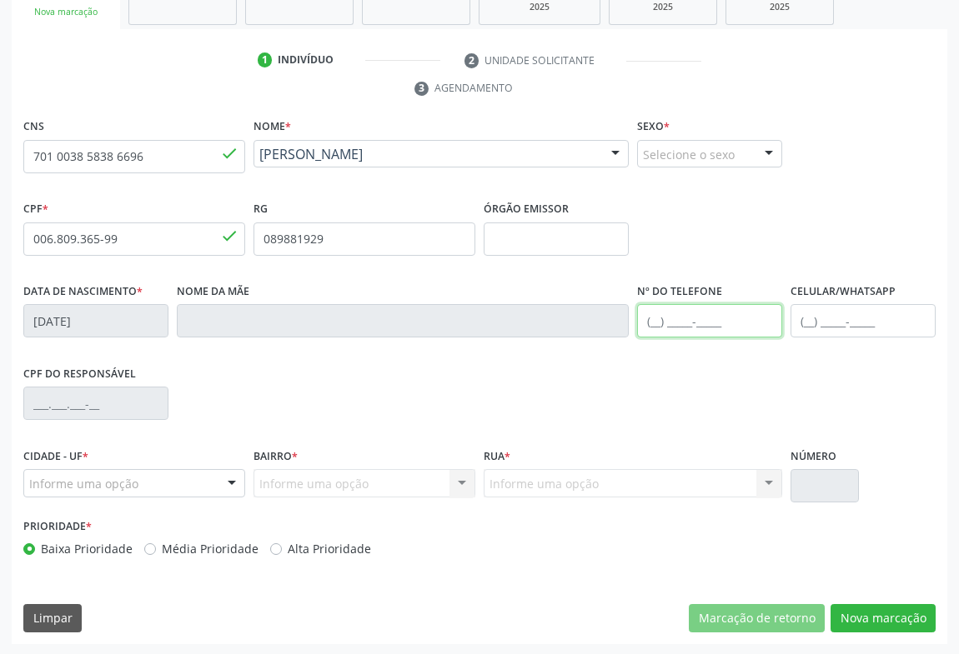
drag, startPoint x: 686, startPoint y: 315, endPoint x: 780, endPoint y: 321, distance: 94.4
click at [700, 318] on input "text" at bounding box center [709, 320] width 145 height 33
type input "[PHONE_NUMBER]"
click at [179, 479] on div "Informe uma opção" at bounding box center [134, 483] width 222 height 28
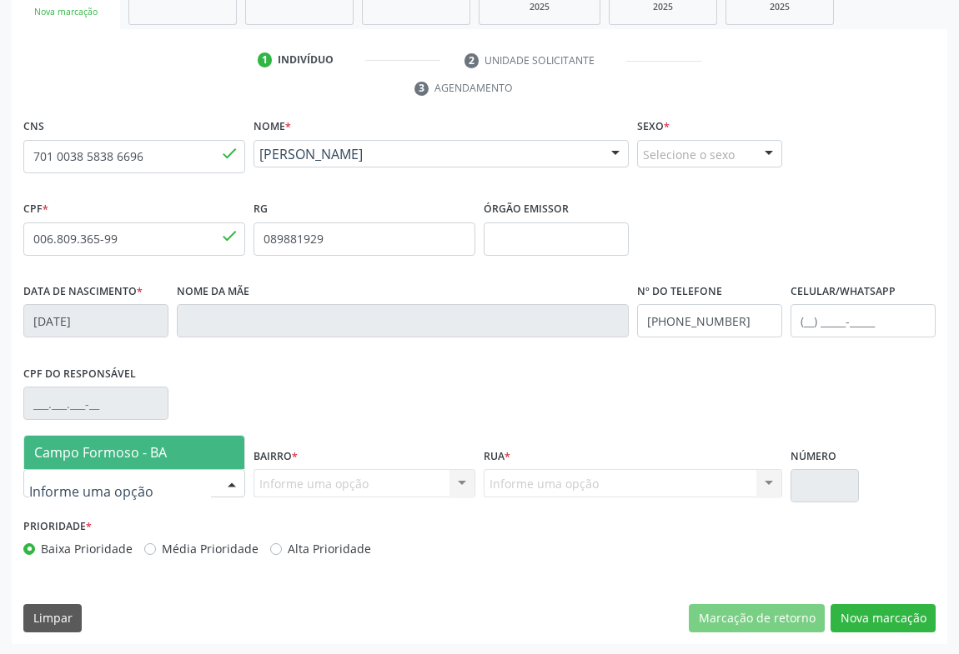
click at [102, 461] on span "Campo Formoso - BA" at bounding box center [134, 452] width 220 height 33
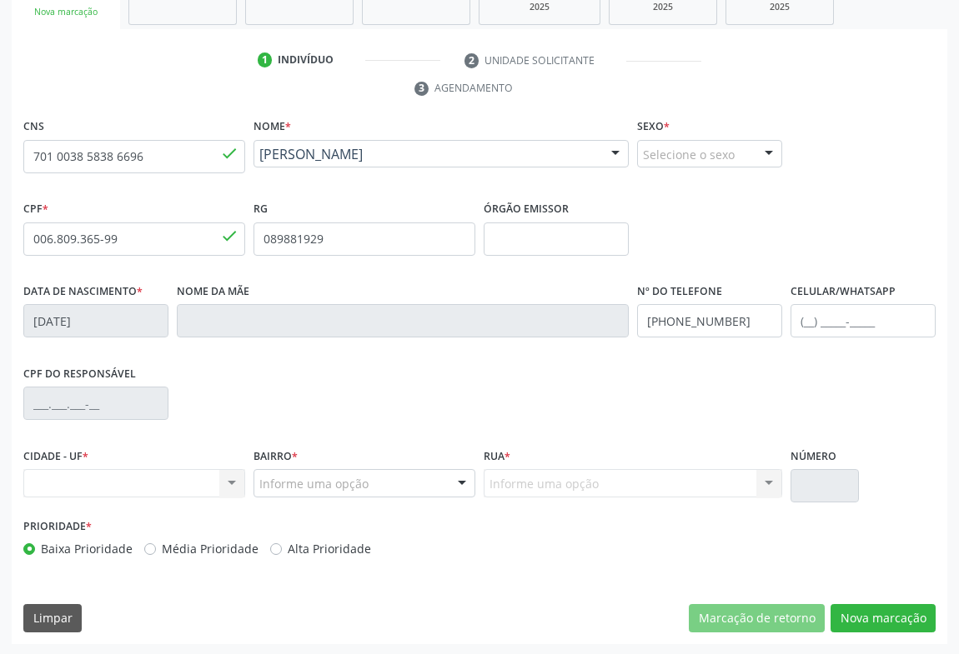
click at [453, 480] on div at bounding box center [461, 484] width 25 height 28
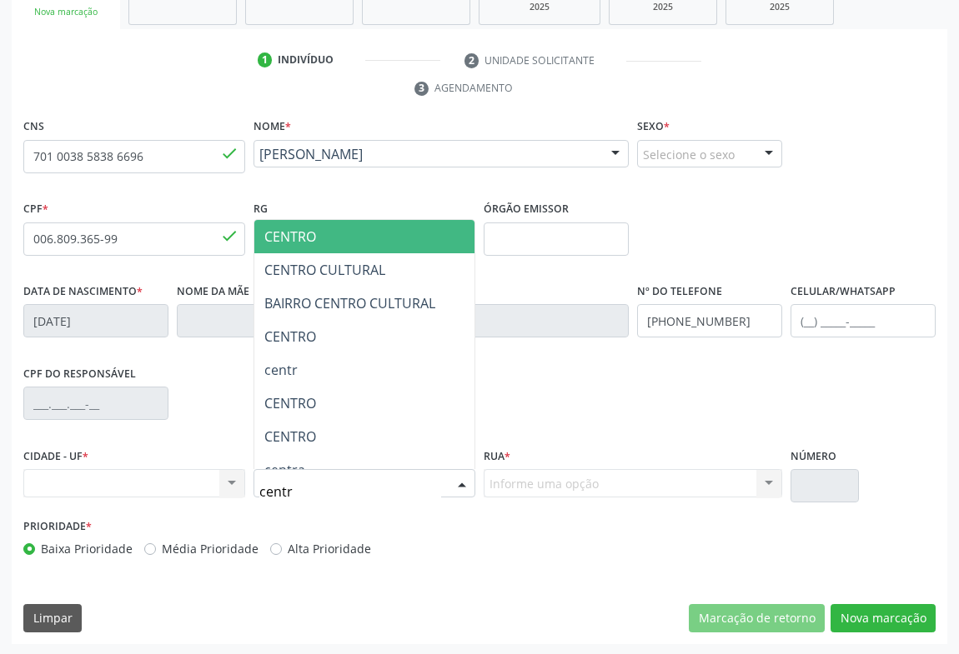
type input "centro"
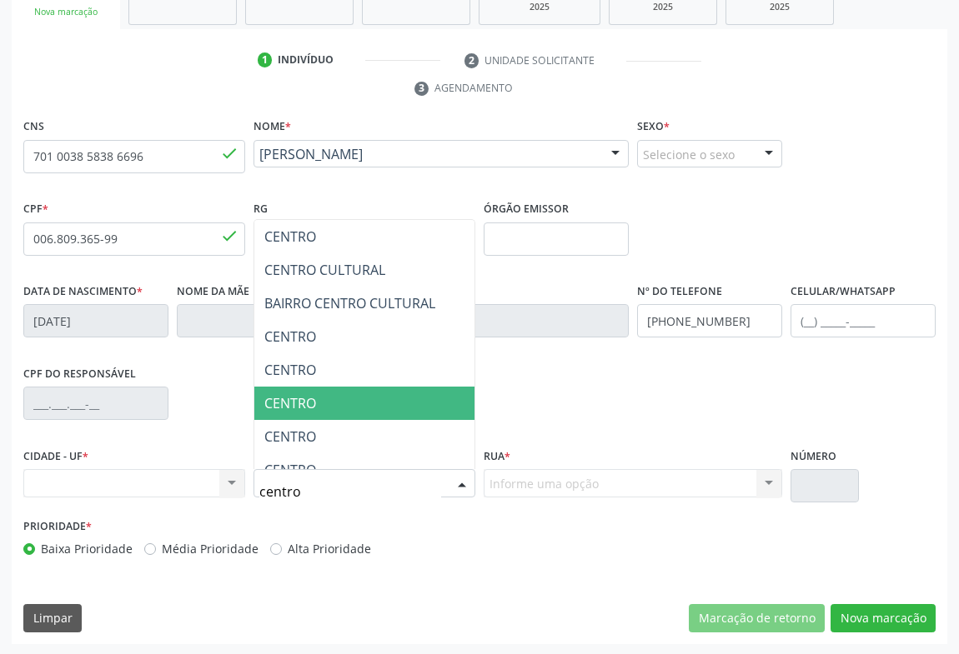
drag, startPoint x: 278, startPoint y: 393, endPoint x: 477, endPoint y: 414, distance: 199.6
click at [278, 394] on span "CENTRO" at bounding box center [290, 403] width 52 height 18
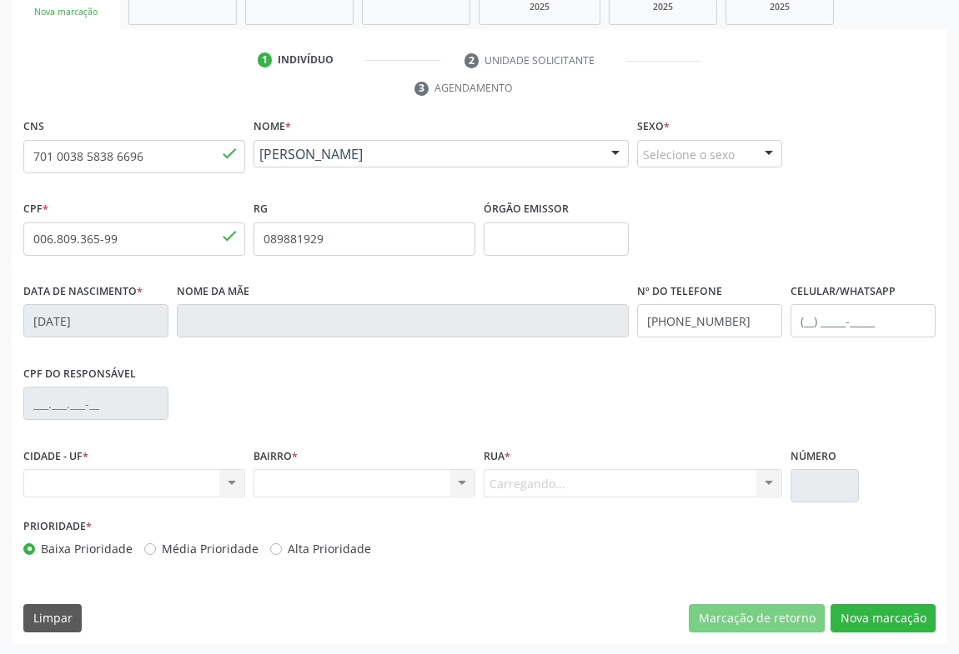
click at [564, 476] on div "Carregando... Nenhum resultado encontrado para: " " Nenhuma opção encontrada. D…" at bounding box center [632, 483] width 298 height 28
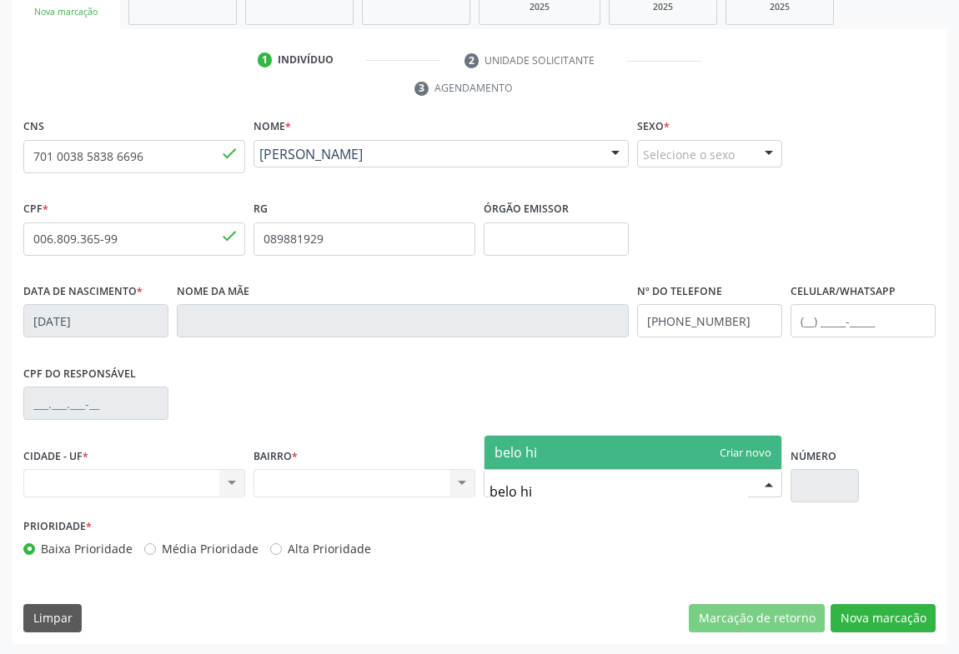
type input "belo h"
click at [570, 460] on span "RUA [GEOGRAPHIC_DATA]" at bounding box center [632, 452] width 297 height 33
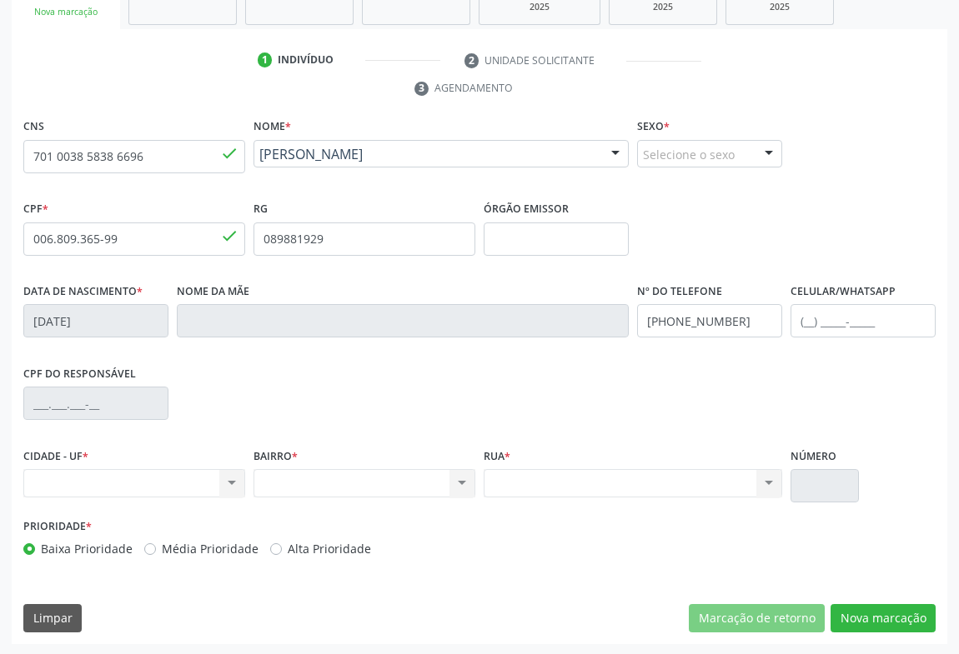
click at [228, 482] on div "Nenhum resultado encontrado para: " " Não há nenhuma opção para ser exibida." at bounding box center [134, 483] width 222 height 28
click at [232, 481] on div "Nenhum resultado encontrado para: " " Não há nenhuma opção para ser exibida." at bounding box center [134, 483] width 222 height 28
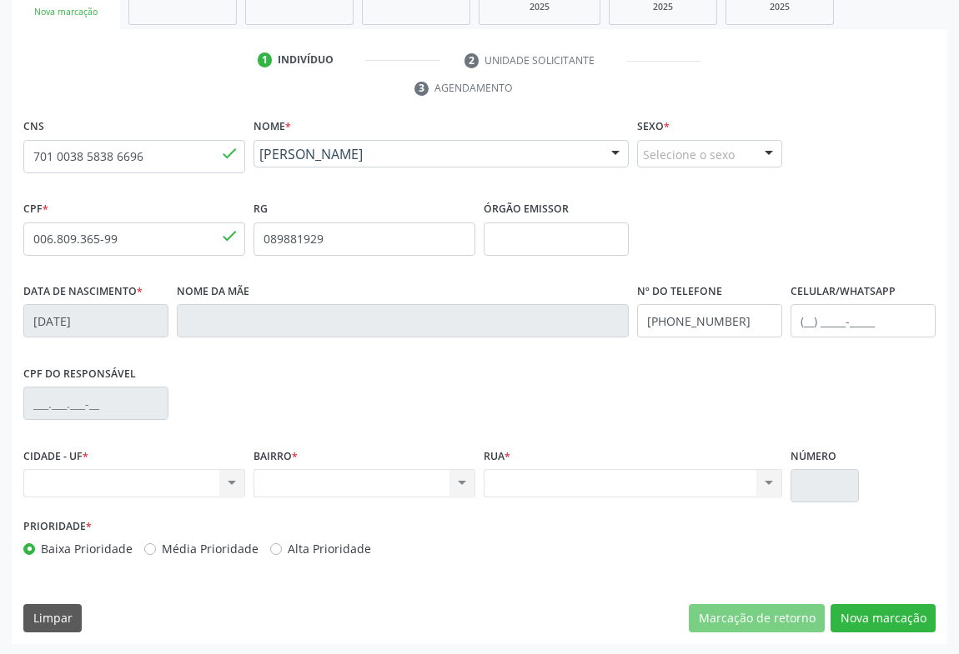
click at [229, 480] on div "Nenhum resultado encontrado para: " " Não há nenhuma opção para ser exibida." at bounding box center [134, 483] width 222 height 28
click at [226, 479] on div "Nenhum resultado encontrado para: " " Não há nenhuma opção para ser exibida." at bounding box center [134, 483] width 222 height 28
drag, startPoint x: 225, startPoint y: 460, endPoint x: 211, endPoint y: 456, distance: 14.8
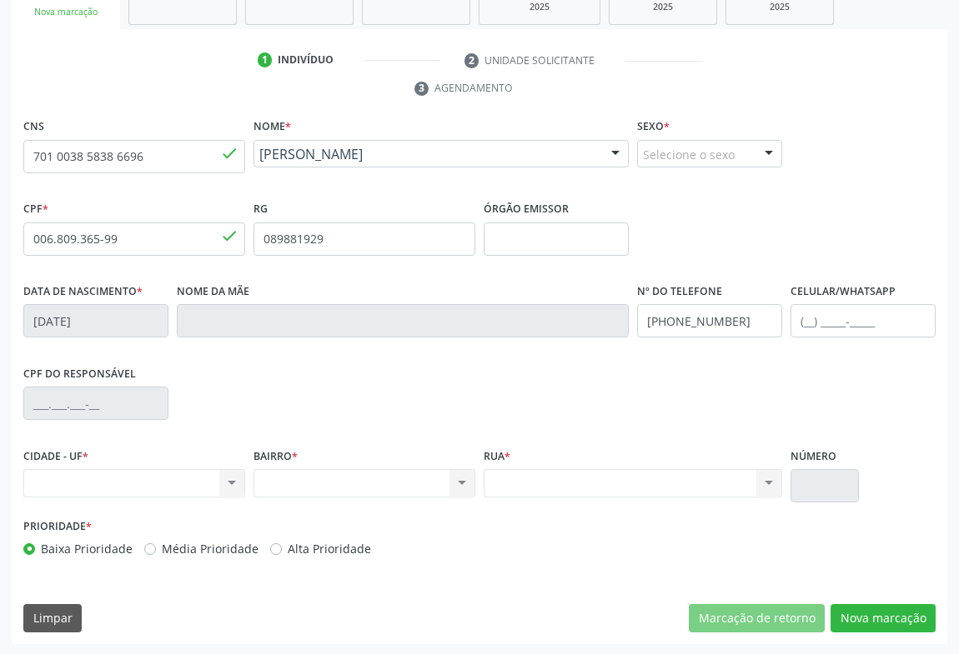
click at [225, 463] on div "CIDADE - UF * Nenhum resultado encontrado para: " " Não há nenhuma opção para s…" at bounding box center [134, 469] width 222 height 53
click at [196, 428] on div "CPF do responsável" at bounding box center [479, 402] width 920 height 83
click at [203, 423] on div "CPF do responsável" at bounding box center [479, 402] width 920 height 83
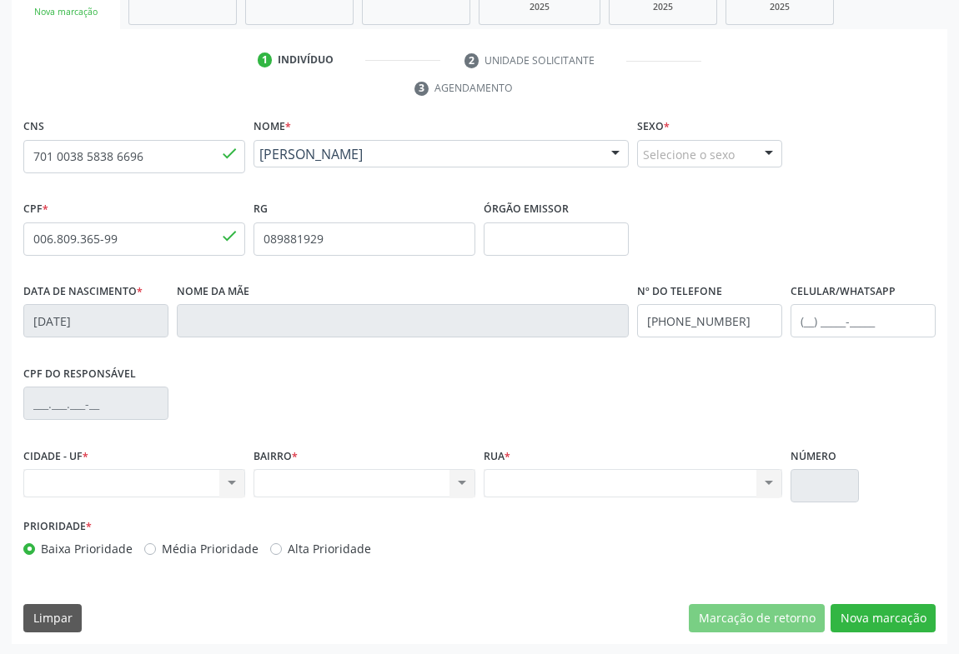
click at [203, 423] on div "CPF do responsável" at bounding box center [479, 402] width 920 height 83
click at [225, 476] on div "Nenhum resultado encontrado para: " " Não há nenhuma opção para ser exibida." at bounding box center [134, 483] width 222 height 28
drag, startPoint x: 225, startPoint y: 476, endPoint x: 243, endPoint y: 476, distance: 18.3
click at [227, 476] on div "Nenhum resultado encontrado para: " " Não há nenhuma opção para ser exibida." at bounding box center [134, 483] width 222 height 28
click at [243, 476] on div "Nenhum resultado encontrado para: " " Não há nenhuma opção para ser exibida." at bounding box center [134, 483] width 222 height 28
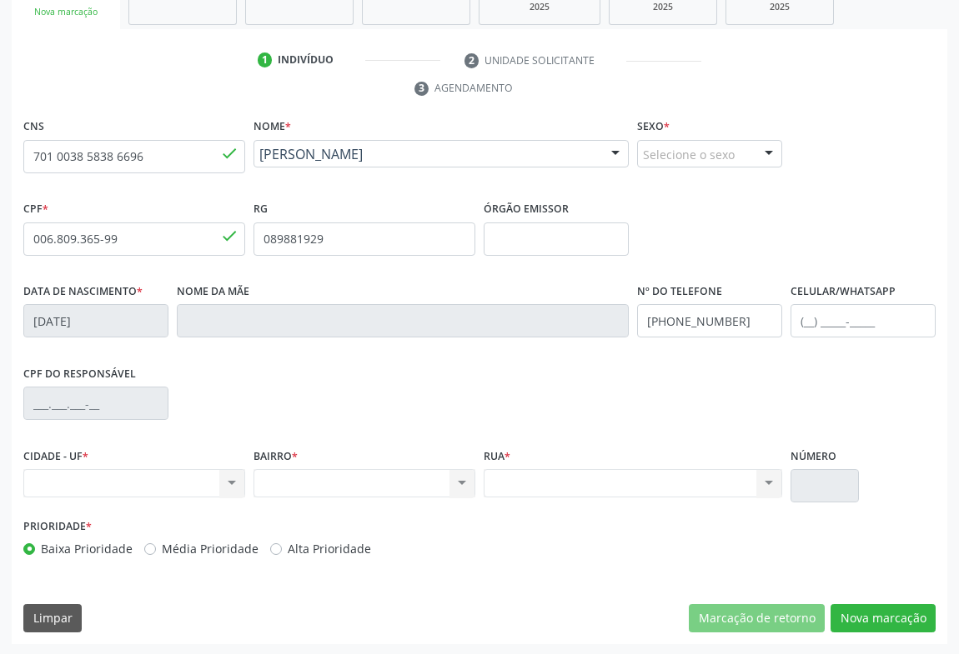
drag, startPoint x: 243, startPoint y: 476, endPoint x: 233, endPoint y: 469, distance: 12.0
click at [241, 473] on div "Nenhum resultado encontrado para: " " Não há nenhuma opção para ser exibida." at bounding box center [134, 483] width 222 height 28
click at [233, 469] on div "Nenhum resultado encontrado para: " " Não há nenhuma opção para ser exibida." at bounding box center [134, 483] width 222 height 28
drag, startPoint x: 233, startPoint y: 467, endPoint x: 226, endPoint y: 458, distance: 11.3
click at [228, 460] on div "CIDADE - UF * Nenhum resultado encontrado para: " " Não há nenhuma opção para s…" at bounding box center [134, 469] width 222 height 53
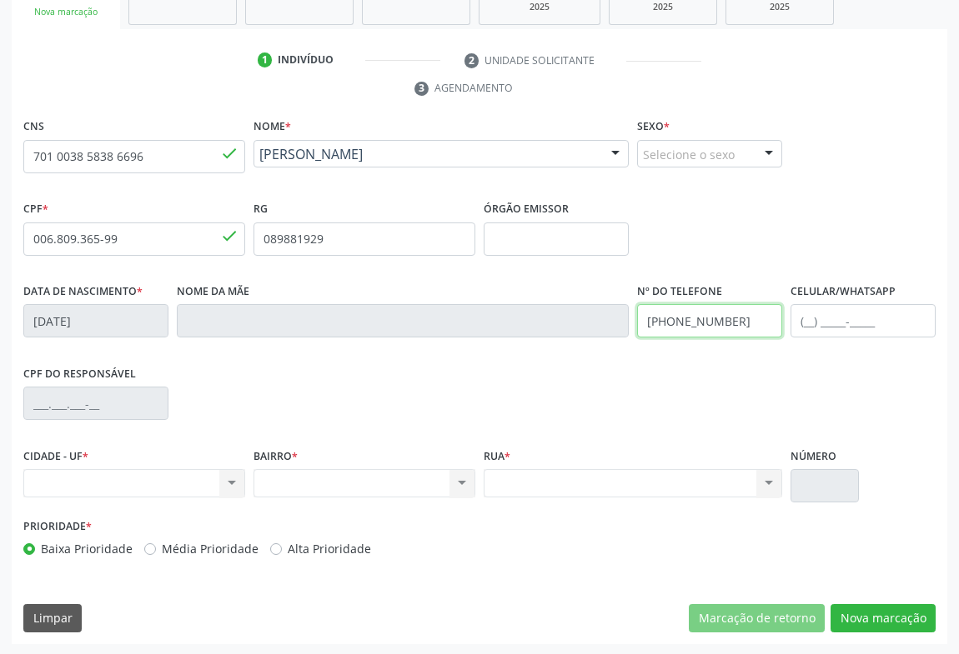
drag, startPoint x: 645, startPoint y: 326, endPoint x: 789, endPoint y: 318, distance: 143.6
click at [789, 318] on div "Data de nascimento * 0[DATE] Nome da mãe Nº do Telefone [PHONE_NUMBER] Celular/…" at bounding box center [479, 320] width 920 height 83
click at [159, 158] on input "701 0038 5838 6696" at bounding box center [134, 156] width 222 height 33
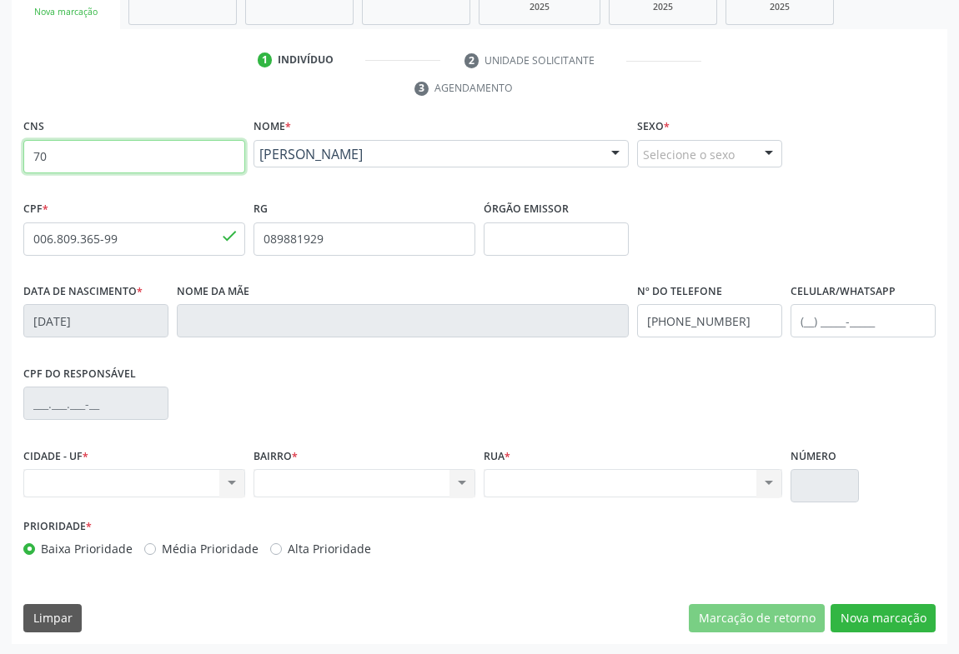
type input "7"
click at [324, 197] on div "RG 089881929" at bounding box center [364, 226] width 222 height 59
click at [228, 480] on div "Nenhum resultado encontrado para: " " Não há nenhuma opção para ser exibida." at bounding box center [134, 483] width 222 height 28
drag, startPoint x: 228, startPoint y: 480, endPoint x: 193, endPoint y: 473, distance: 35.6
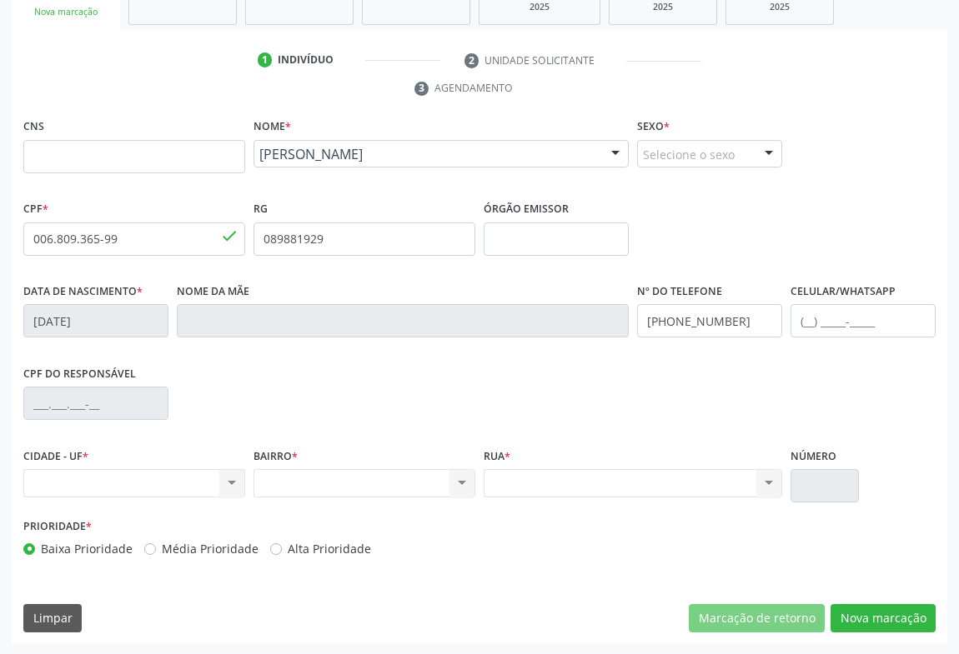
click at [223, 479] on div "Nenhum resultado encontrado para: " " Não há nenhuma opção para ser exibida." at bounding box center [134, 483] width 222 height 28
click at [181, 472] on div "Nenhum resultado encontrado para: " " Não há nenhuma opção para ser exibida." at bounding box center [134, 483] width 222 height 28
click at [912, 610] on button "Nova marcação" at bounding box center [882, 618] width 105 height 28
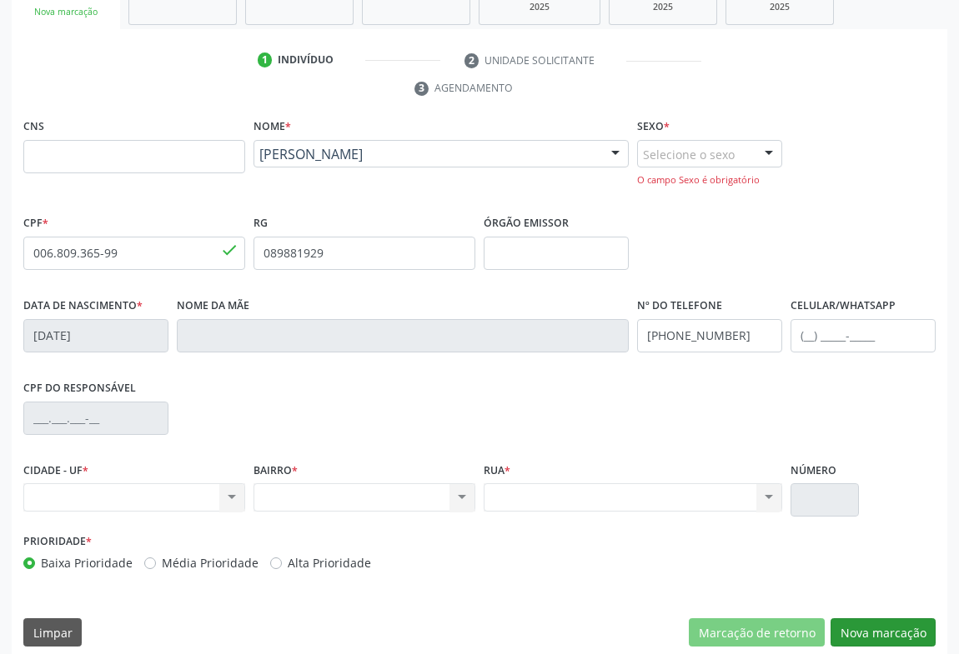
click at [912, 610] on div "CNS Nome * [PERSON_NAME] [PERSON_NAME] CNS: 701 0038 5838 6696 CPF: 006.809.365…" at bounding box center [479, 386] width 935 height 544
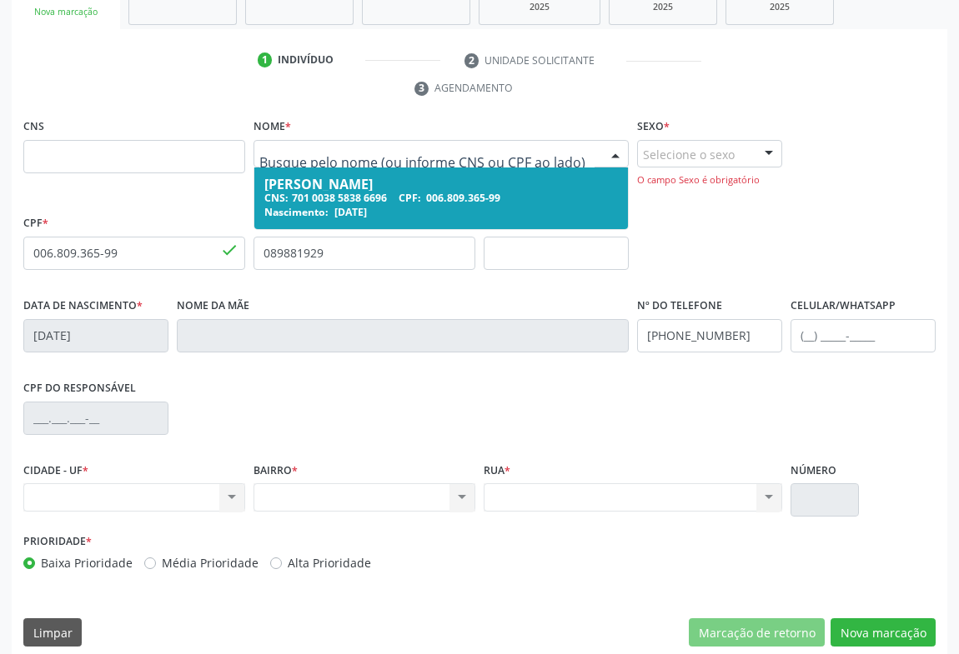
drag, startPoint x: 253, startPoint y: 149, endPoint x: 329, endPoint y: 222, distance: 104.9
click at [381, 155] on div at bounding box center [440, 154] width 375 height 28
click at [389, 205] on div "Nascimento: [DATE]" at bounding box center [440, 212] width 353 height 14
drag, startPoint x: 347, startPoint y: 148, endPoint x: 303, endPoint y: 282, distance: 141.0
click at [300, 283] on div "RG 089881929" at bounding box center [364, 252] width 230 height 83
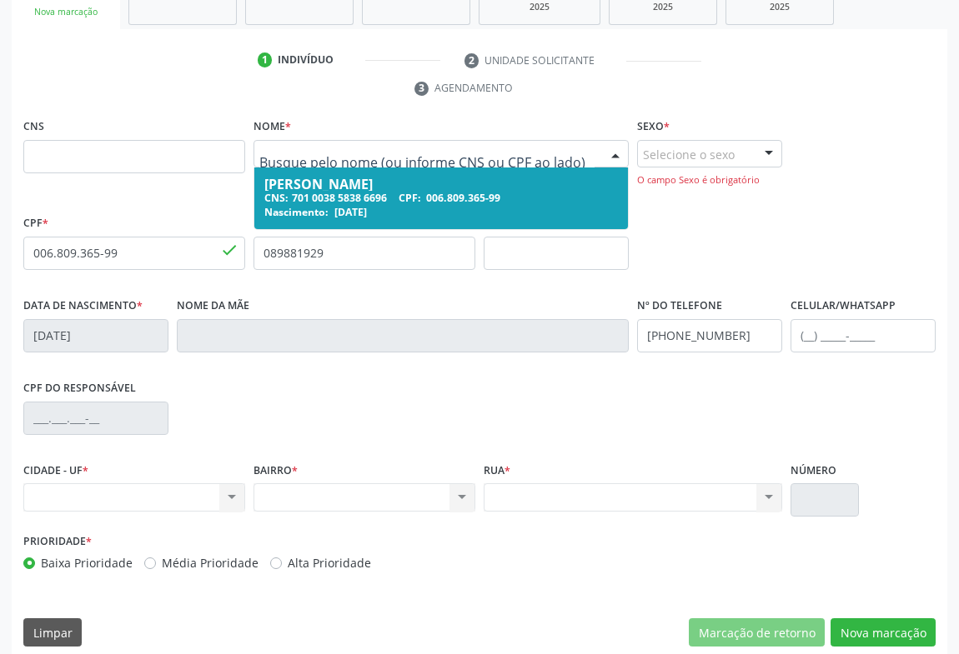
drag, startPoint x: 255, startPoint y: 153, endPoint x: 321, endPoint y: 143, distance: 66.6
click at [321, 143] on div at bounding box center [440, 154] width 375 height 28
drag, startPoint x: 323, startPoint y: 205, endPoint x: 179, endPoint y: 208, distance: 144.2
click at [179, 211] on div "CPF * 006.809.365-99 done" at bounding box center [134, 240] width 222 height 59
drag, startPoint x: 282, startPoint y: 193, endPoint x: 366, endPoint y: 196, distance: 84.3
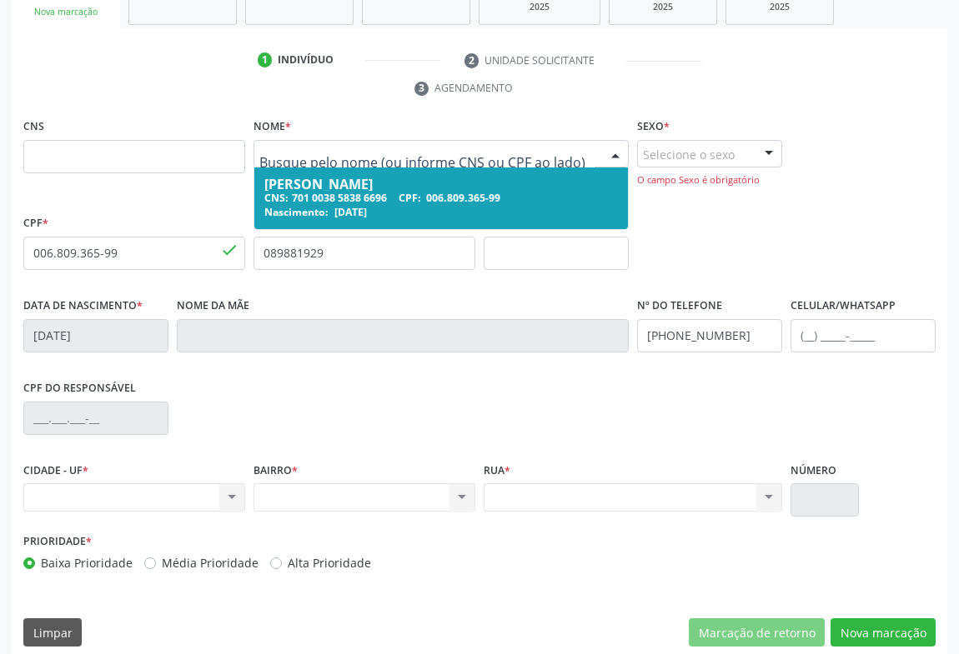
click at [366, 196] on div "CNS: 701 0038 5838 6696 CPF: 006.809.365-99" at bounding box center [440, 198] width 353 height 14
click at [60, 150] on input "text" at bounding box center [134, 156] width 222 height 33
